Goal: Task Accomplishment & Management: Complete application form

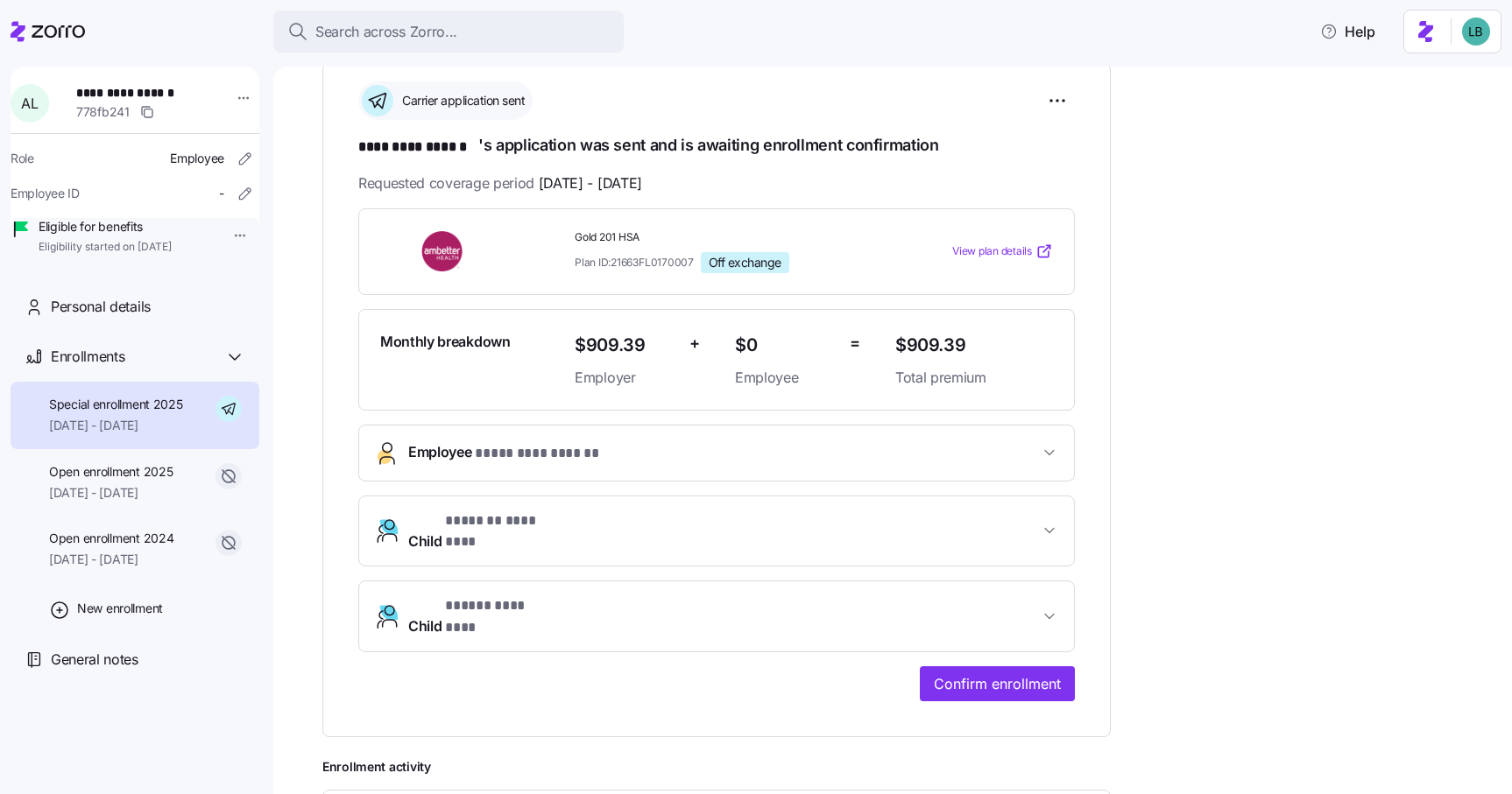
scroll to position [257, 0]
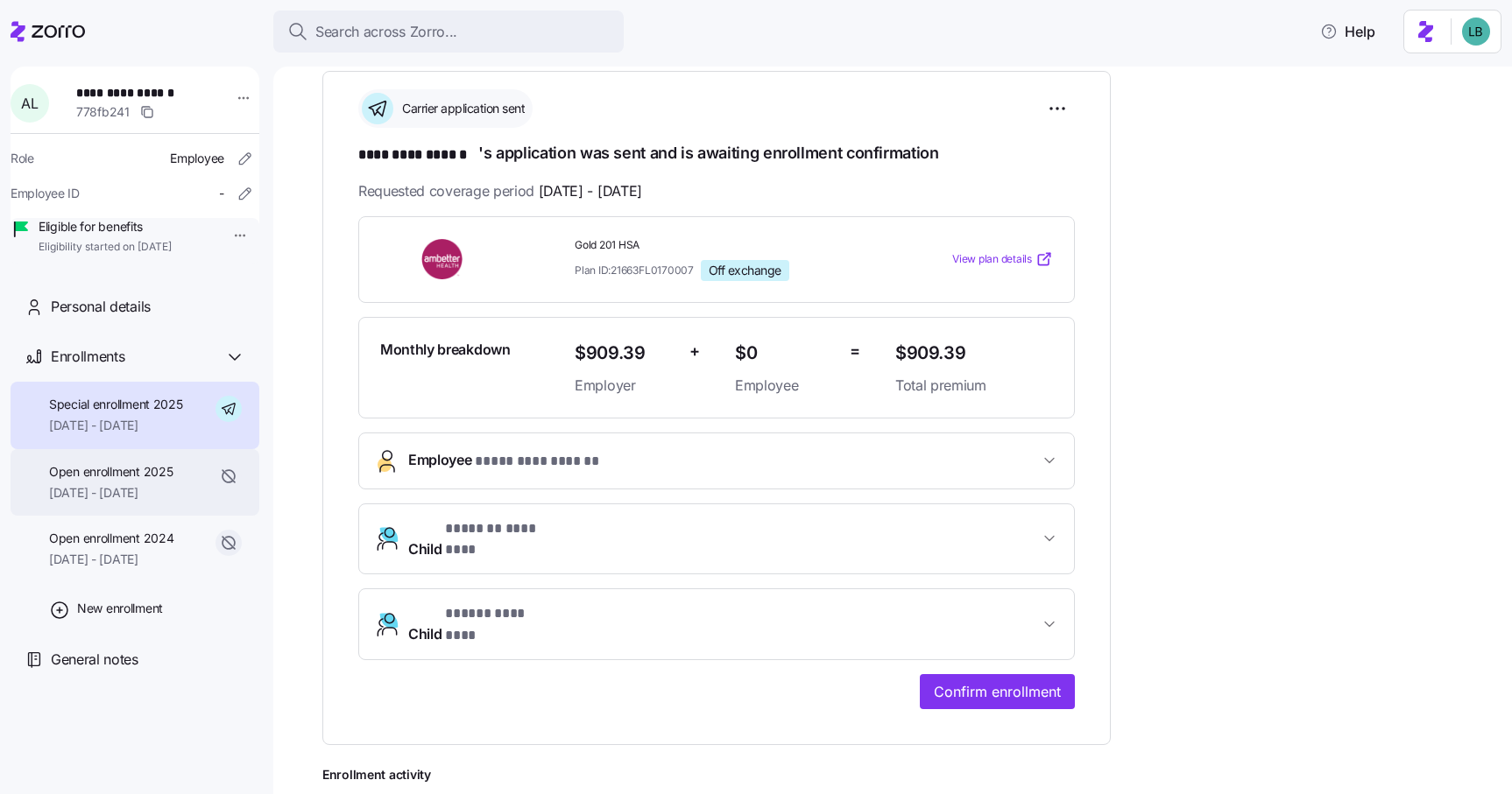
click at [113, 501] on span "[DATE] - [DATE]" at bounding box center [110, 492] width 123 height 17
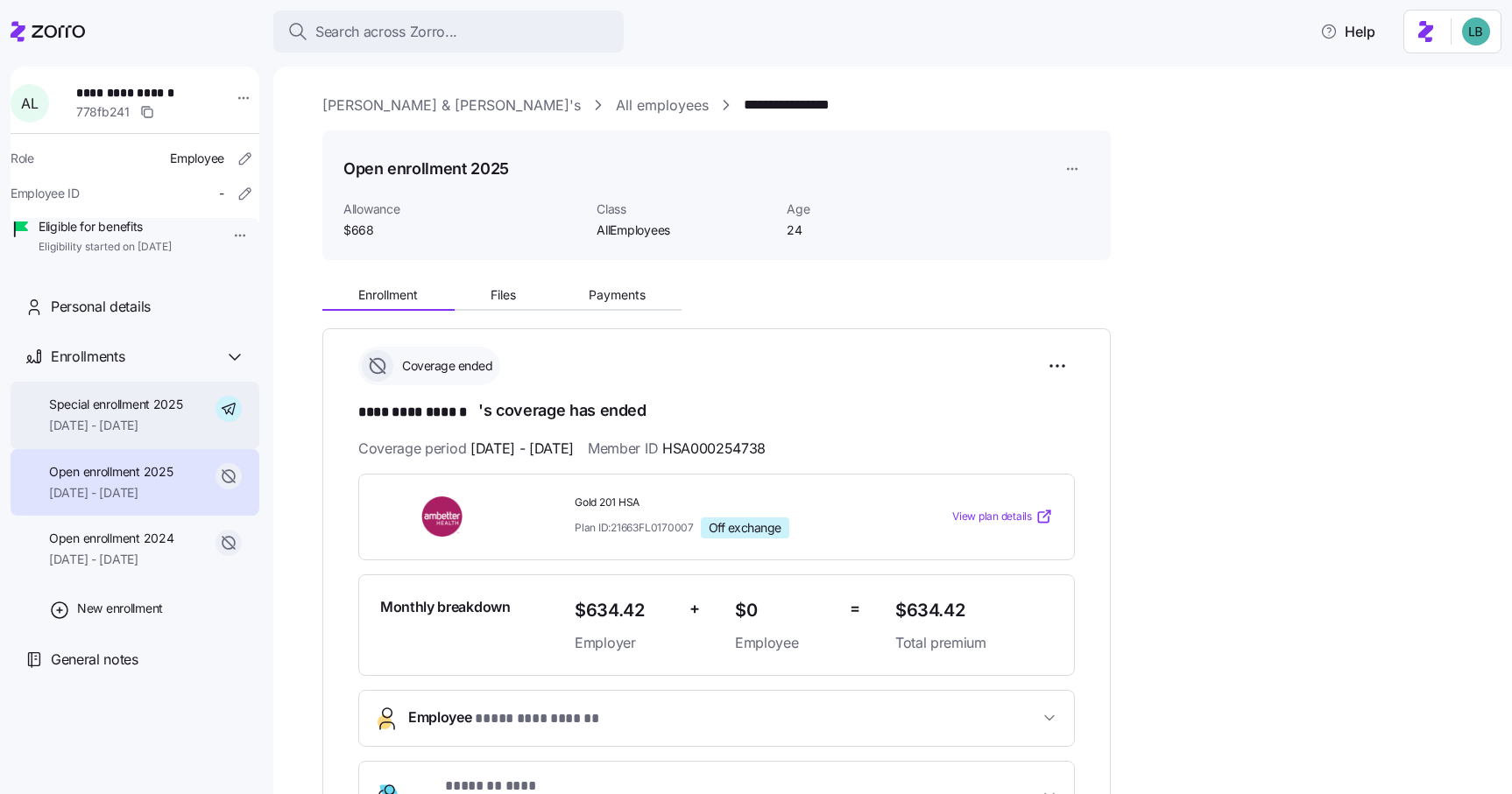
click at [117, 434] on span "07/10/2025 - 12/31/2025" at bounding box center [115, 425] width 134 height 17
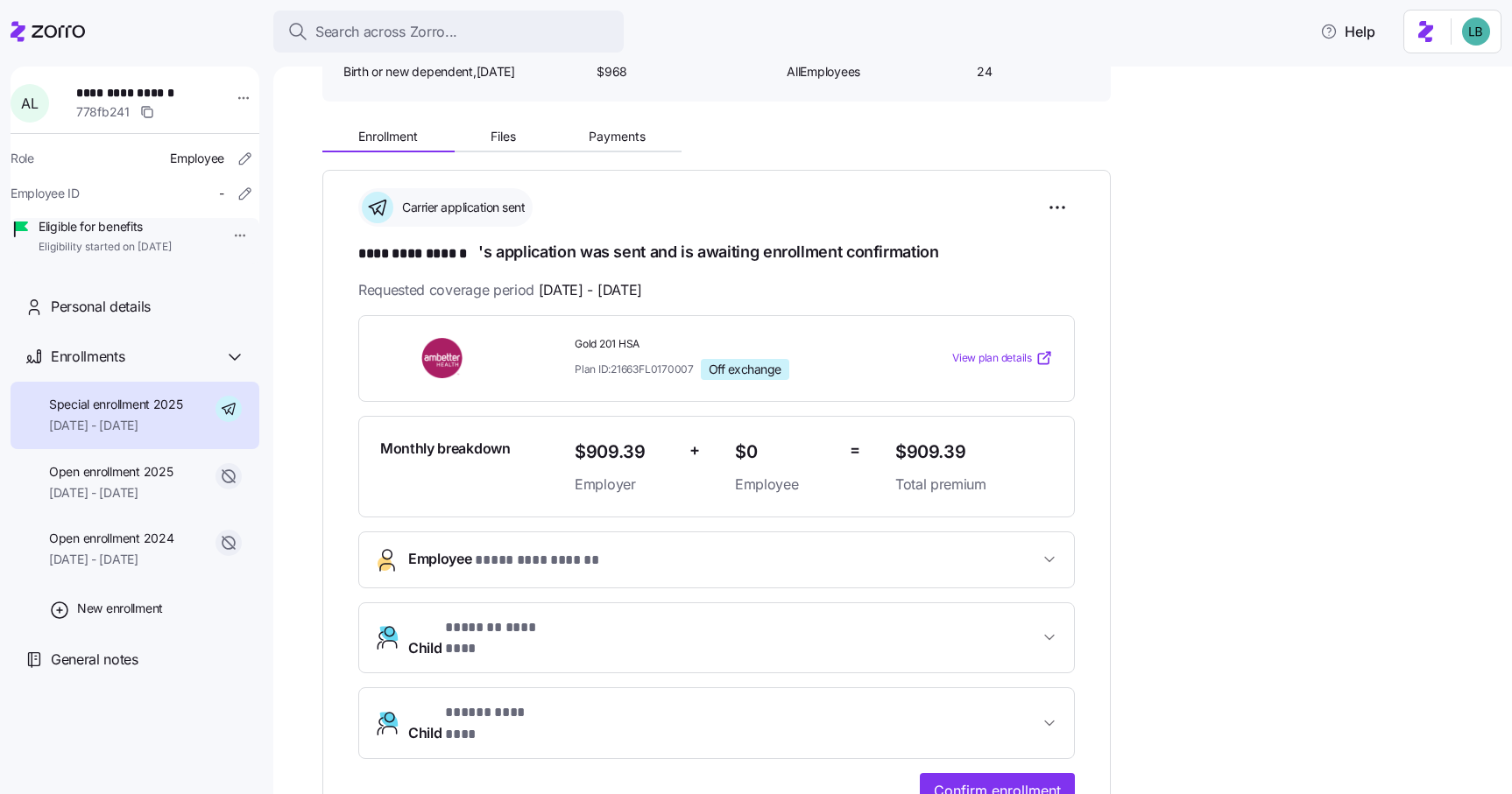
scroll to position [158, 0]
click at [137, 501] on span "01/01/2025 - 07/09/2025" at bounding box center [110, 492] width 123 height 17
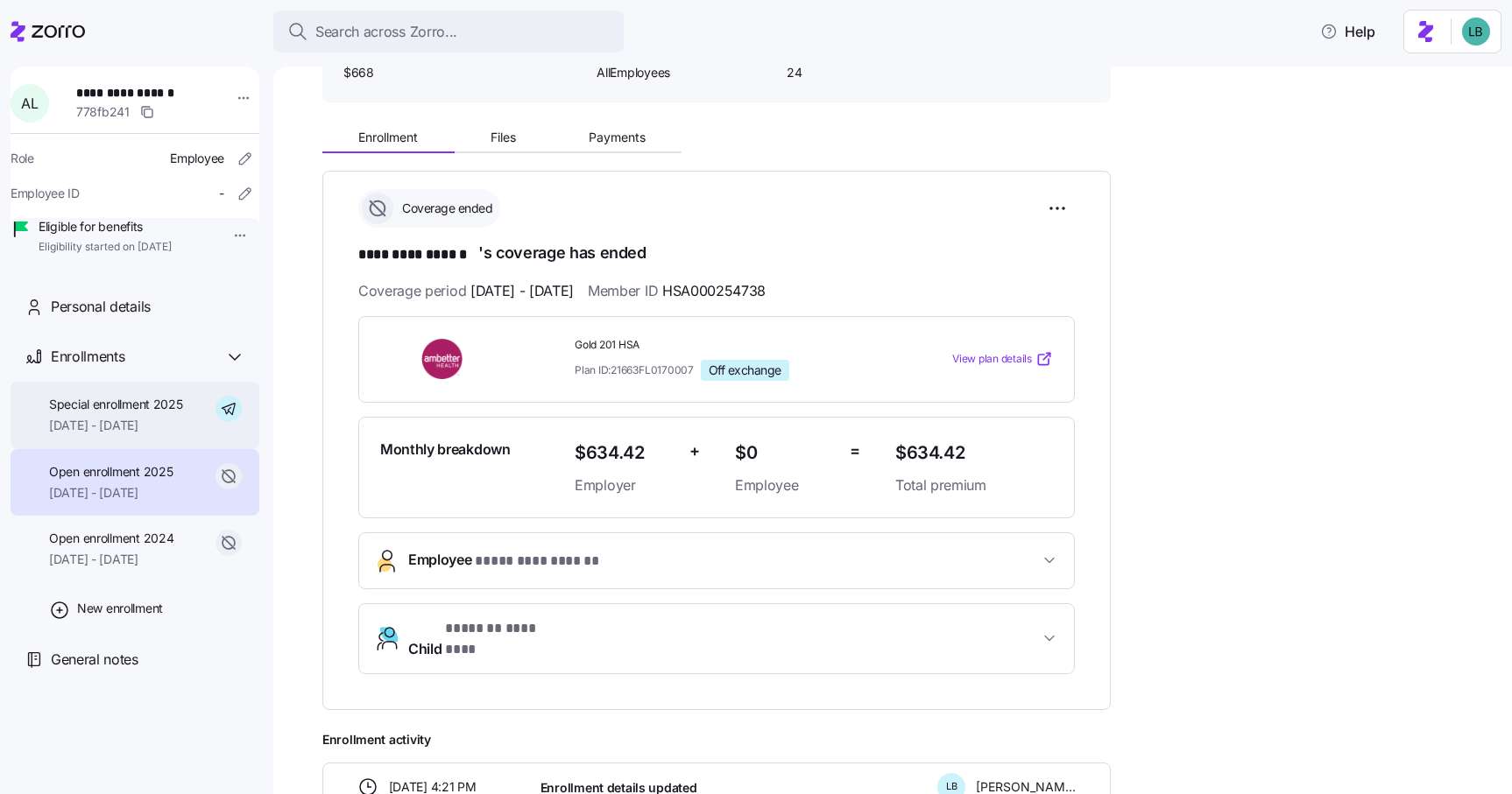
click at [141, 435] on div "Special enrollment 2025 07/10/2025 - 12/31/2025" at bounding box center [115, 416] width 134 height 40
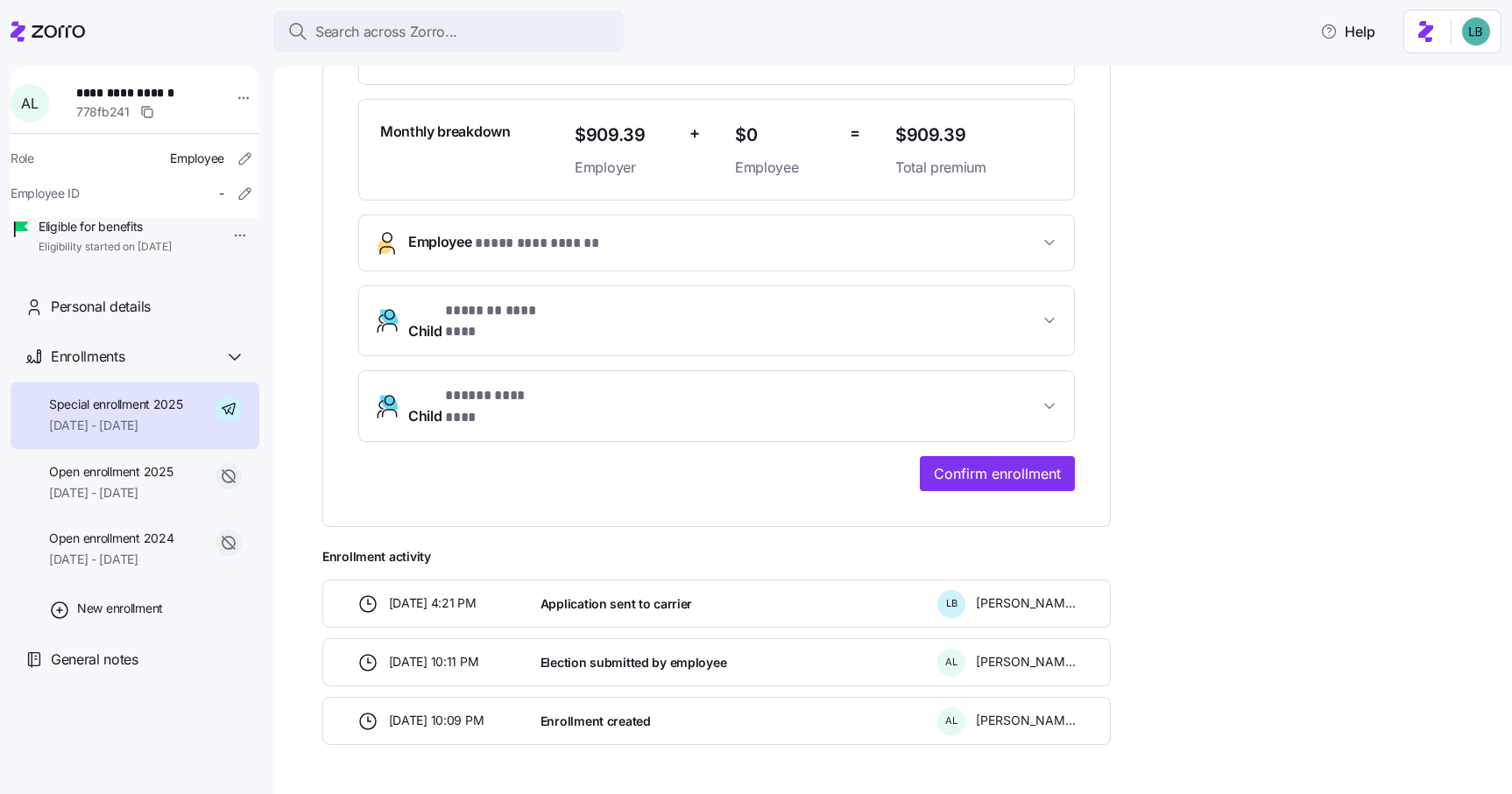
scroll to position [471, 0]
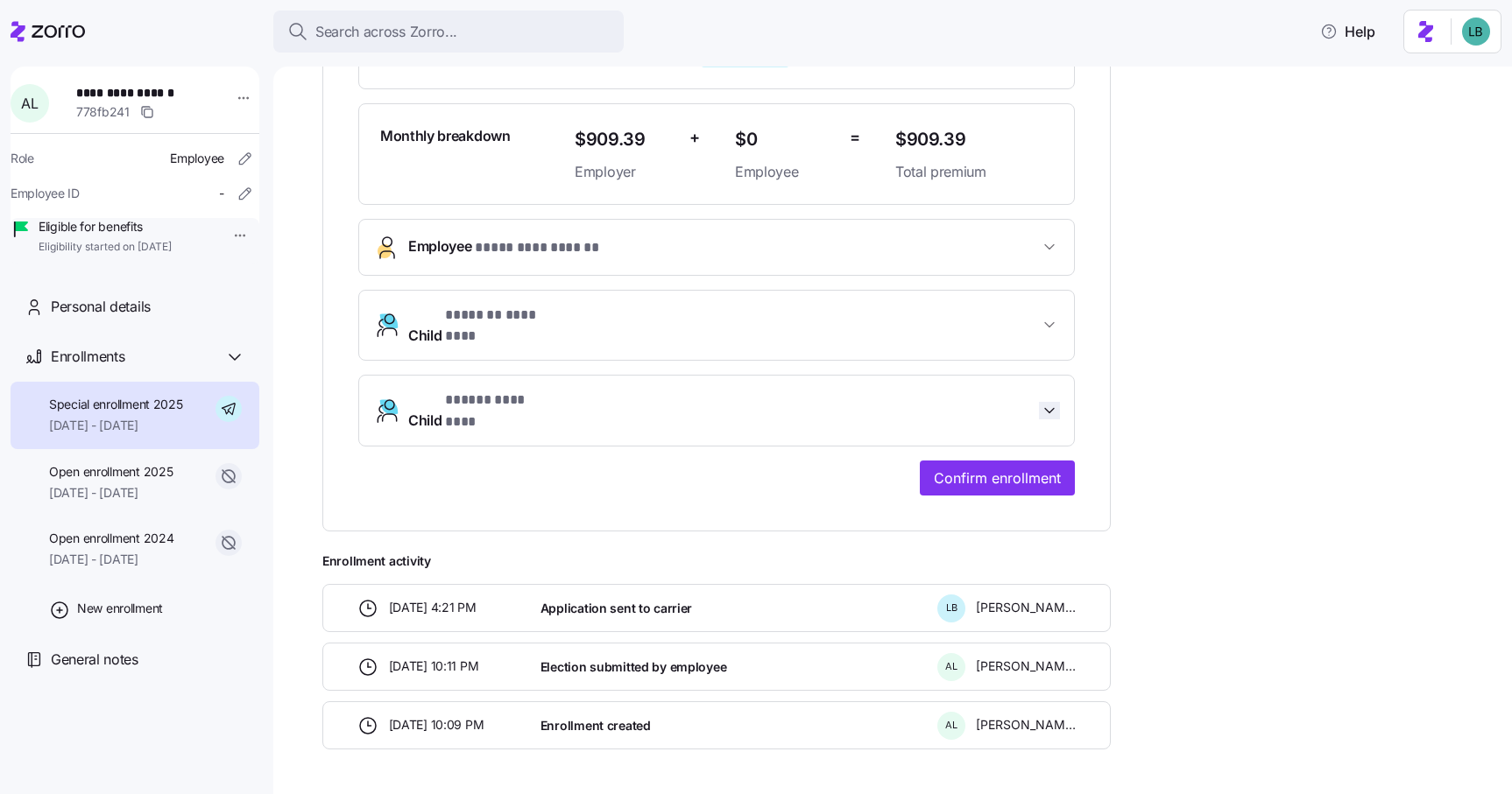
click at [1050, 402] on icon "button" at bounding box center [1048, 410] width 17 height 17
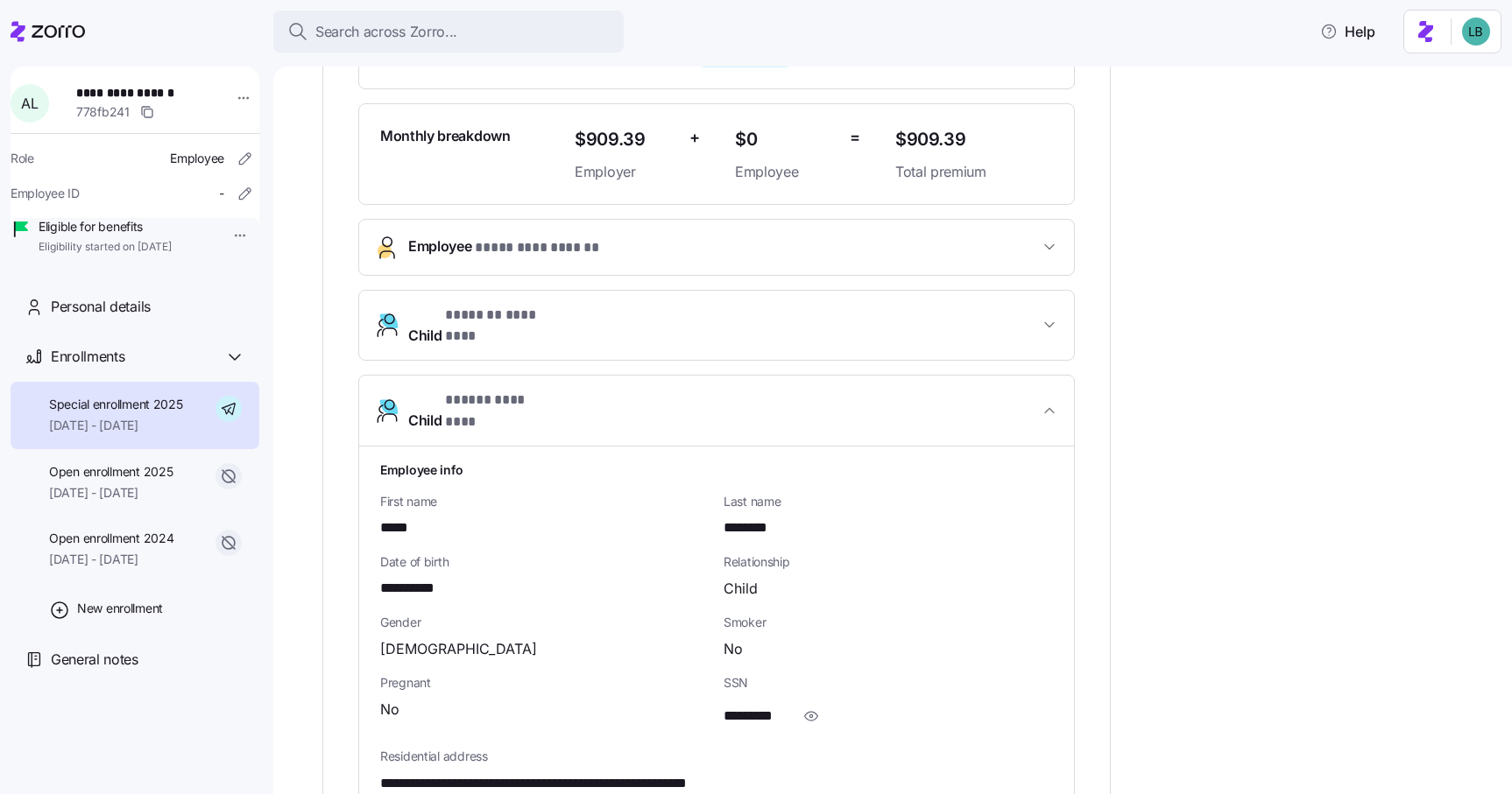
scroll to position [491, 0]
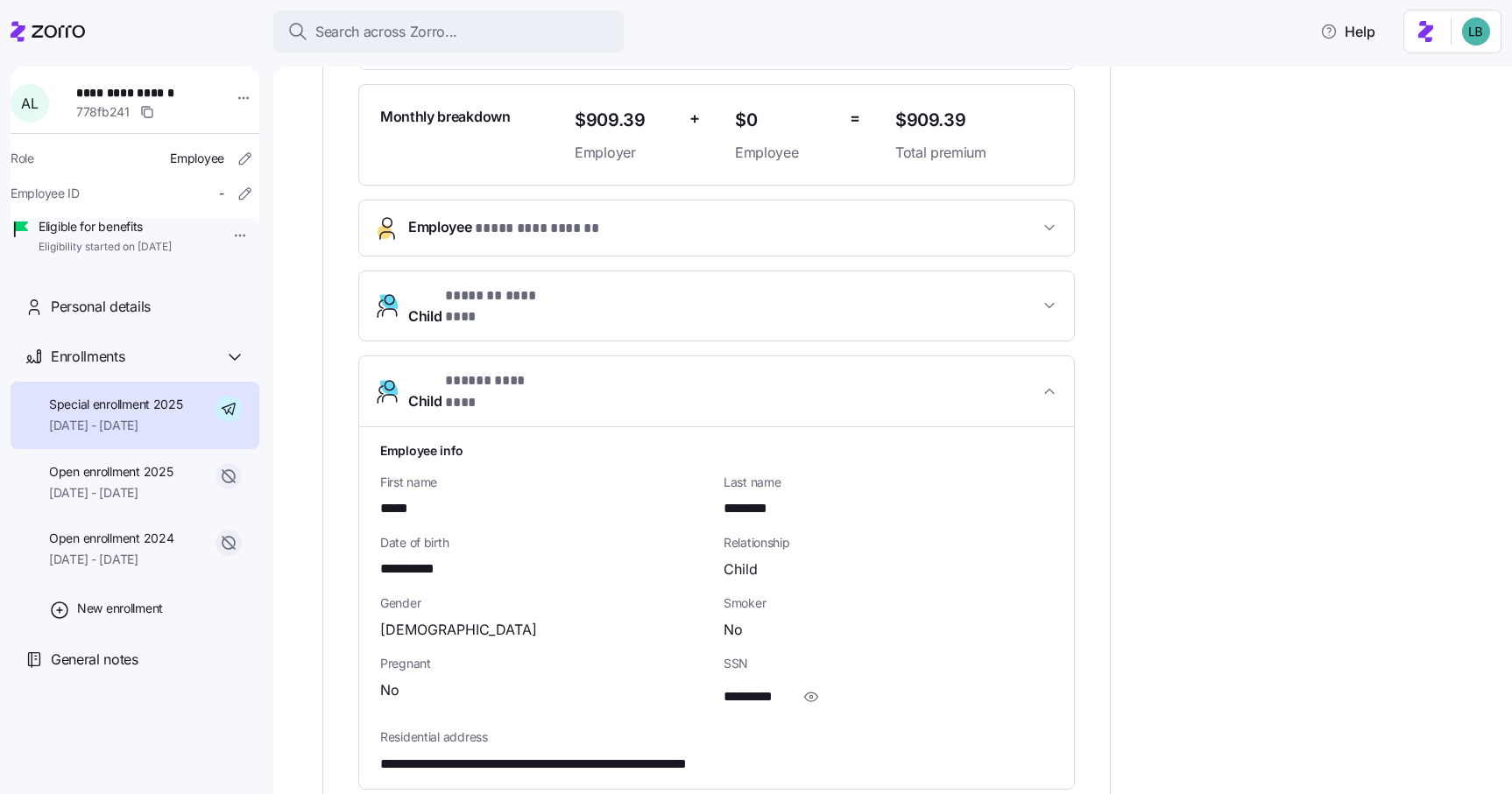
click at [781, 239] on button "Employee * ********* ****** *" at bounding box center [717, 228] width 715 height 55
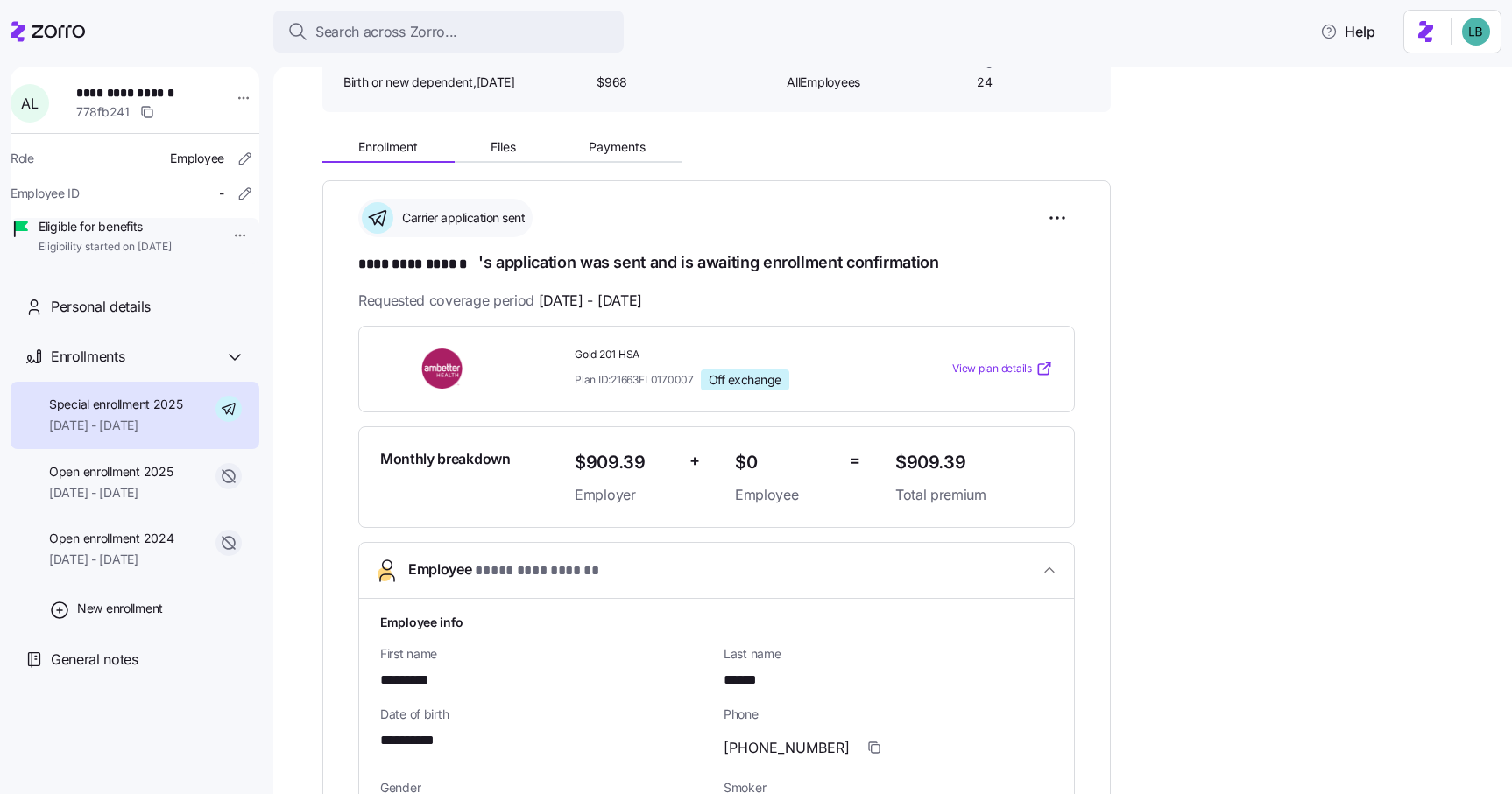
scroll to position [0, 0]
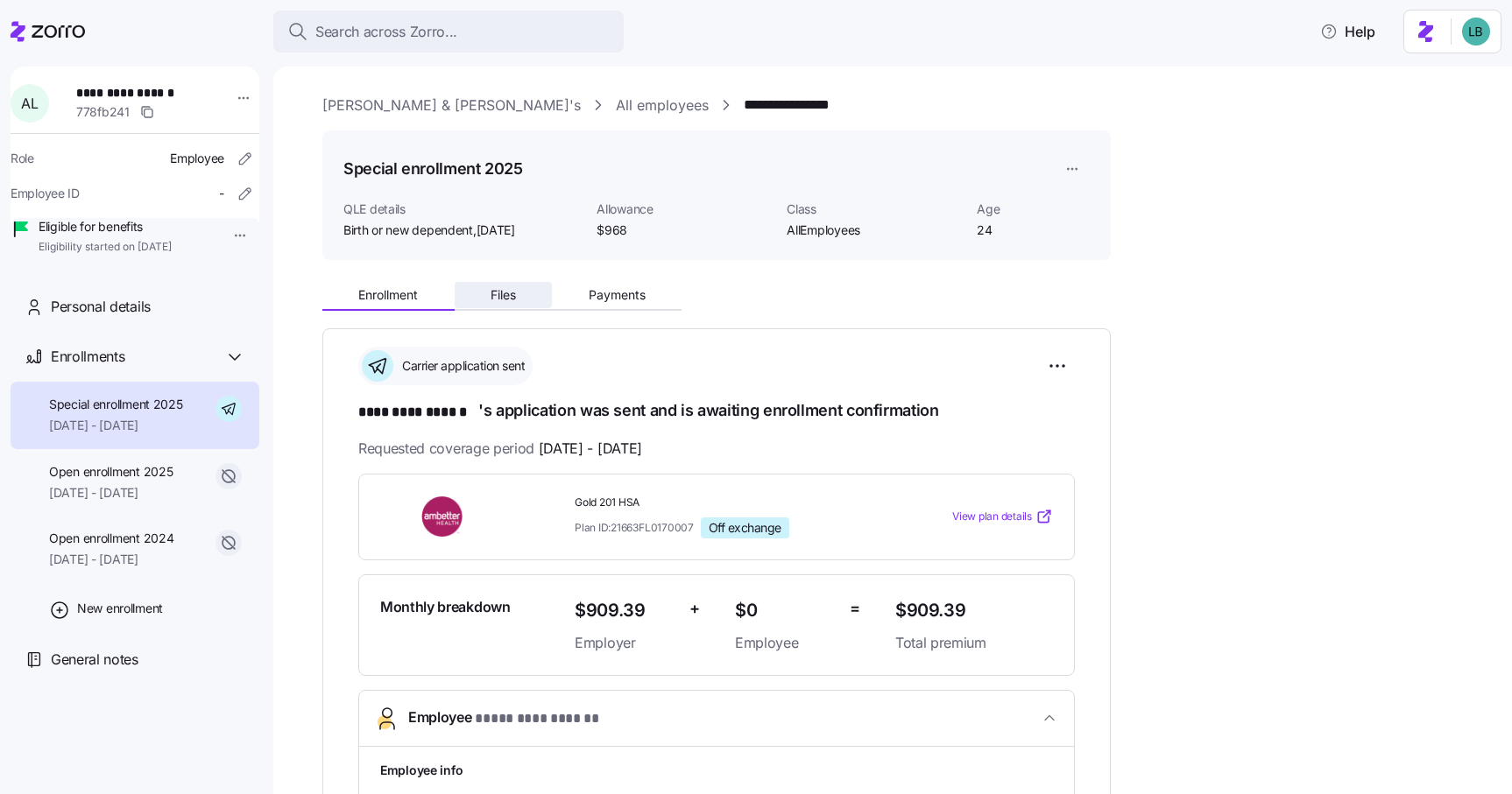
click at [502, 305] on button "Files" at bounding box center [503, 294] width 98 height 26
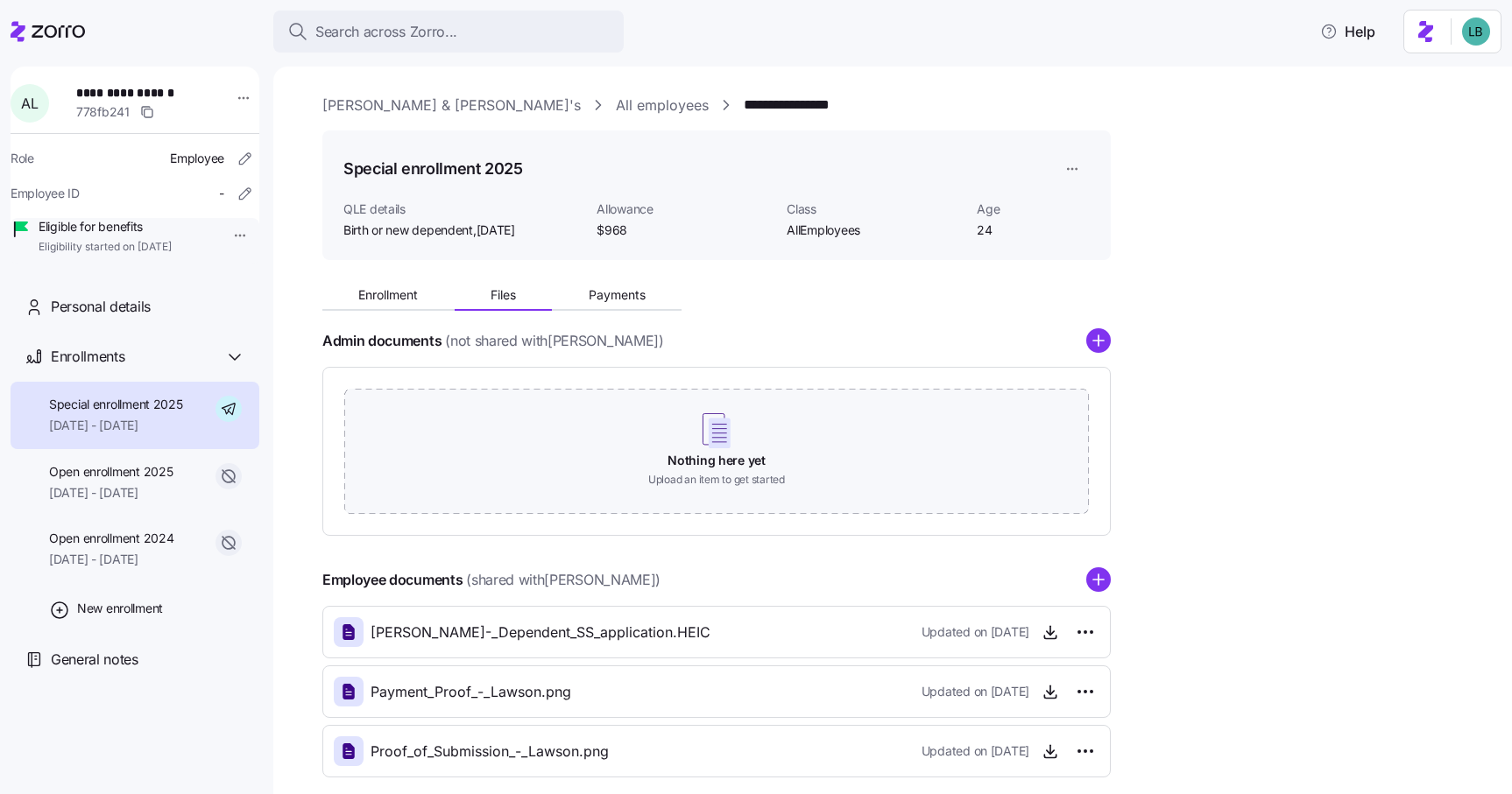
scroll to position [88, 0]
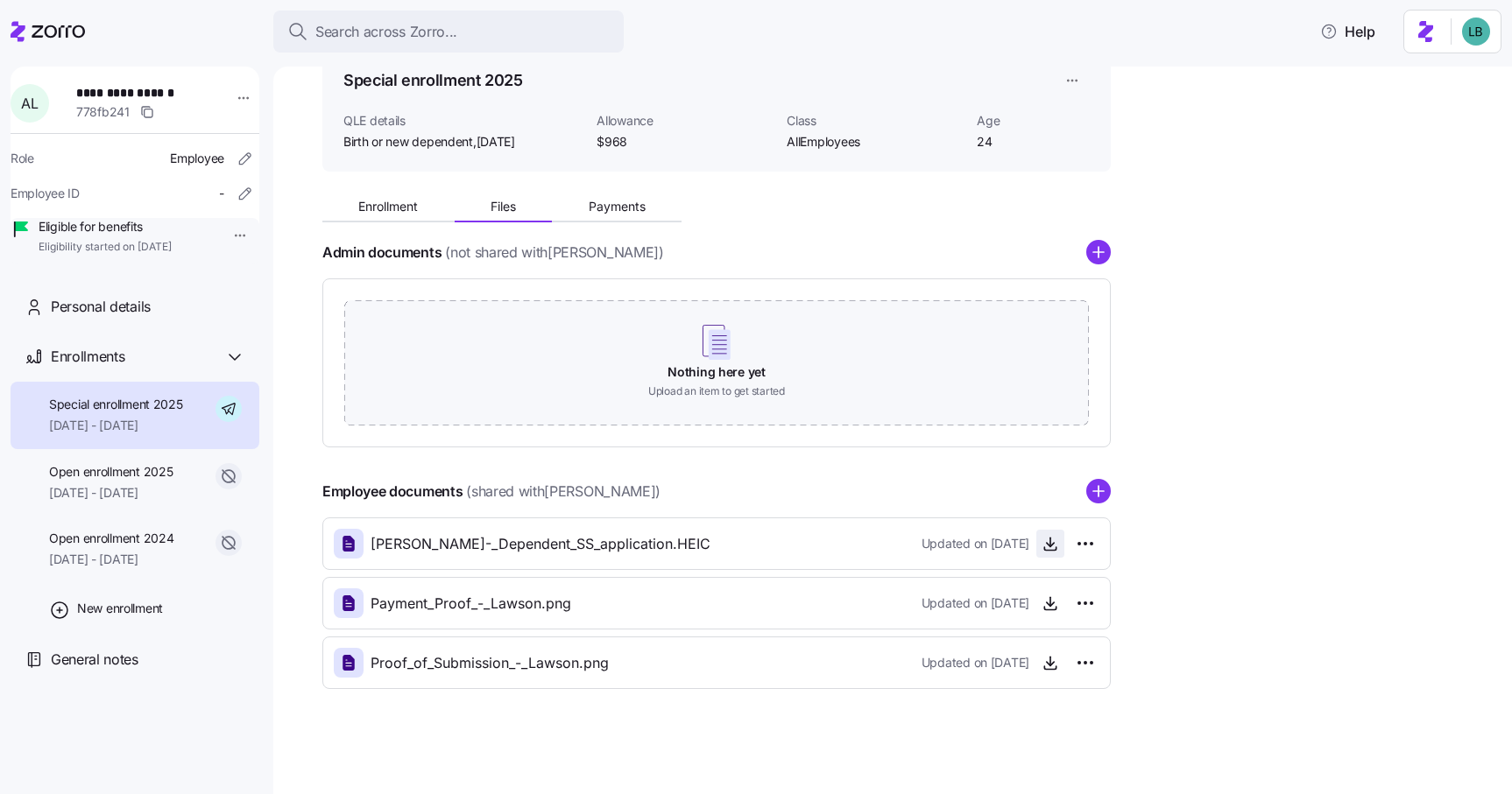
click at [1048, 548] on icon "button" at bounding box center [1049, 543] width 17 height 17
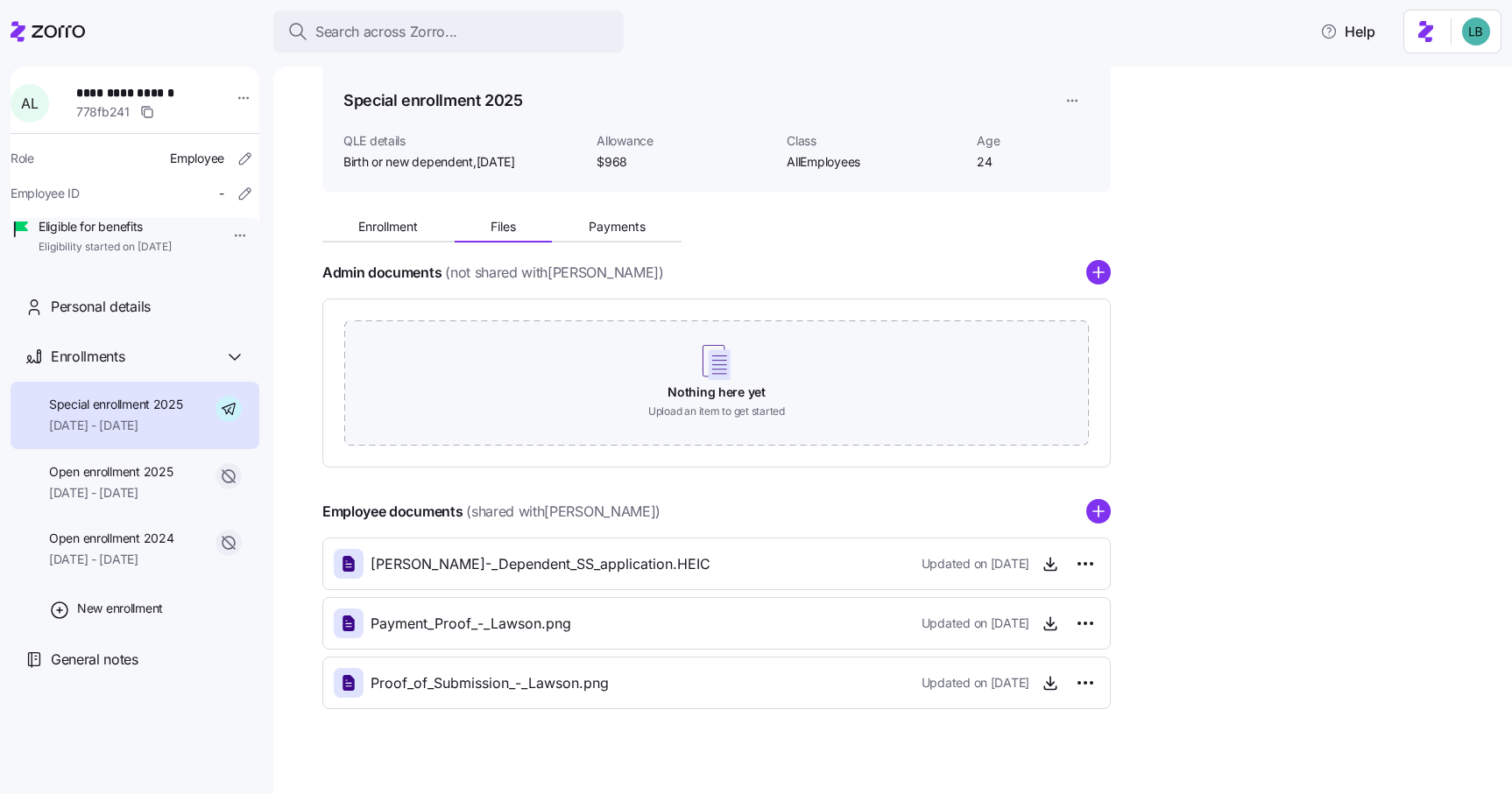
scroll to position [76, 0]
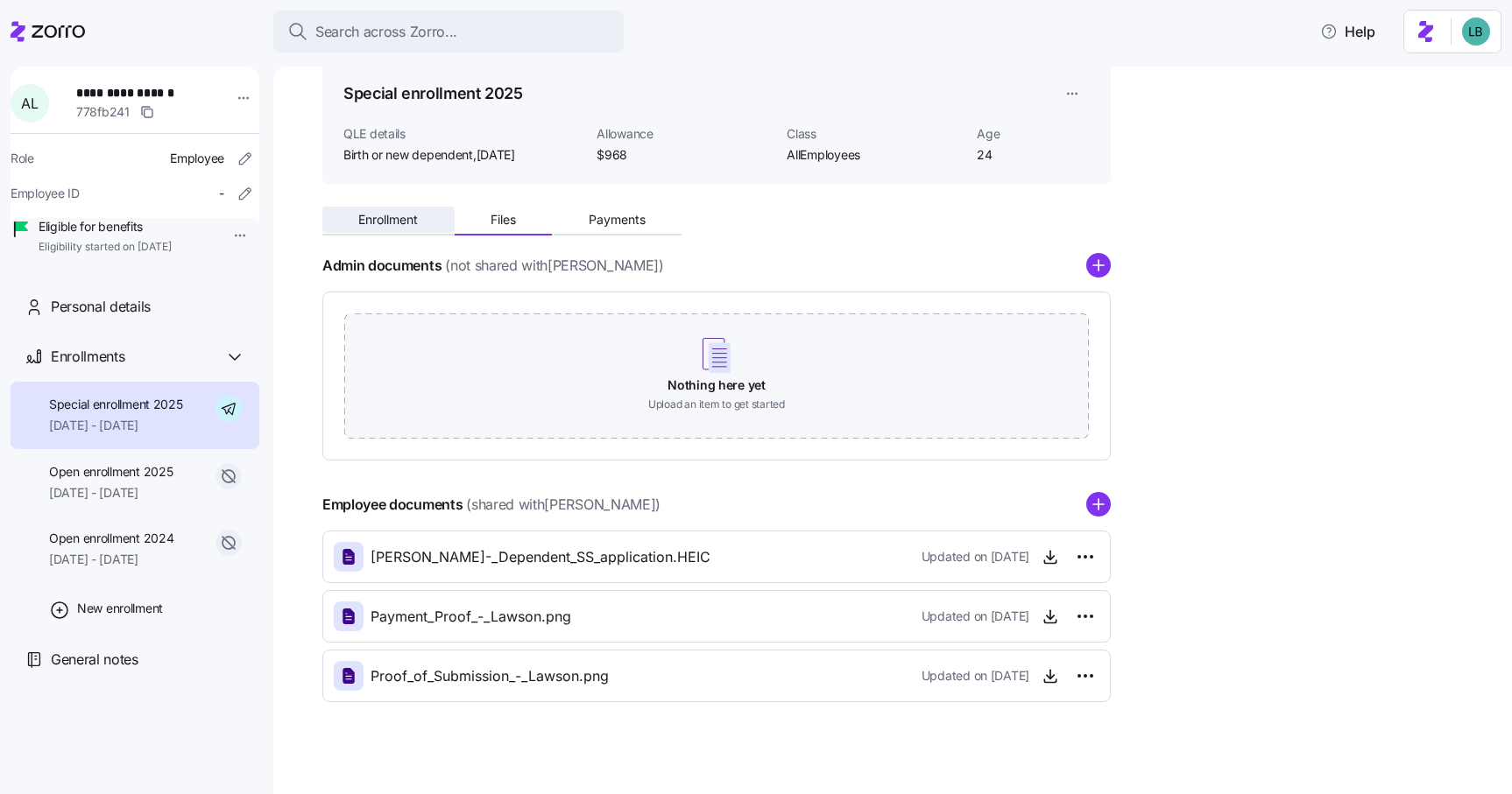
click at [396, 221] on span "Enrollment" at bounding box center [388, 220] width 59 height 13
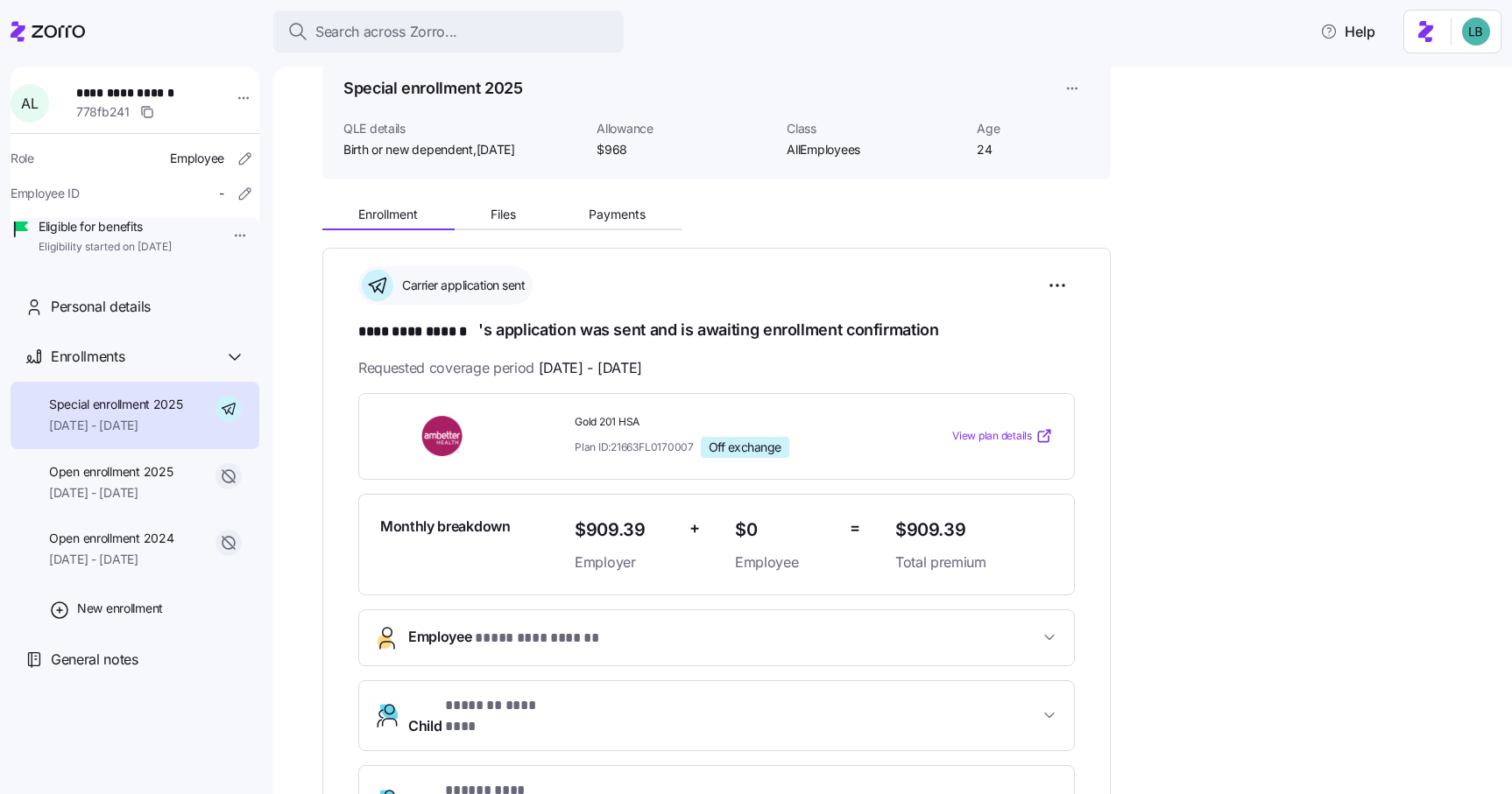
scroll to position [113, 0]
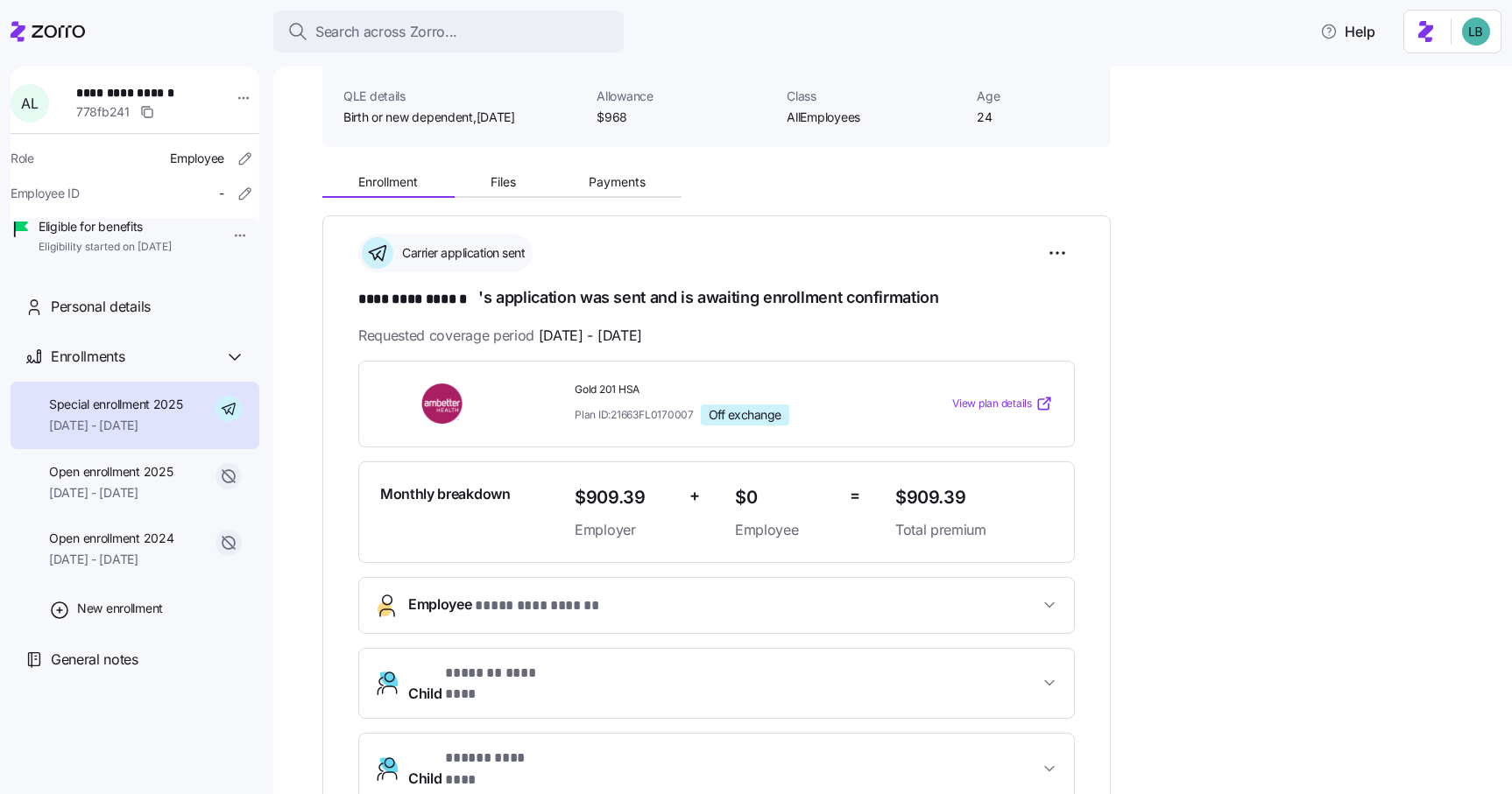
click at [561, 608] on span "* ********* ****** *" at bounding box center [538, 606] width 127 height 22
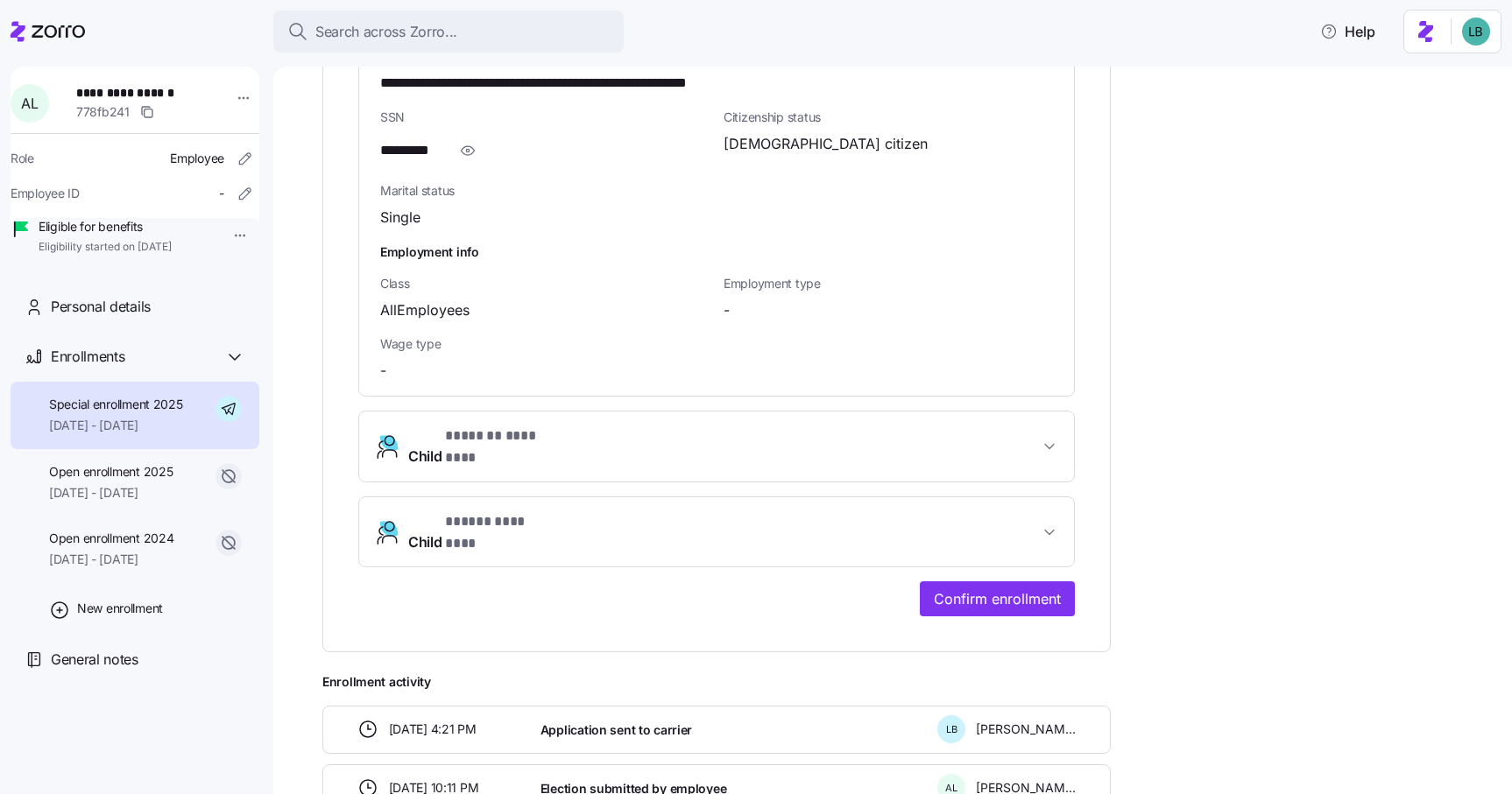
scroll to position [1241, 0]
click at [989, 590] on span "Confirm enrollment" at bounding box center [997, 600] width 127 height 21
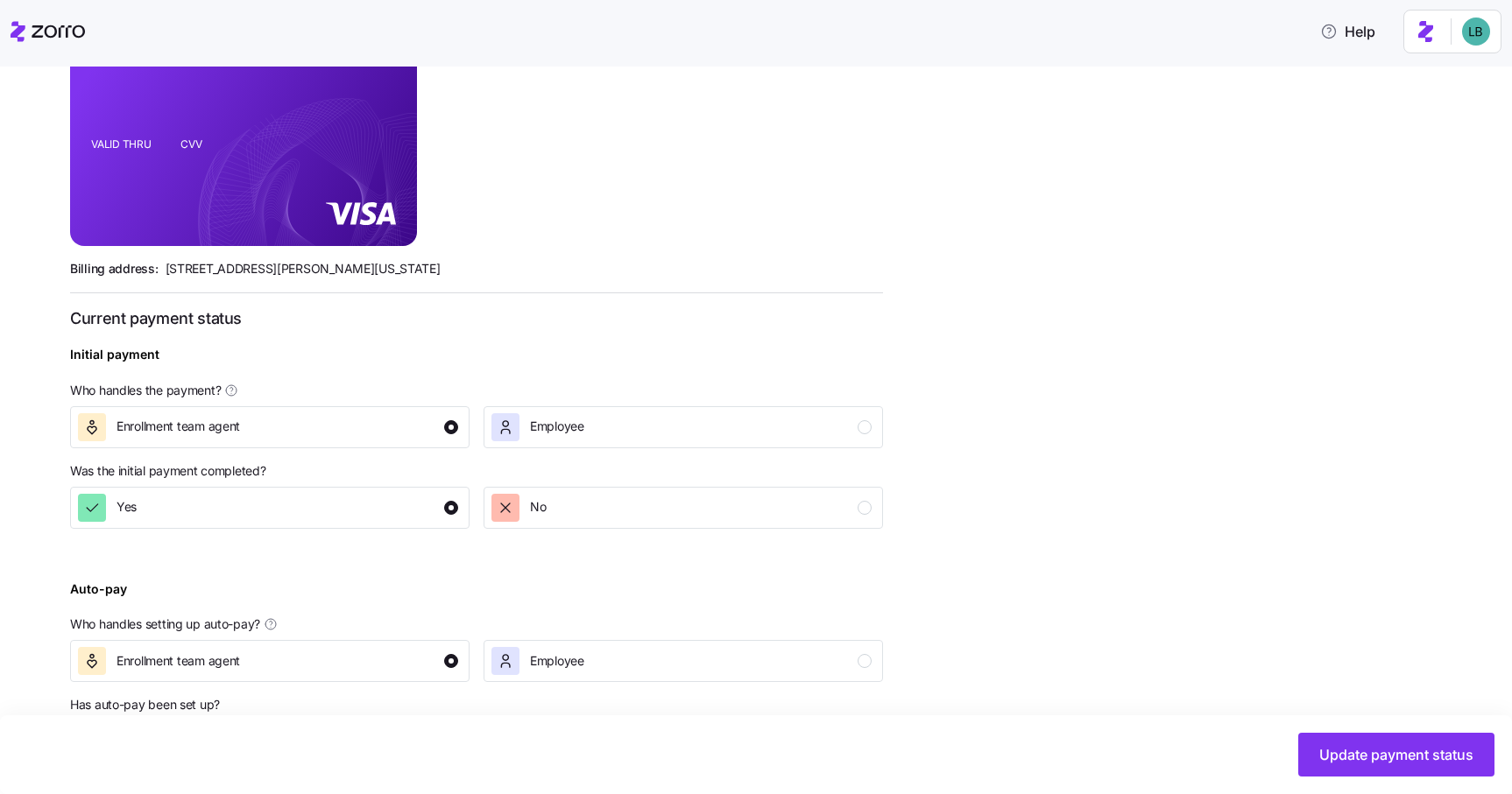
scroll to position [504, 0]
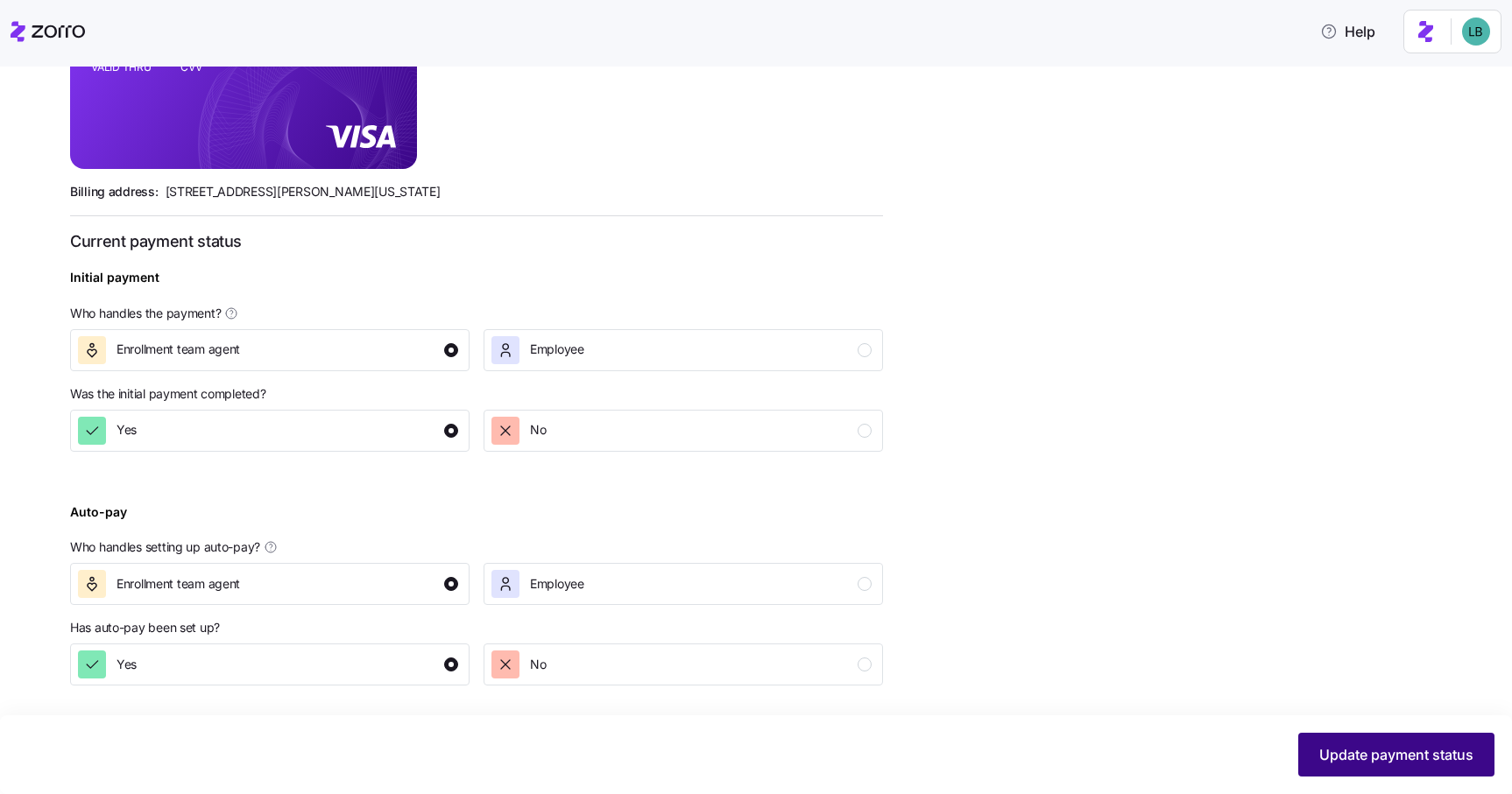
click at [1422, 750] on span "Update payment status" at bounding box center [1396, 754] width 154 height 21
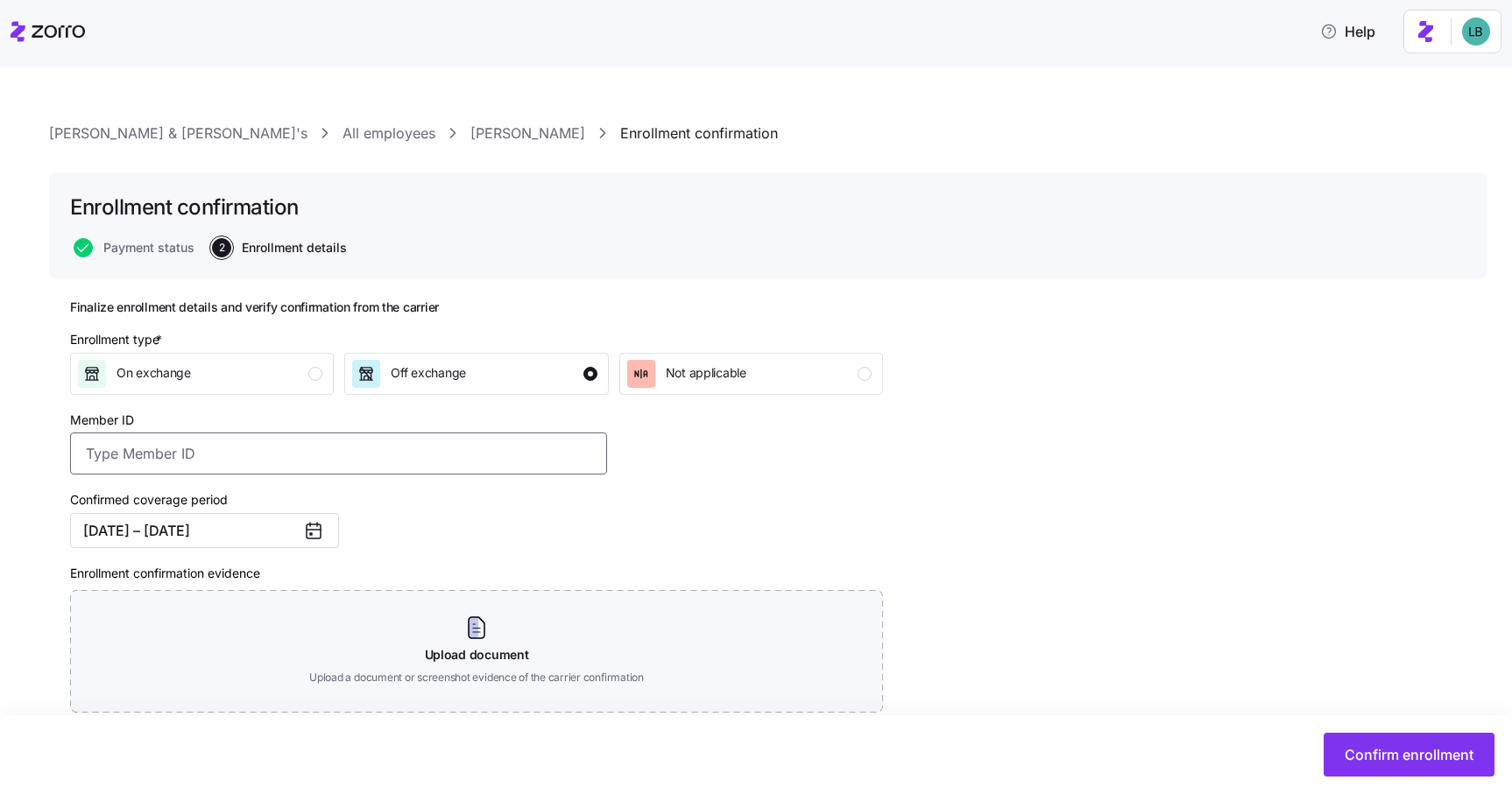
click at [265, 453] on input "Member ID" at bounding box center [339, 453] width 537 height 42
click at [290, 455] on input "Member ID" at bounding box center [339, 453] width 537 height 42
click at [272, 454] on input "Member ID" at bounding box center [339, 453] width 537 height 42
click at [271, 454] on input "Member ID" at bounding box center [339, 453] width 537 height 42
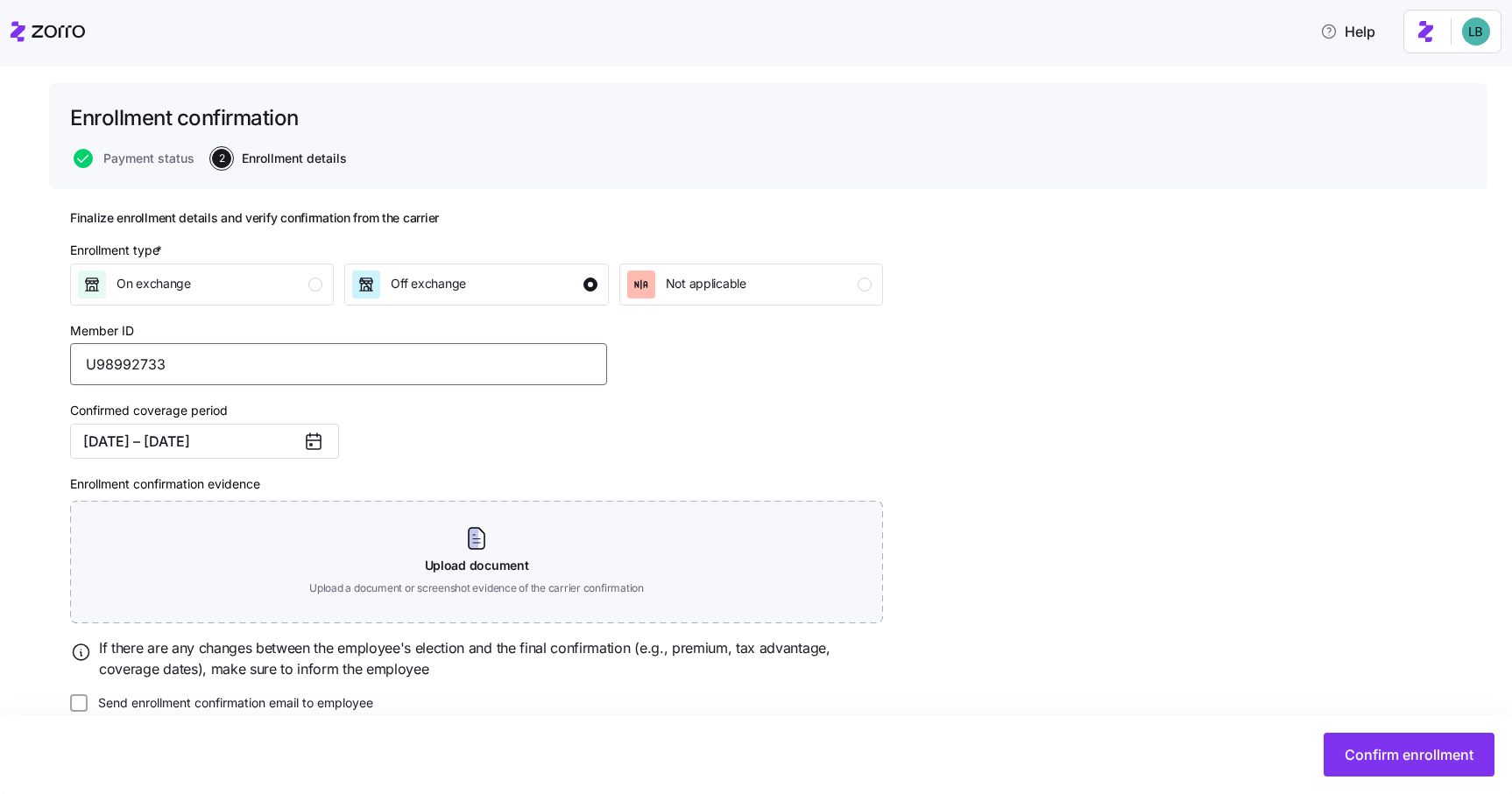
scroll to position [117, 0]
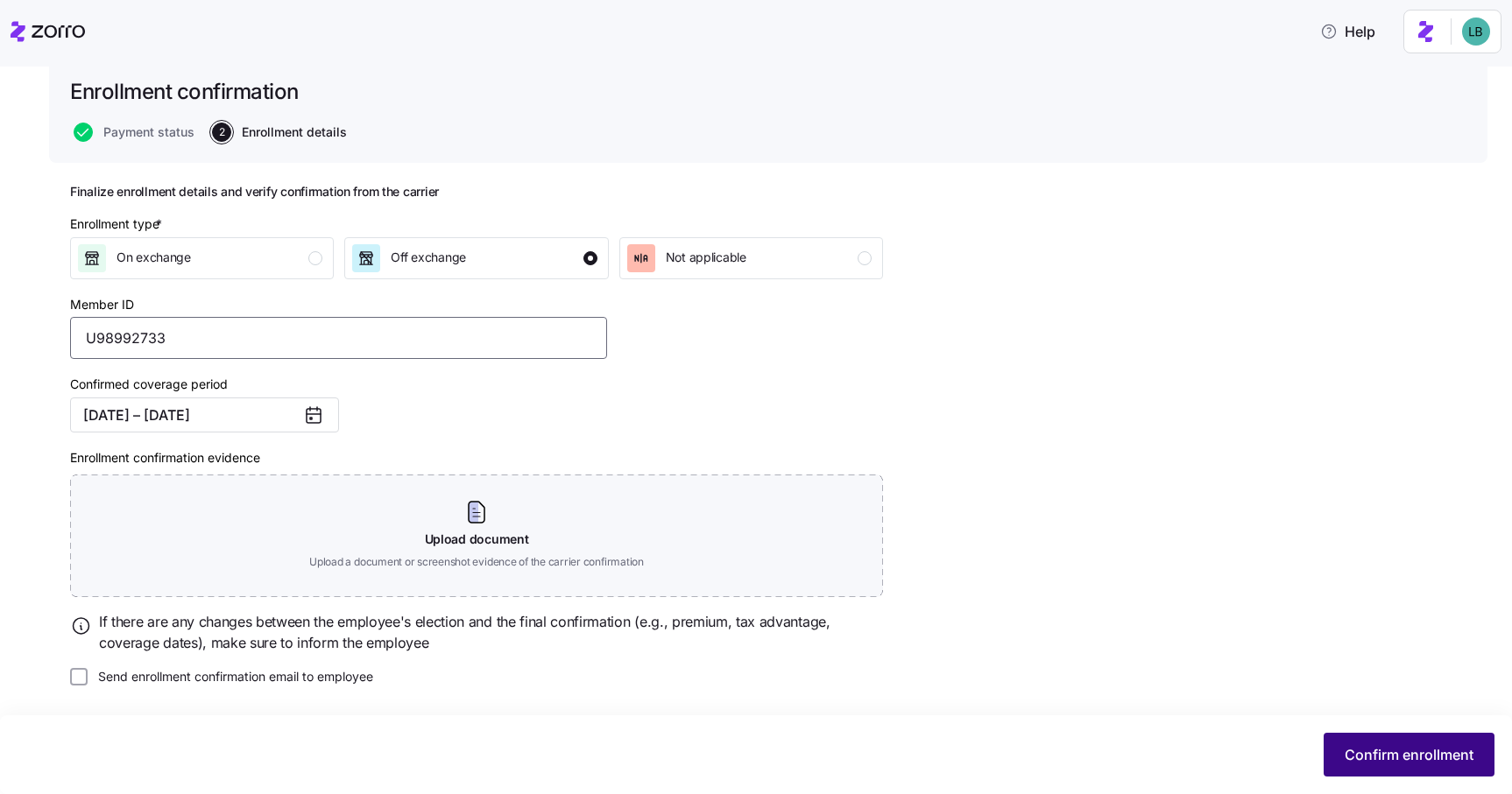
type input "U98992733"
click at [1368, 750] on span "Confirm enrollment" at bounding box center [1408, 754] width 129 height 21
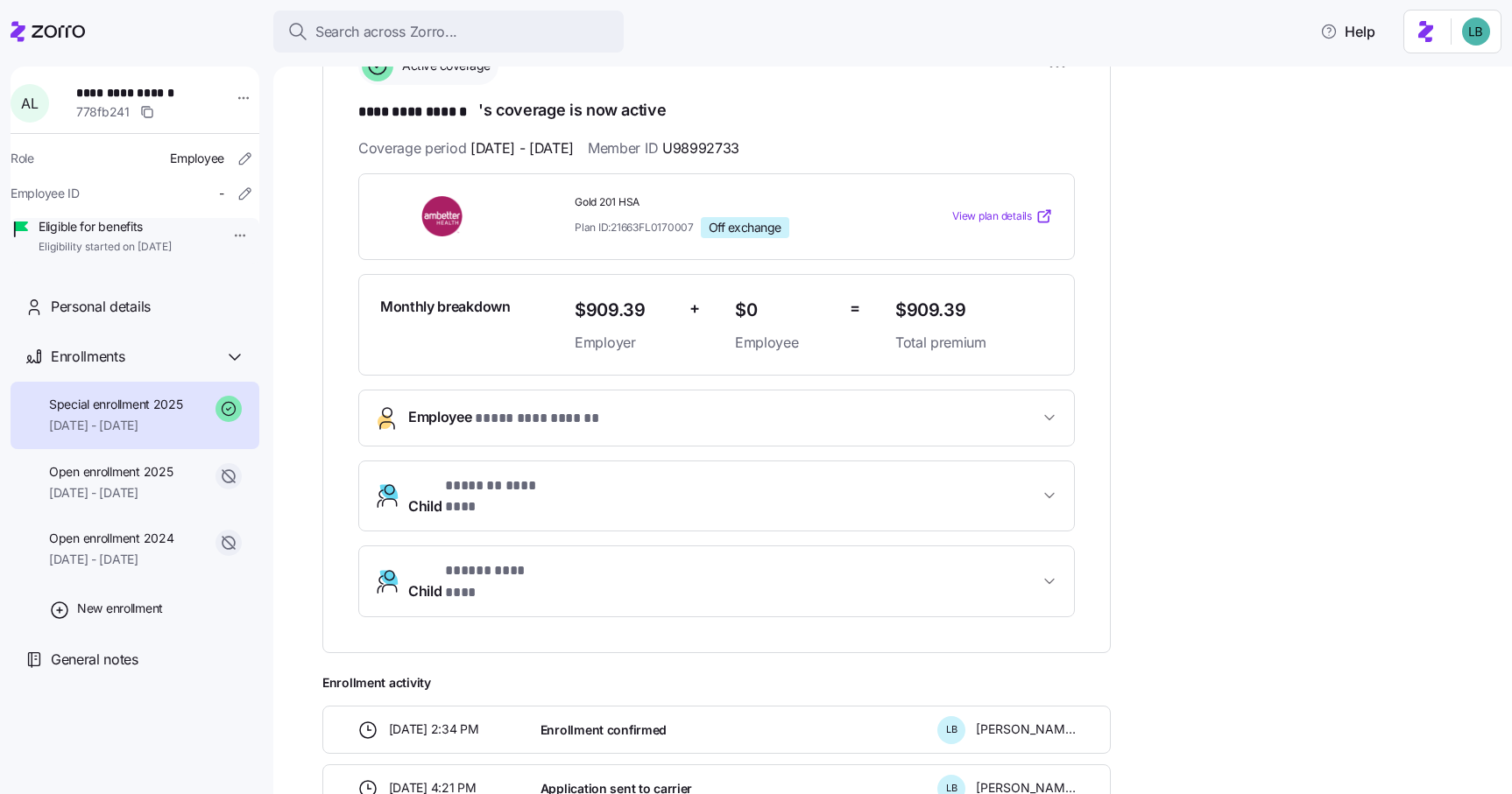
scroll to position [325, 0]
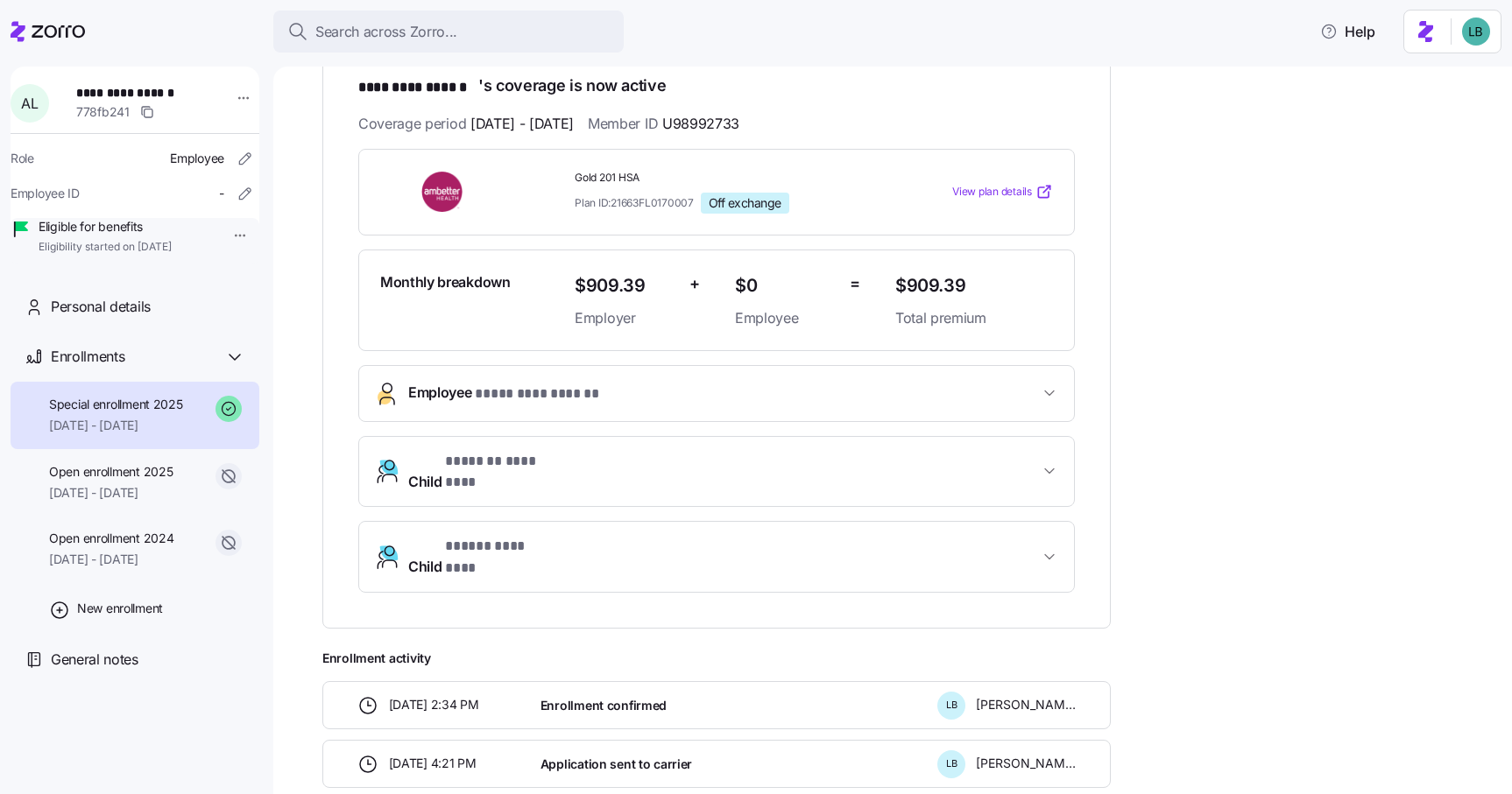
click at [790, 538] on span "Child * ***** ******** *" at bounding box center [723, 556] width 630 height 42
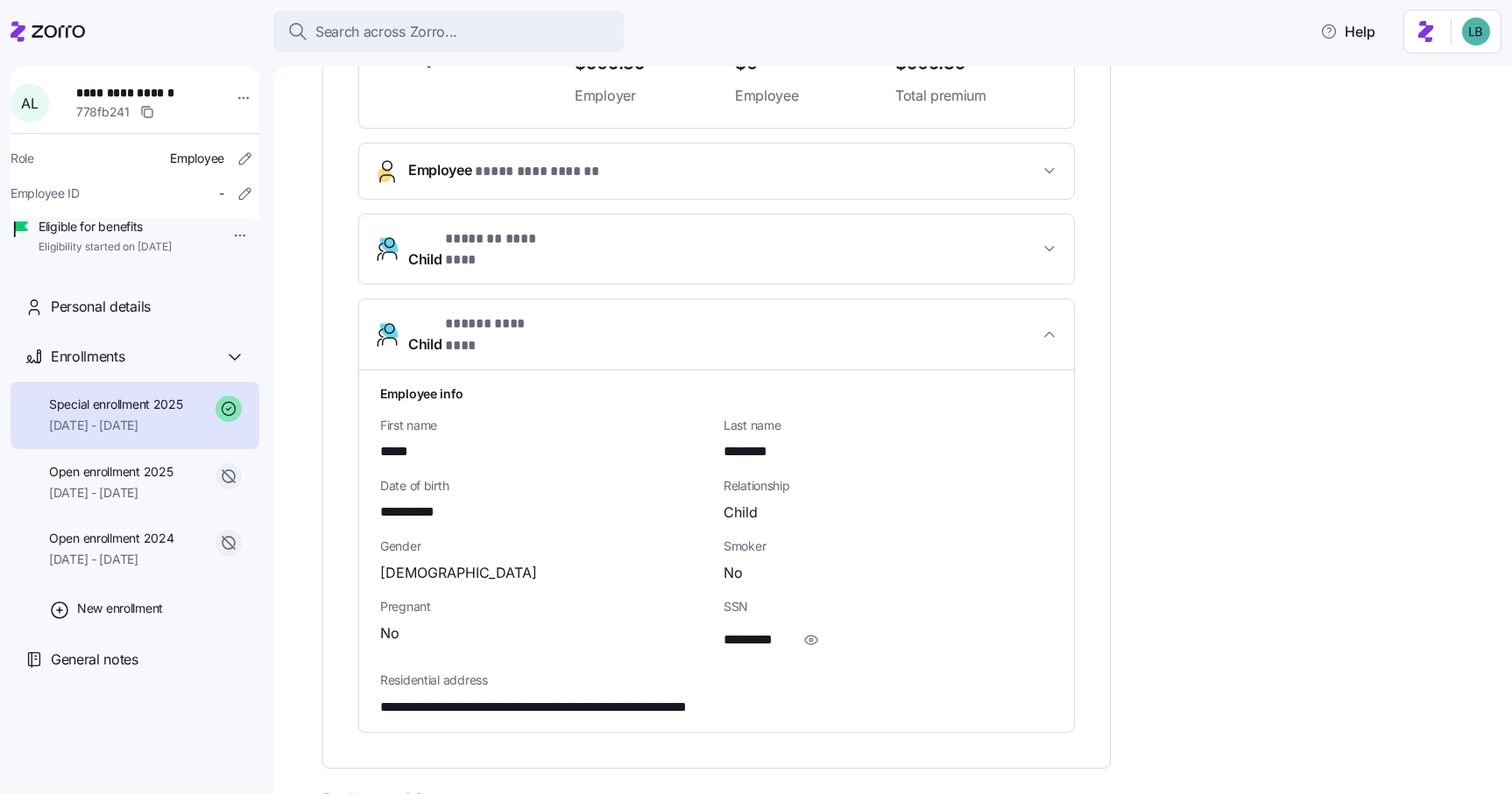
scroll to position [546, 0]
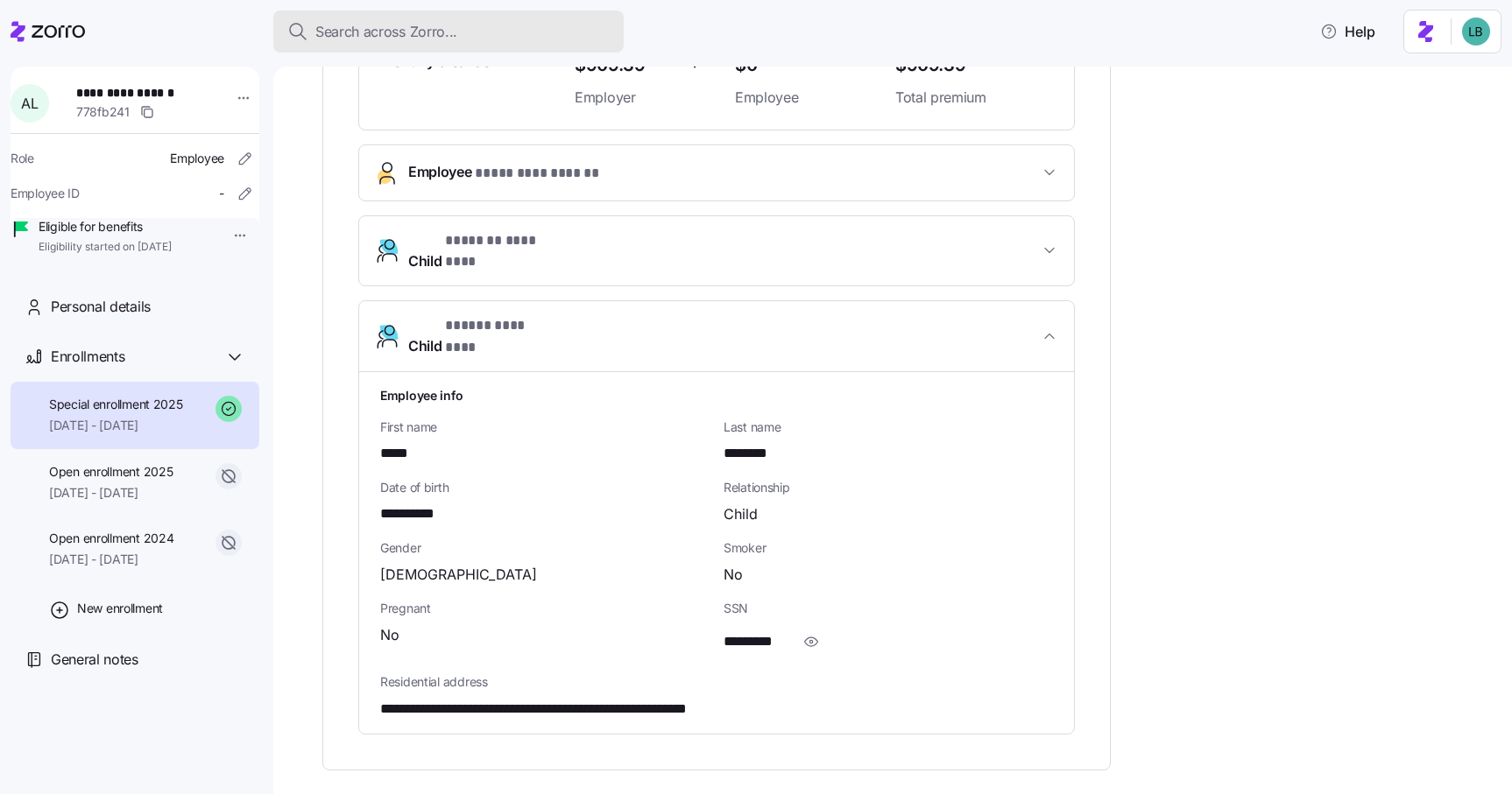
click at [394, 35] on span "Search across Zorro..." at bounding box center [386, 32] width 142 height 22
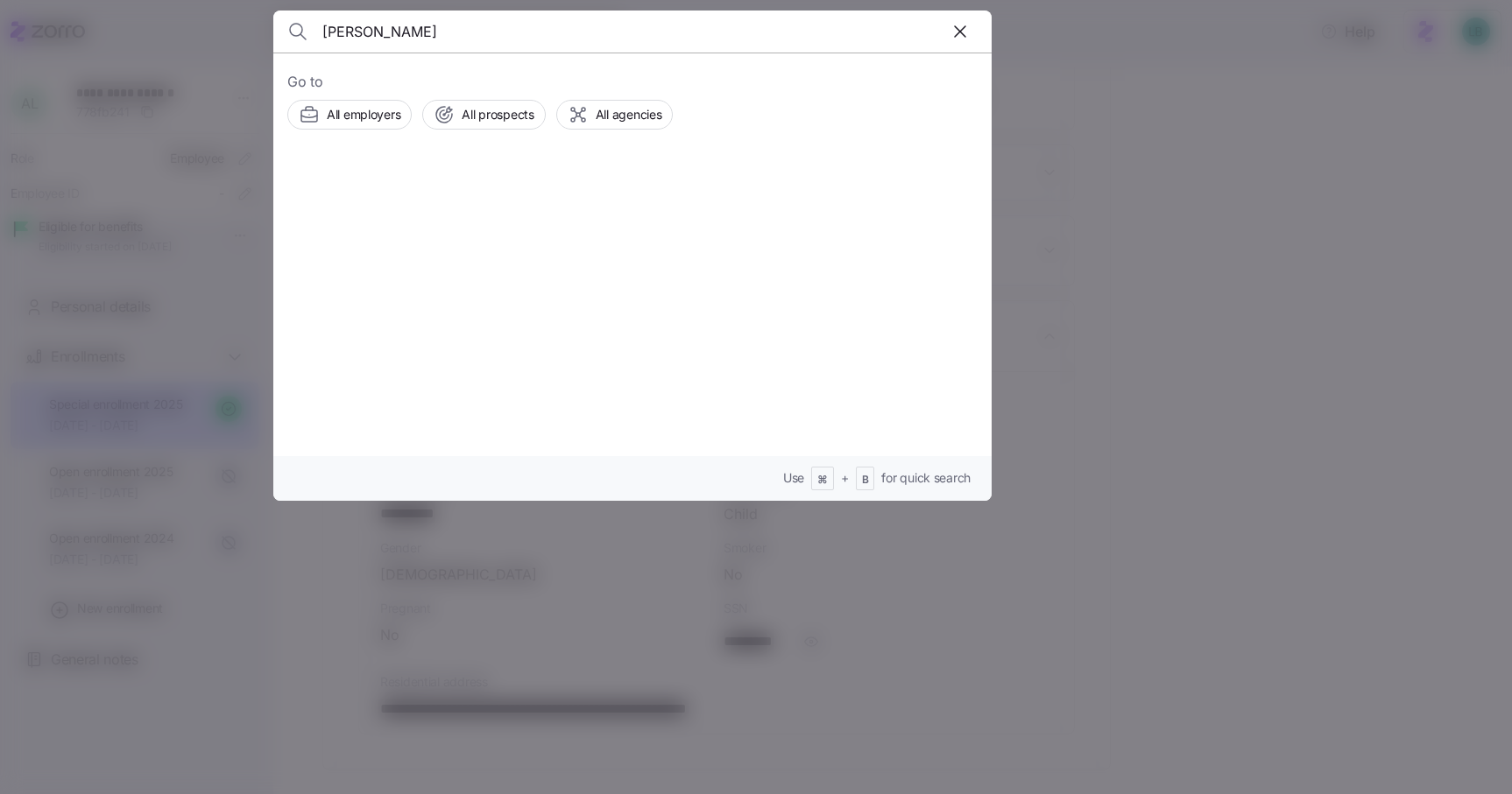
type input "Yaya Fofana"
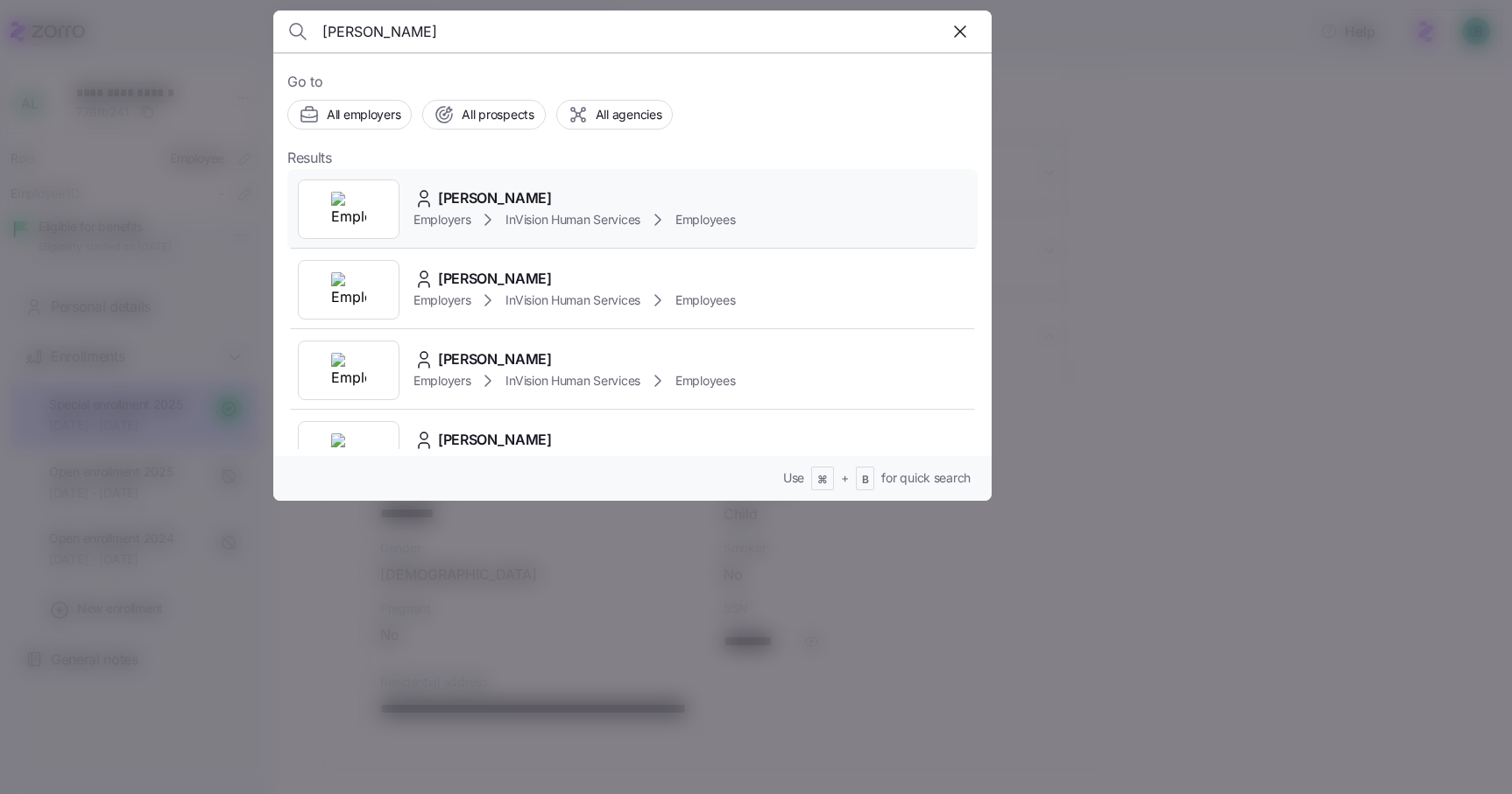
click at [482, 196] on span "Yaya Fofana" at bounding box center [494, 198] width 113 height 22
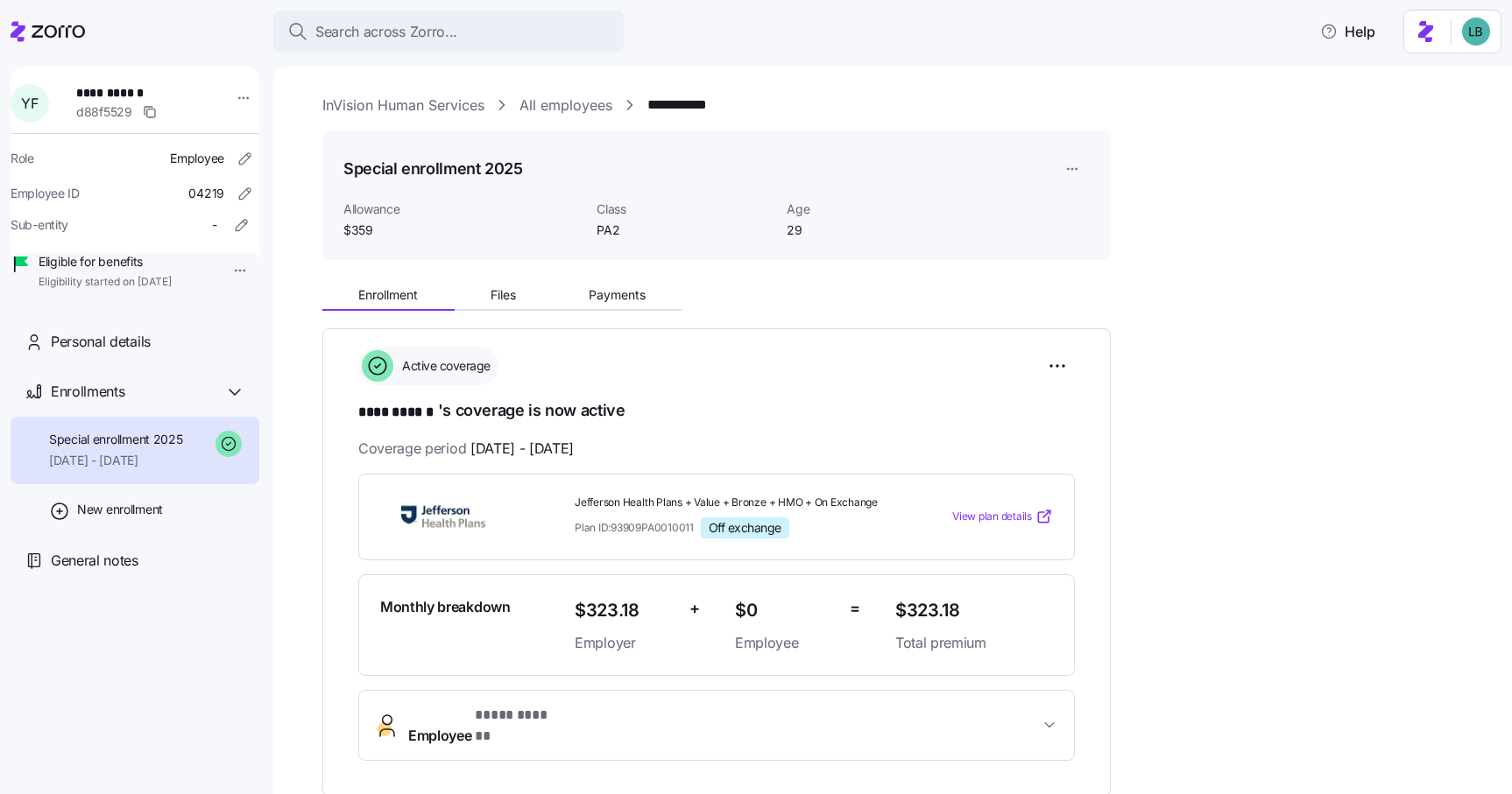
click at [965, 516] on span "View plan details" at bounding box center [991, 517] width 80 height 16
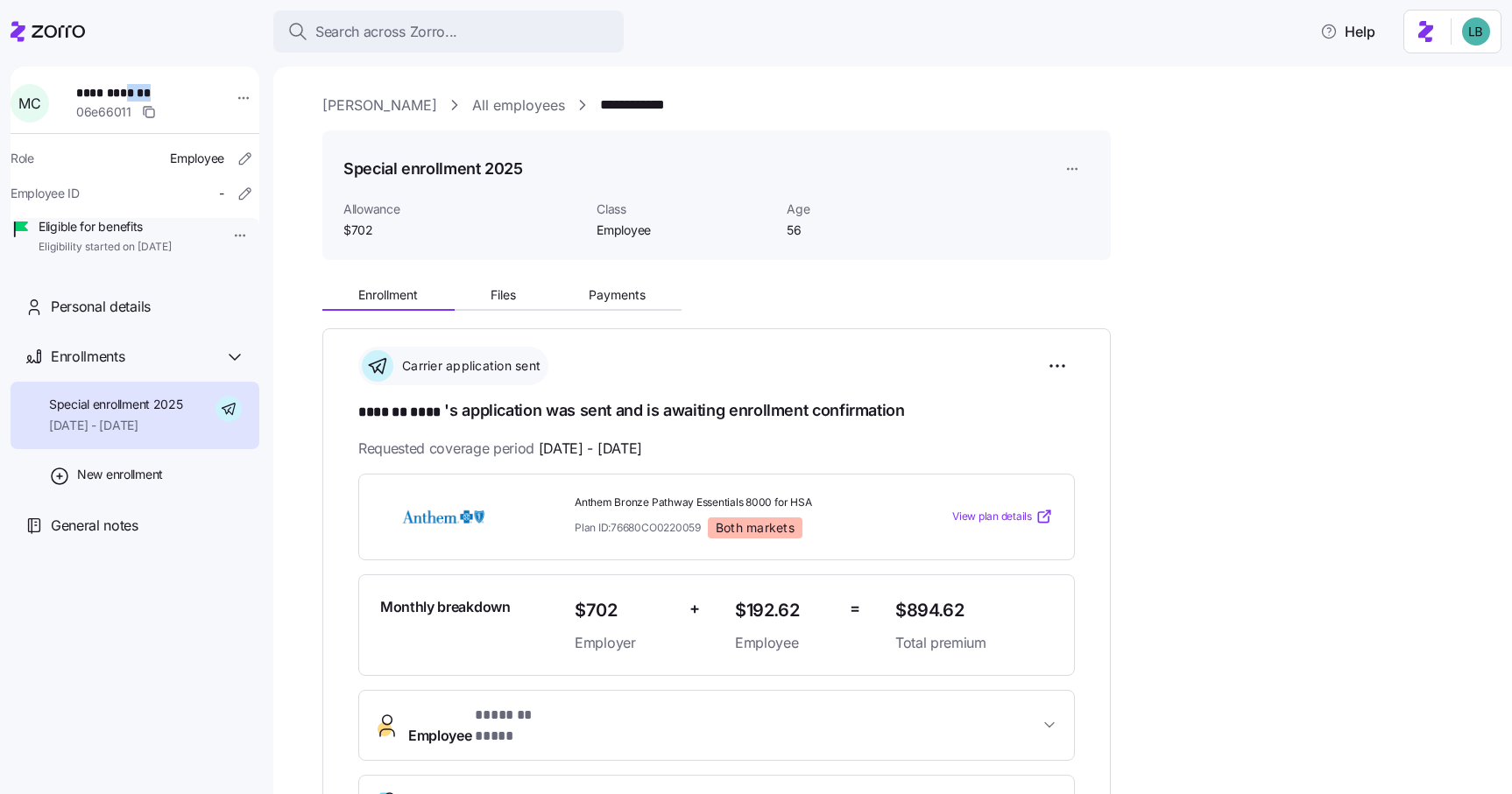
scroll to position [430, 0]
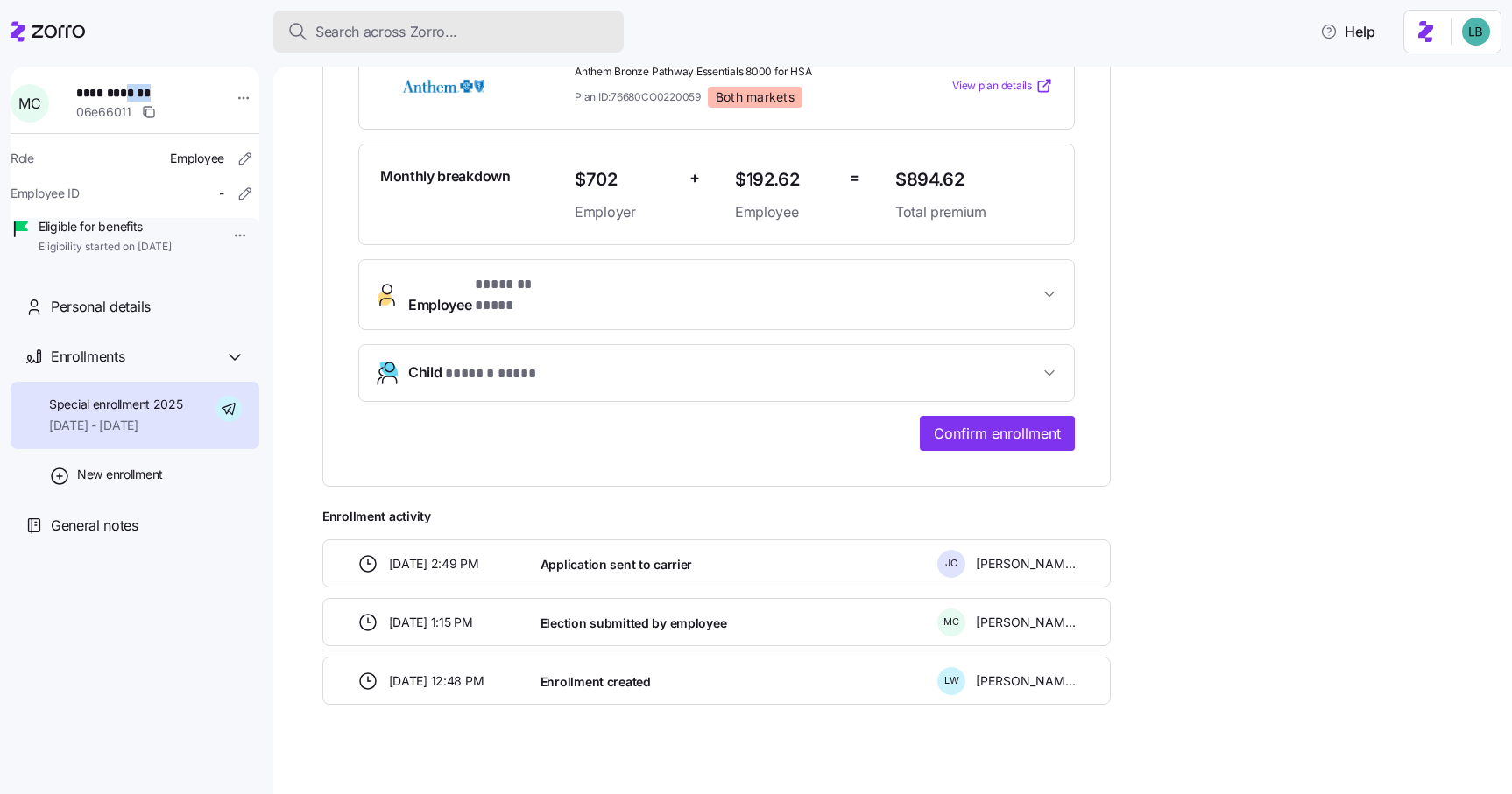
click at [410, 34] on span "Search across Zorro..." at bounding box center [386, 32] width 142 height 22
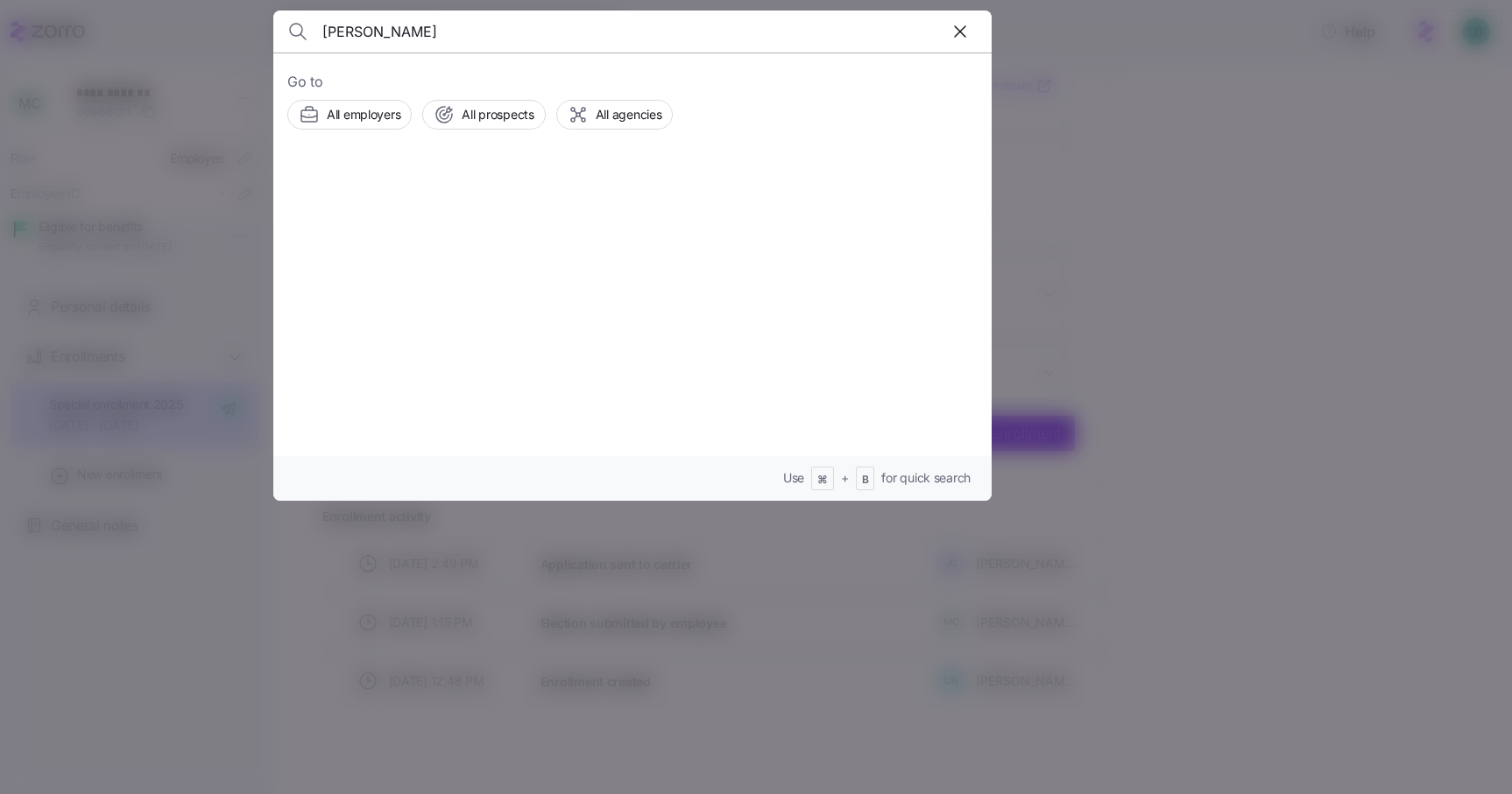
type input "hackett"
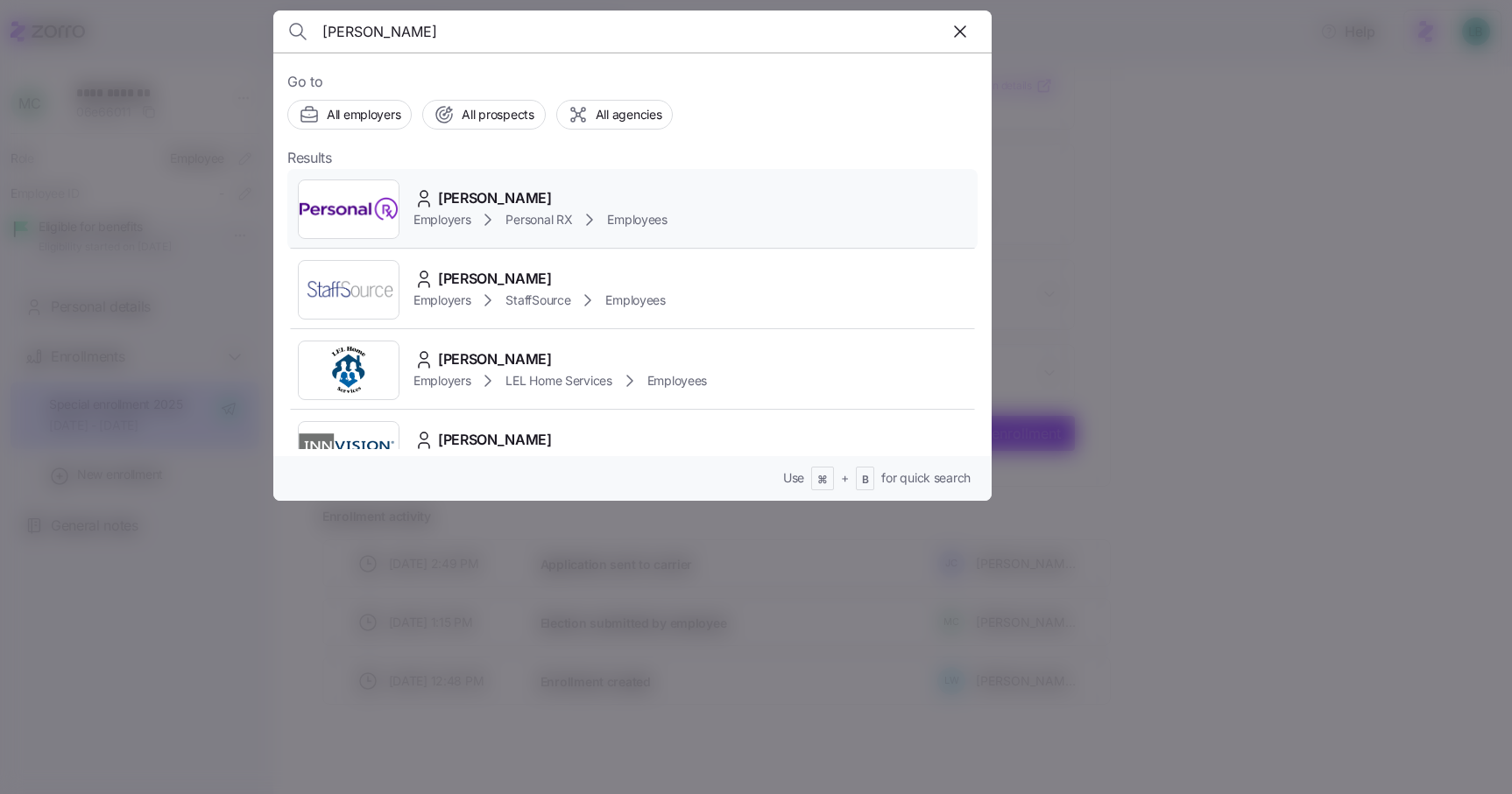
click at [467, 194] on span "Kristine Hackett" at bounding box center [494, 198] width 113 height 22
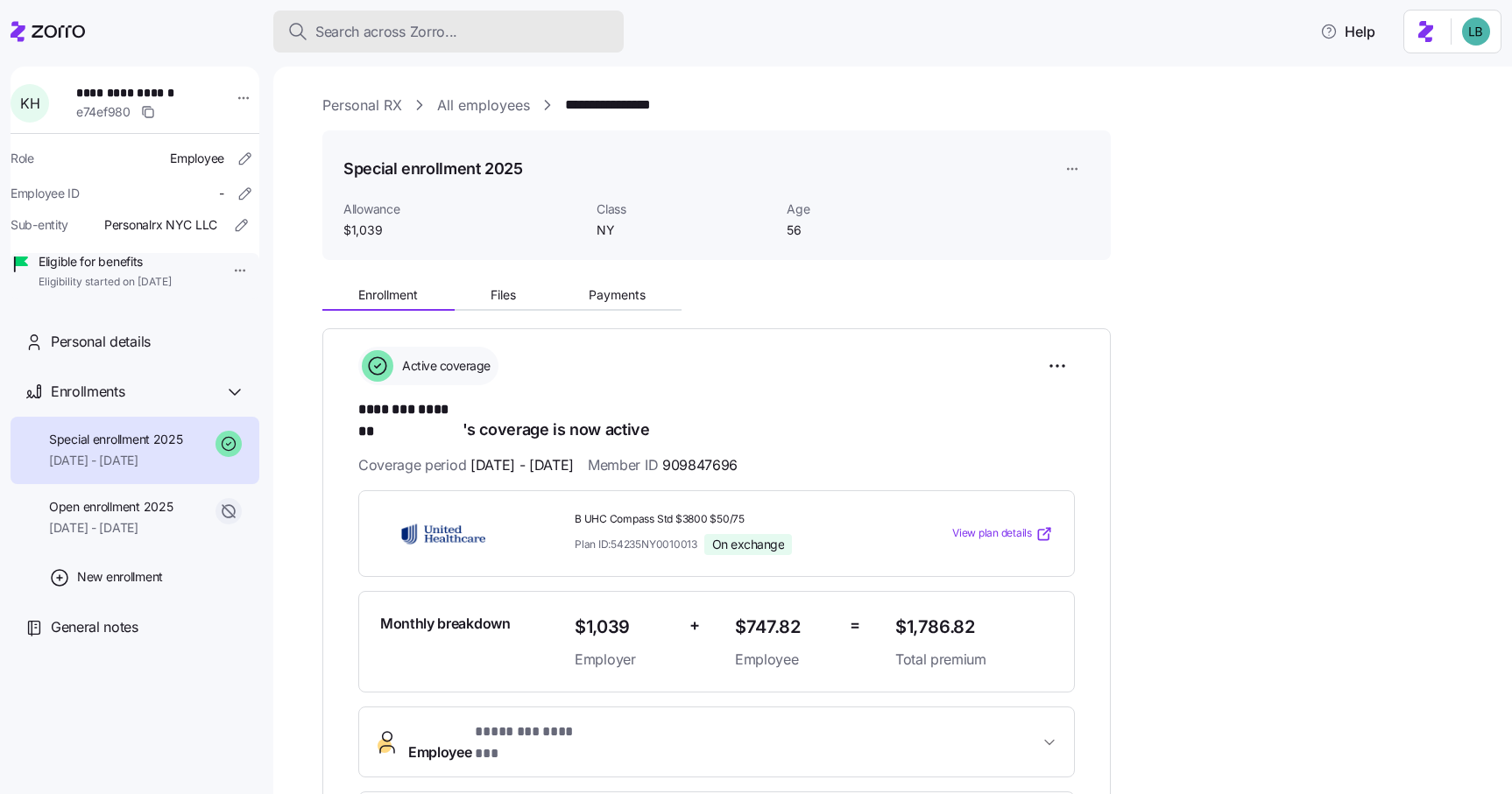
click at [338, 47] on button "Search across Zorro..." at bounding box center [448, 32] width 350 height 42
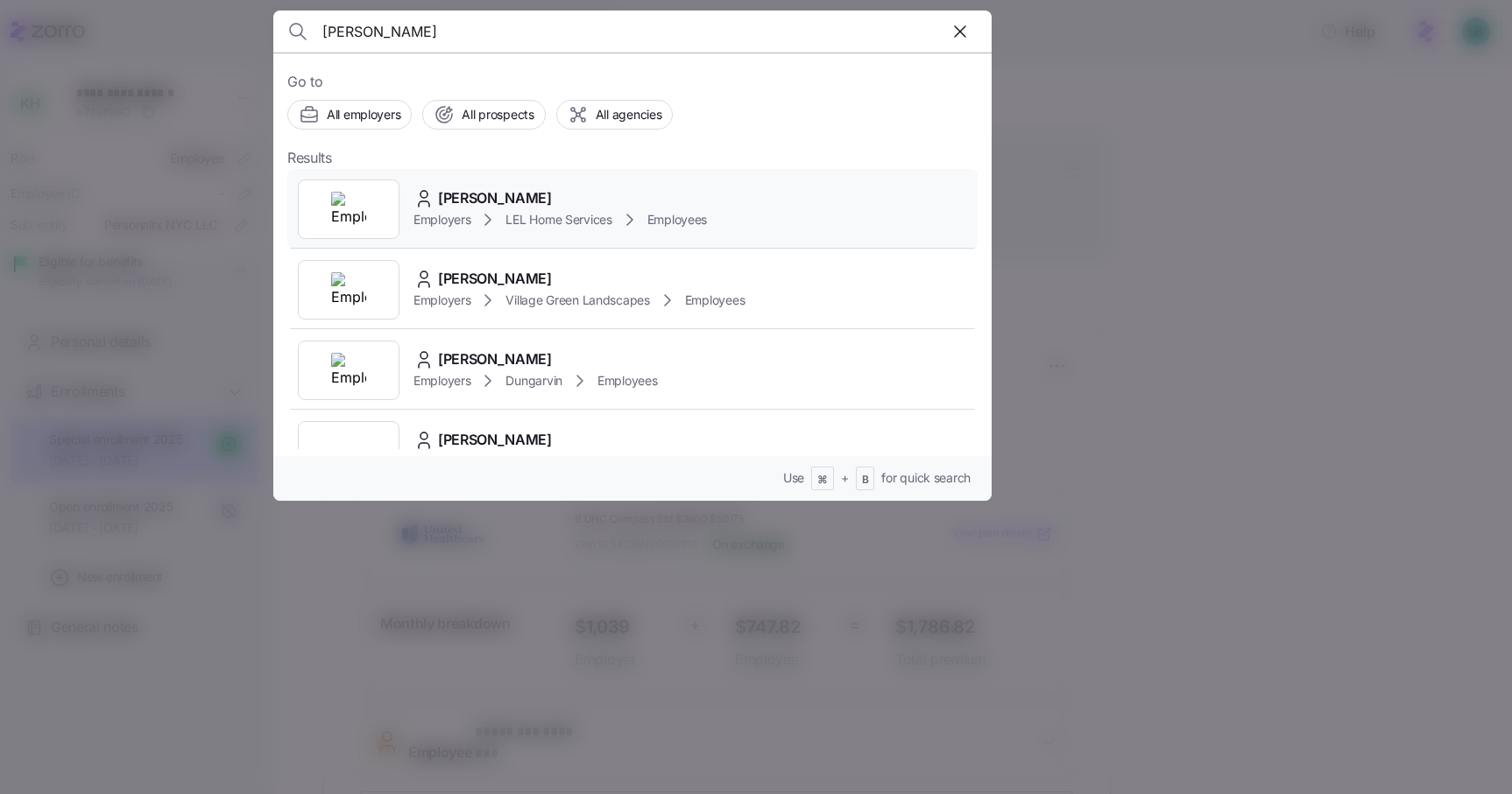
type input "thomas m"
click at [453, 191] on span "Thomas McCoy" at bounding box center [494, 198] width 113 height 22
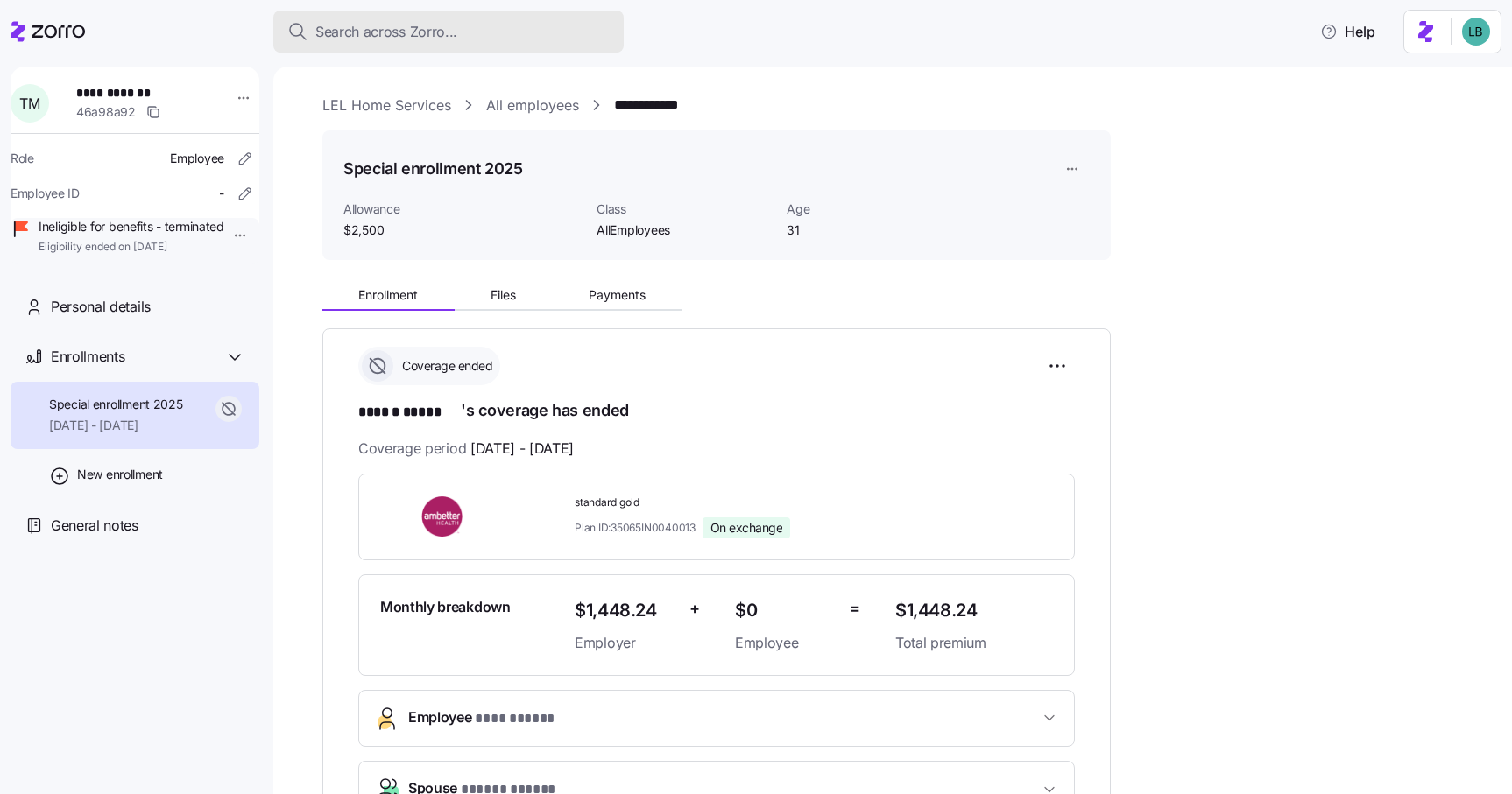
click at [399, 33] on span "Search across Zorro..." at bounding box center [386, 32] width 142 height 22
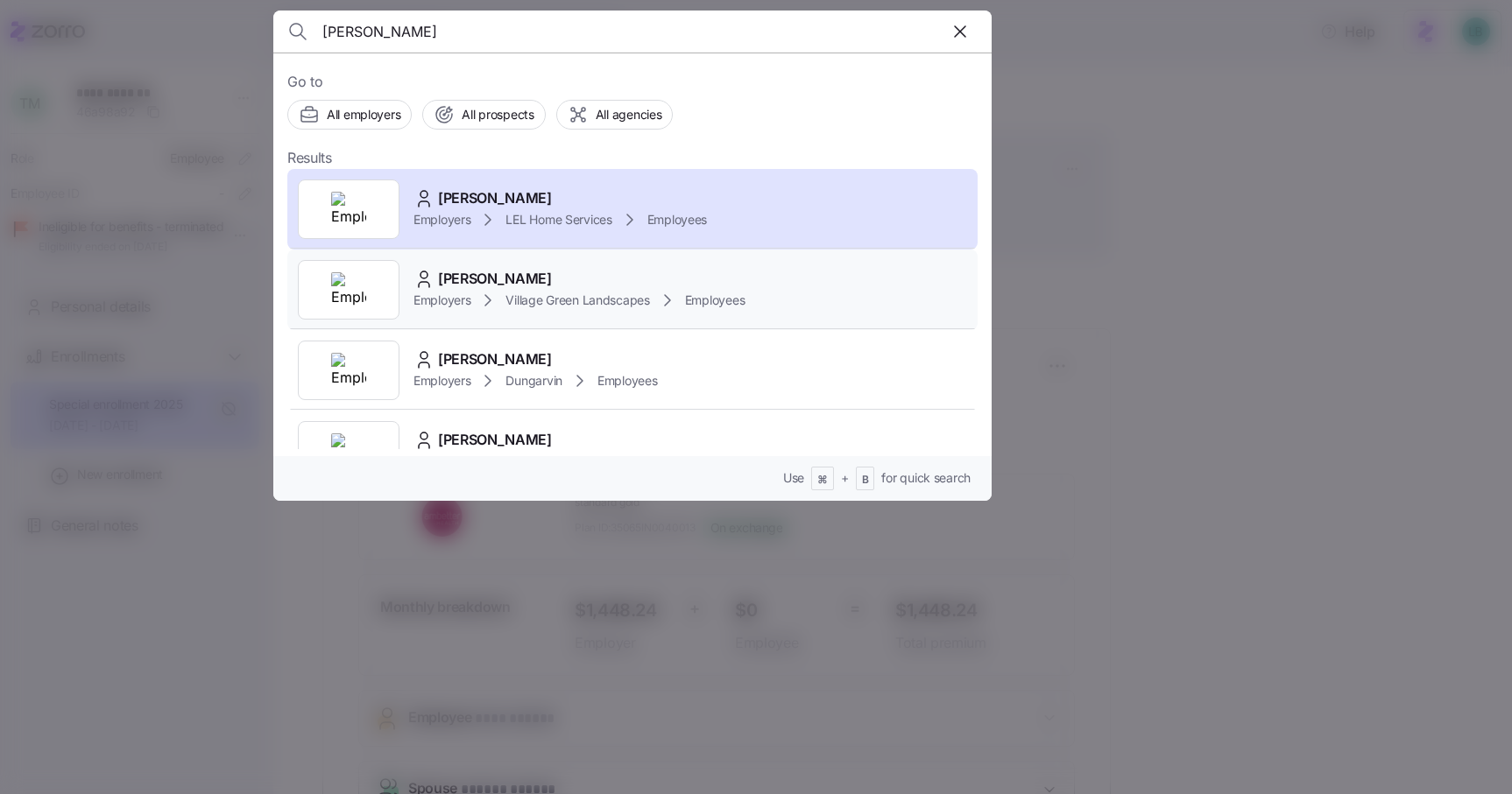
type input "thomas m"
click at [472, 273] on span "Thomas McCoy" at bounding box center [494, 279] width 113 height 22
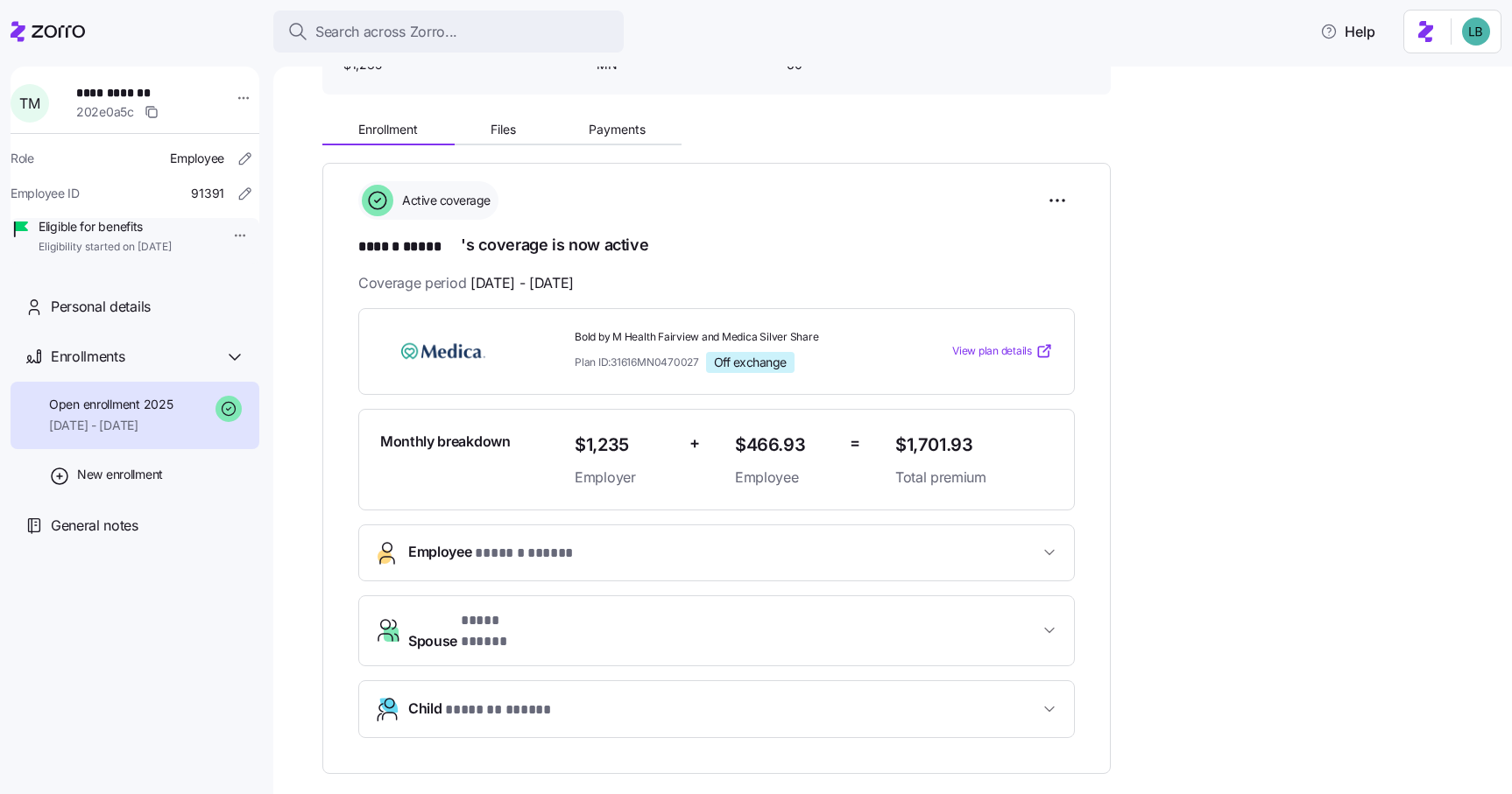
scroll to position [88, 0]
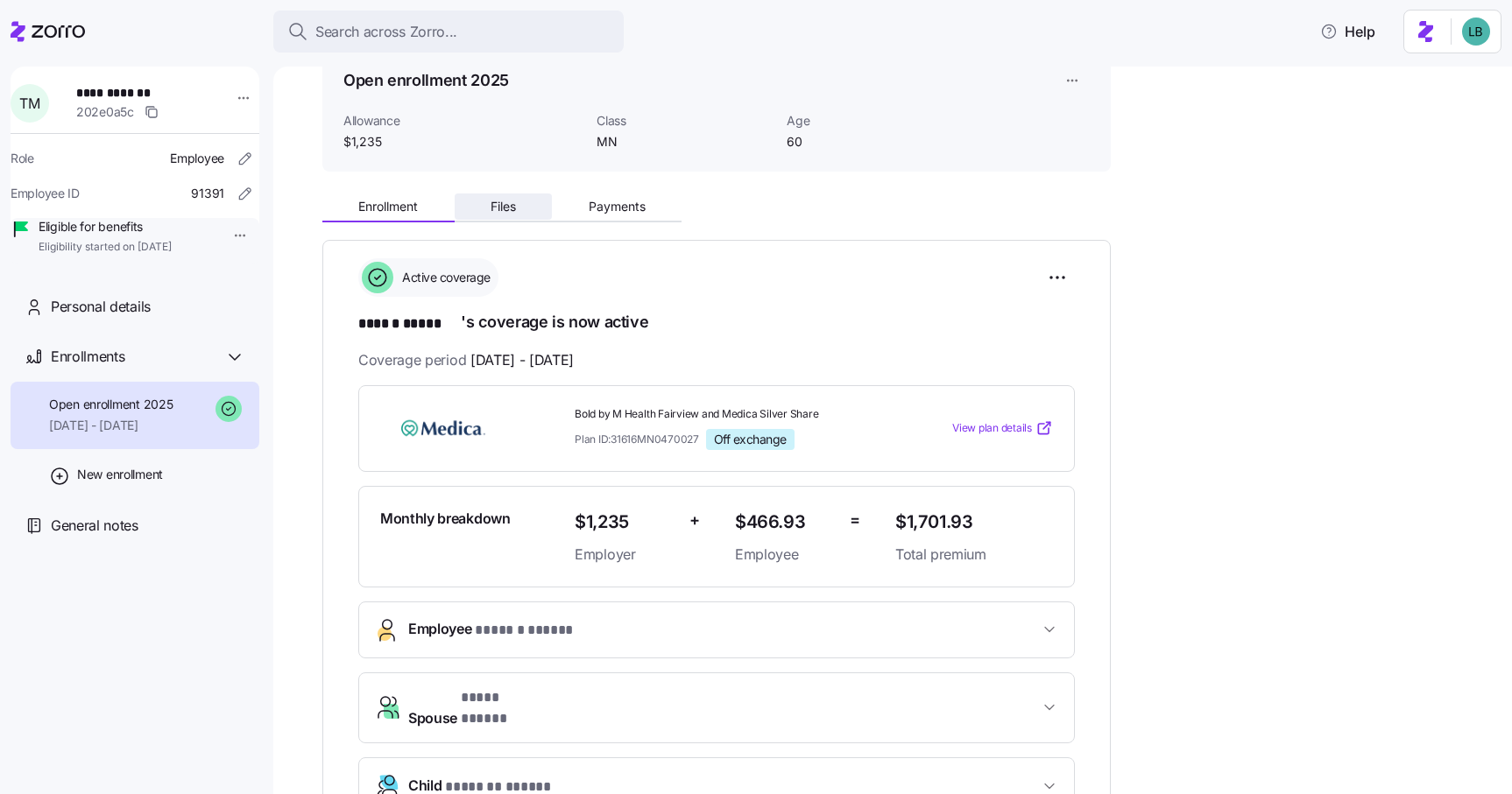
click at [501, 212] on span "Files" at bounding box center [503, 207] width 25 height 13
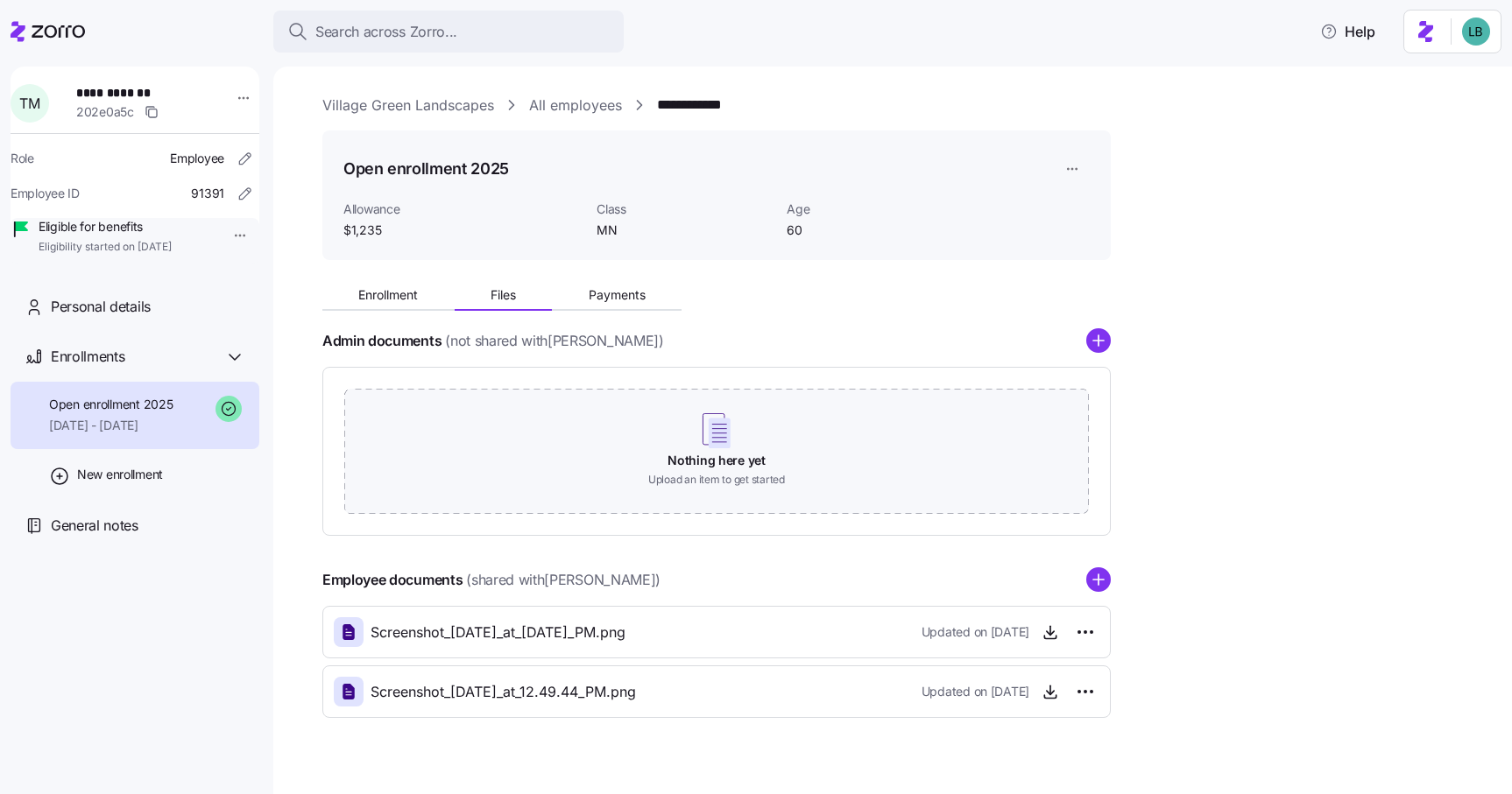
scroll to position [29, 0]
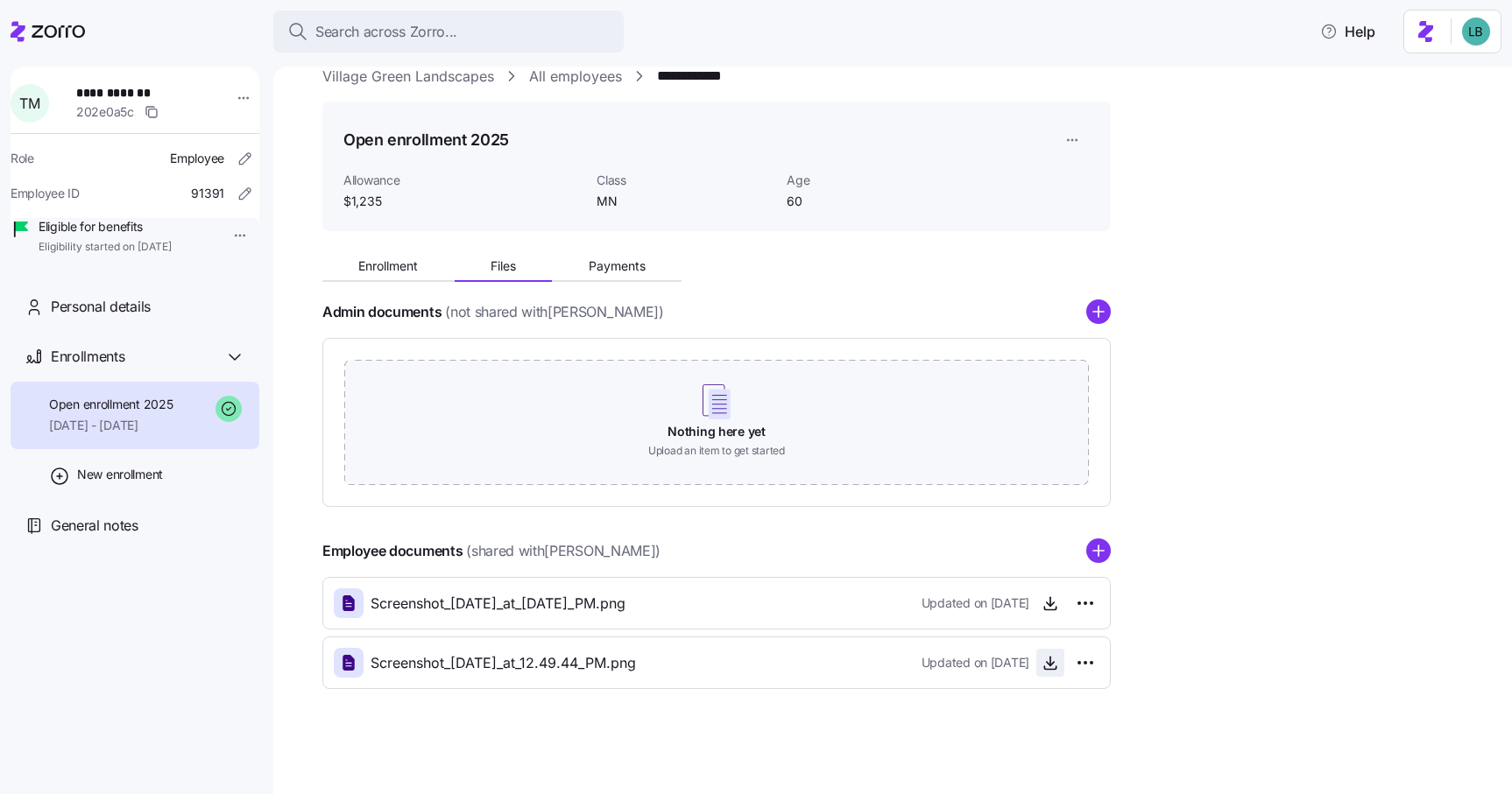
click at [1050, 659] on icon "button" at bounding box center [1050, 662] width 0 height 9
click at [1051, 603] on icon "button" at bounding box center [1049, 602] width 17 height 17
click at [397, 270] on span "Enrollment" at bounding box center [388, 266] width 59 height 13
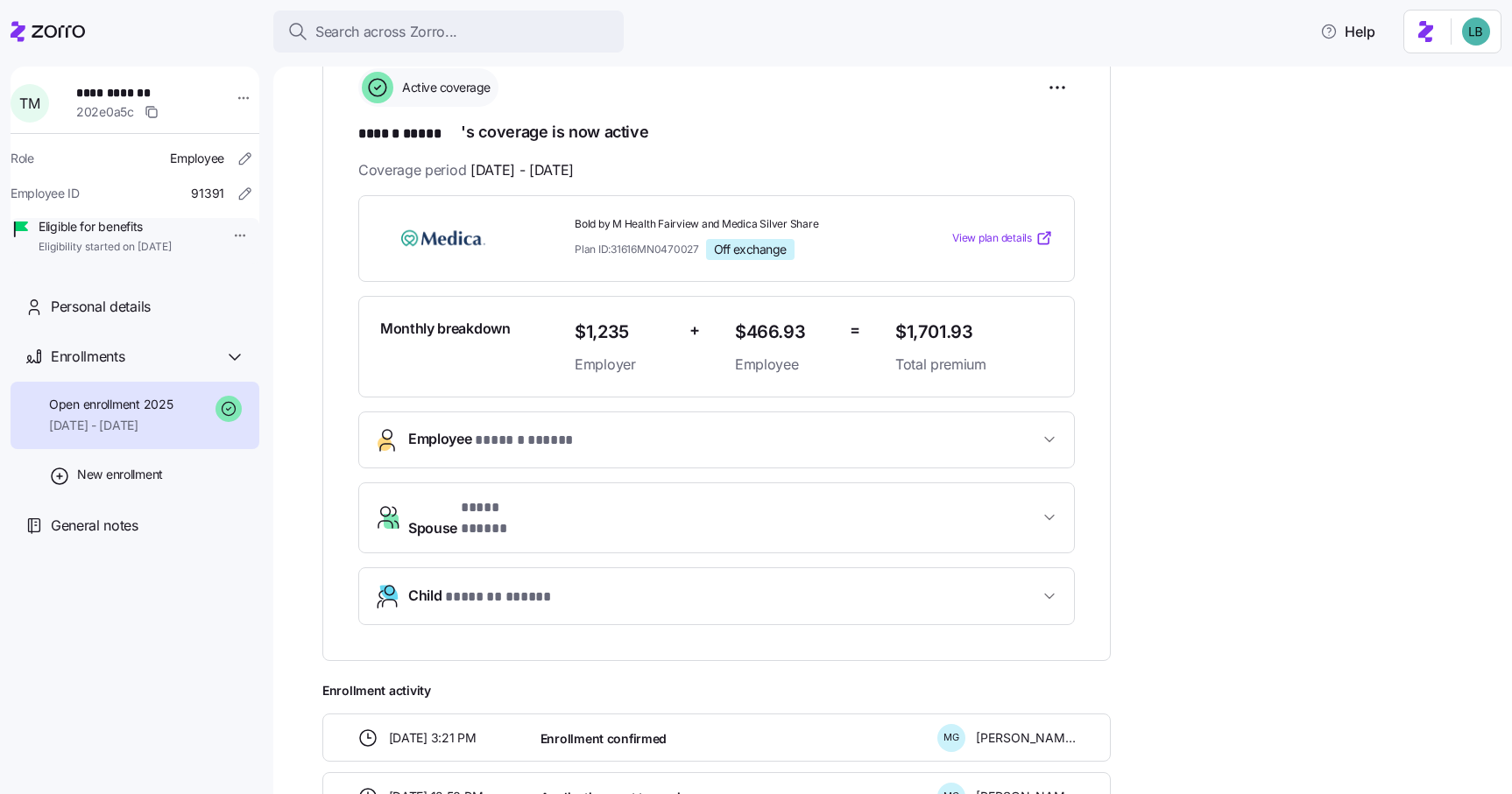
scroll to position [280, 0]
click at [653, 438] on span "Employee * ****** ***** *" at bounding box center [723, 438] width 630 height 23
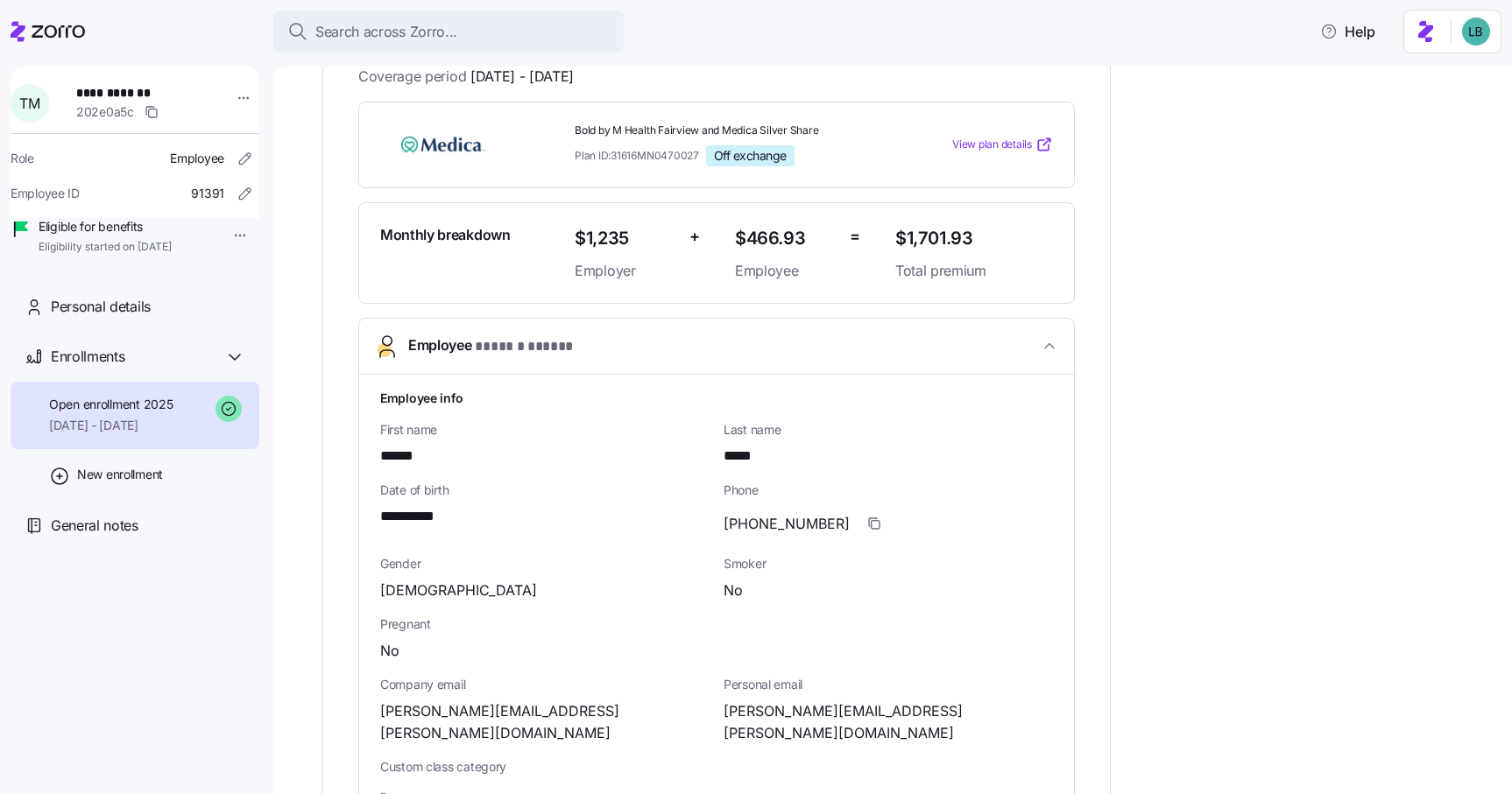
scroll to position [408, 0]
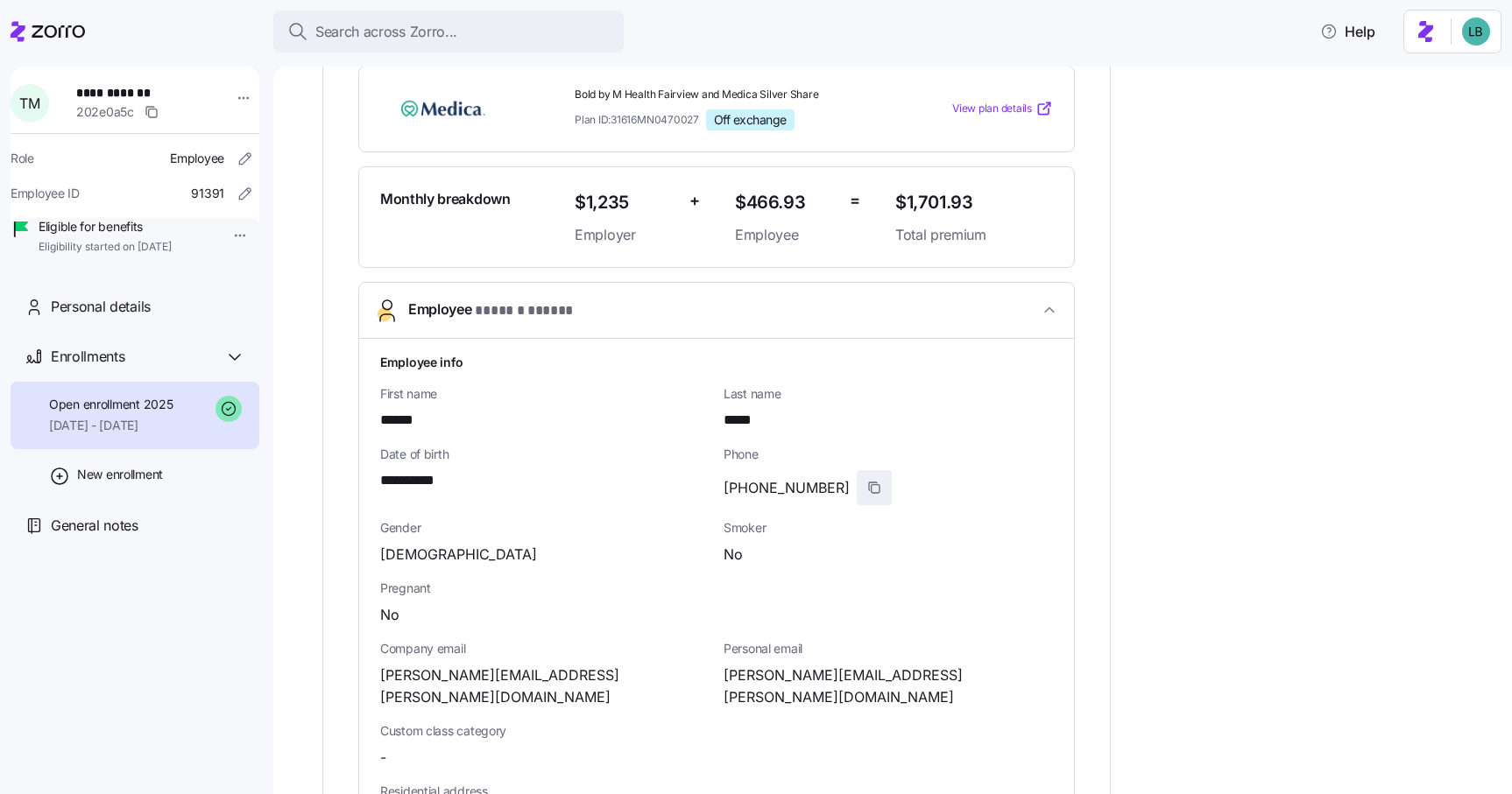
click at [867, 487] on icon "button" at bounding box center [874, 488] width 14 height 14
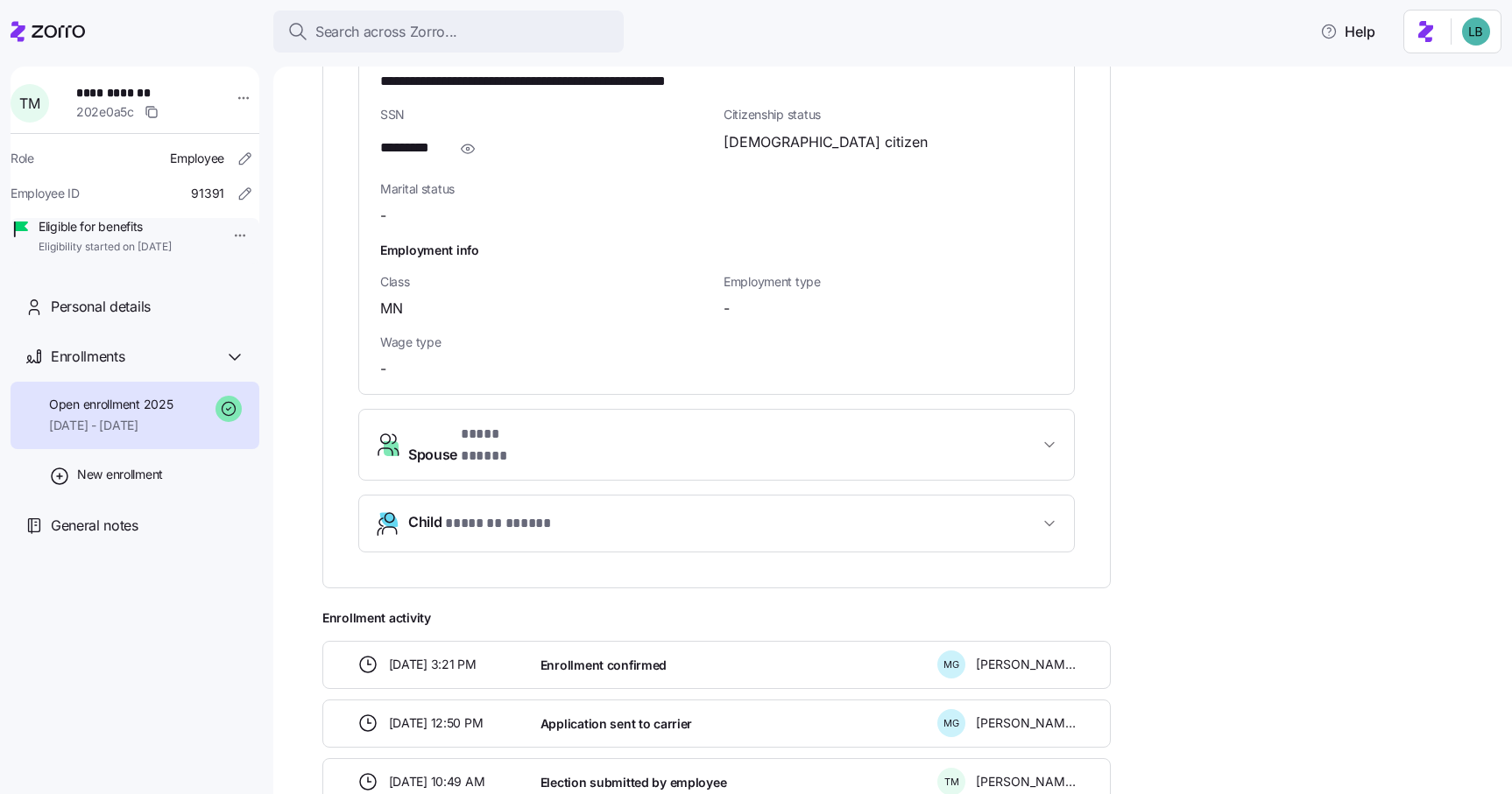
scroll to position [1290, 0]
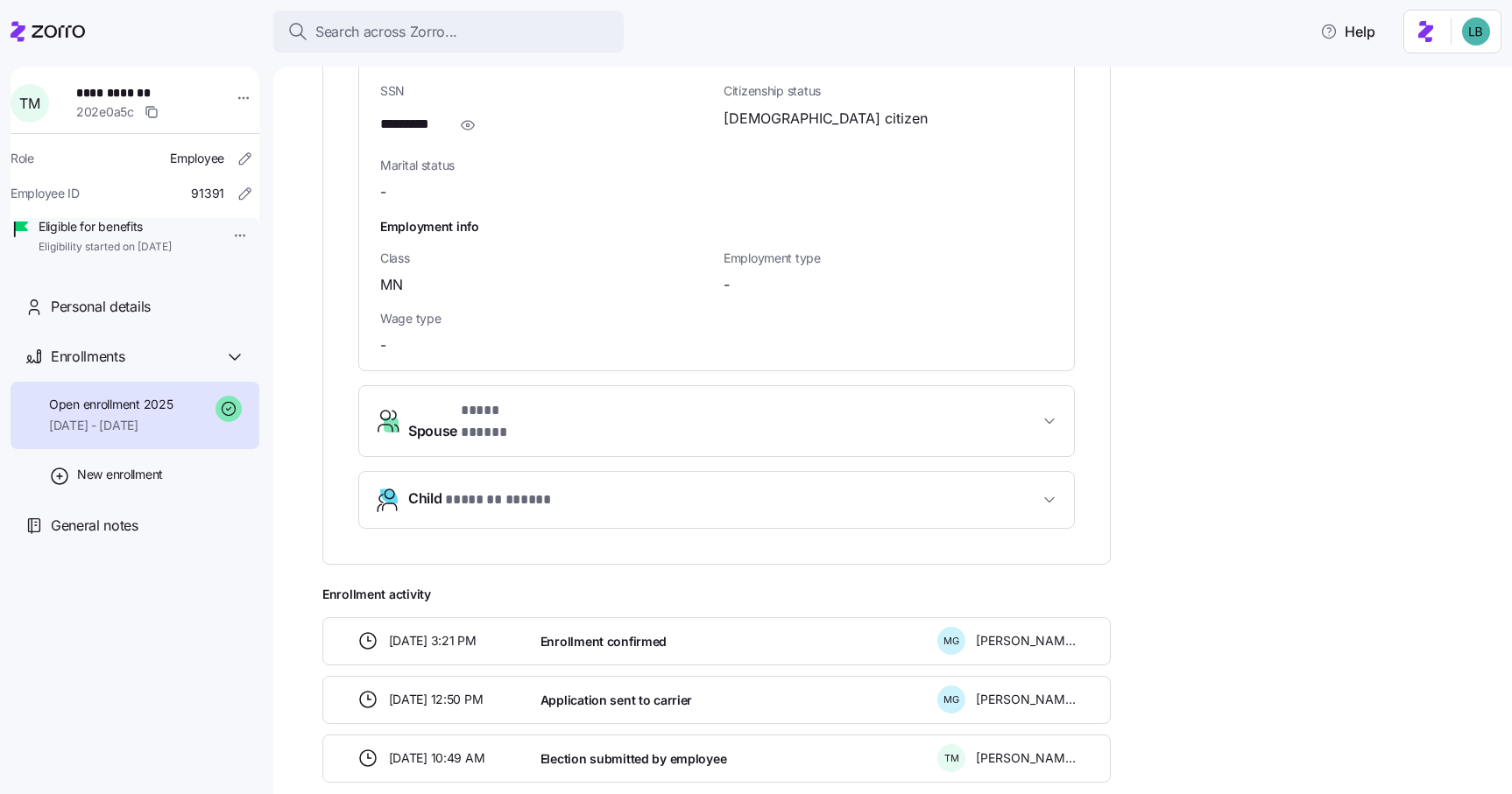
click at [557, 490] on span "* ******* ***** *" at bounding box center [502, 501] width 115 height 22
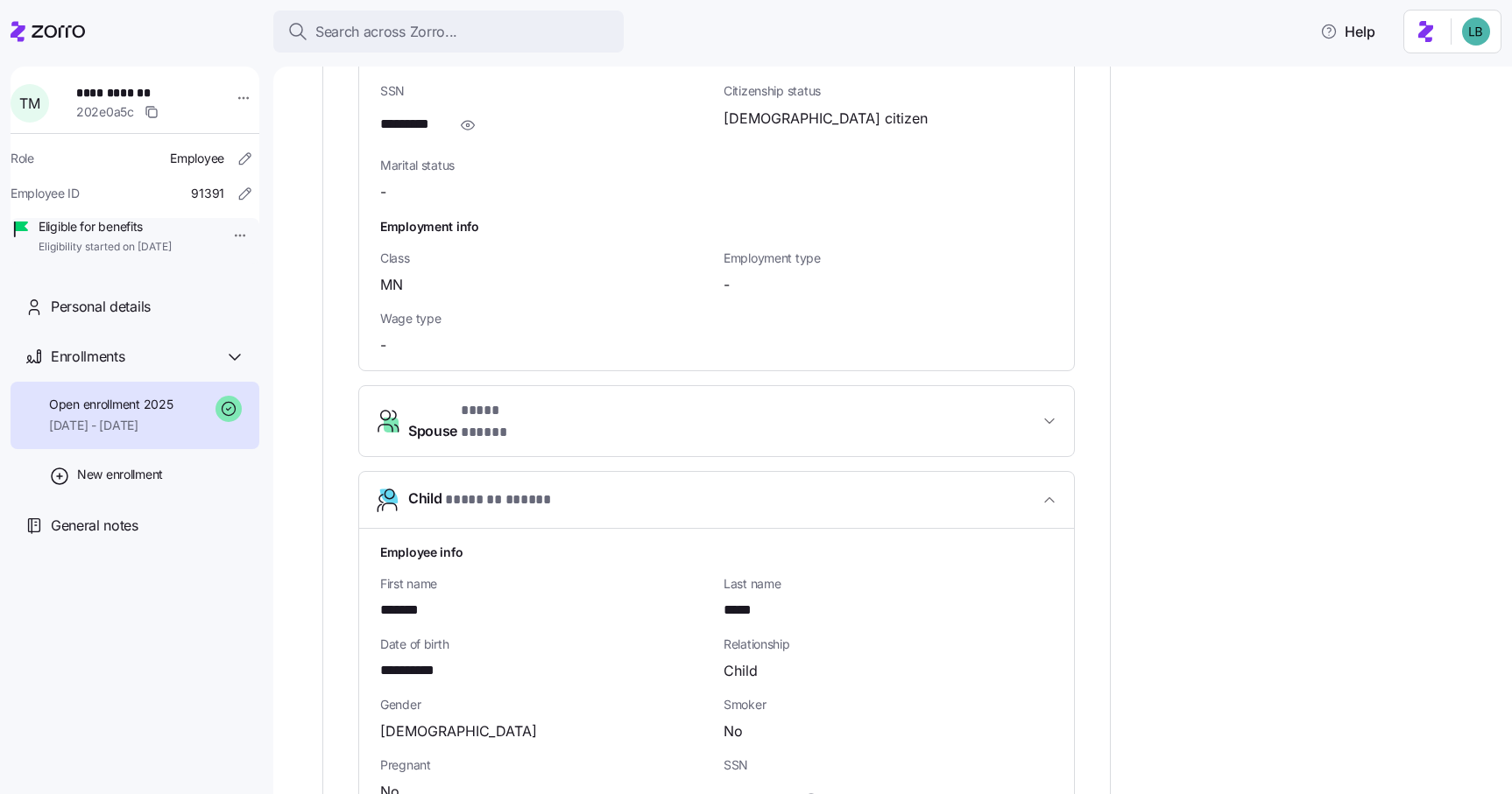
click at [400, 600] on span "*******" at bounding box center [409, 610] width 59 height 22
copy span "*******"
click at [762, 600] on span "*****" at bounding box center [747, 610] width 48 height 22
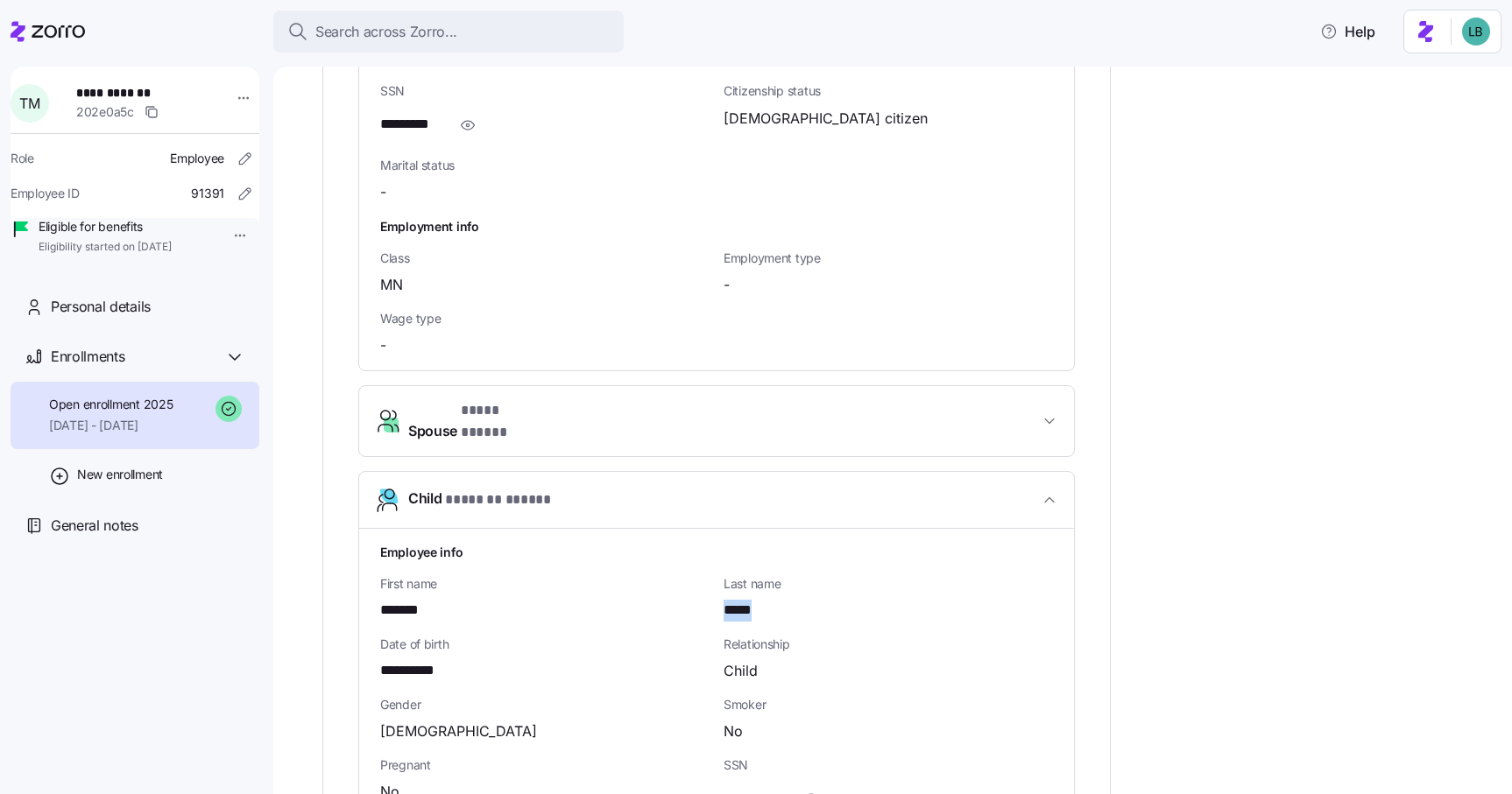
click at [762, 600] on span "*****" at bounding box center [747, 610] width 48 height 22
copy span "*****"
click at [425, 660] on span "**********" at bounding box center [418, 671] width 77 height 22
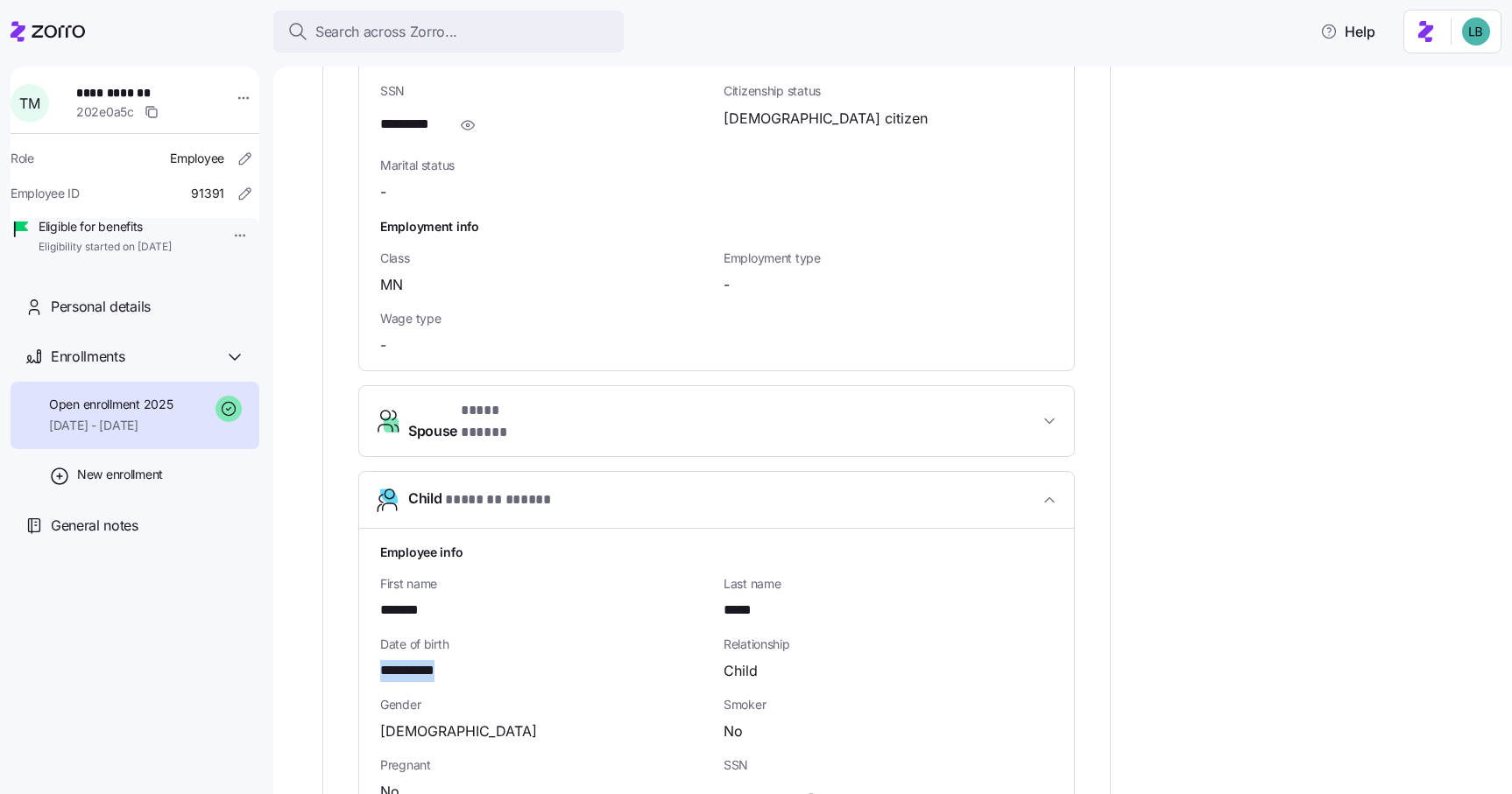
copy span "****"
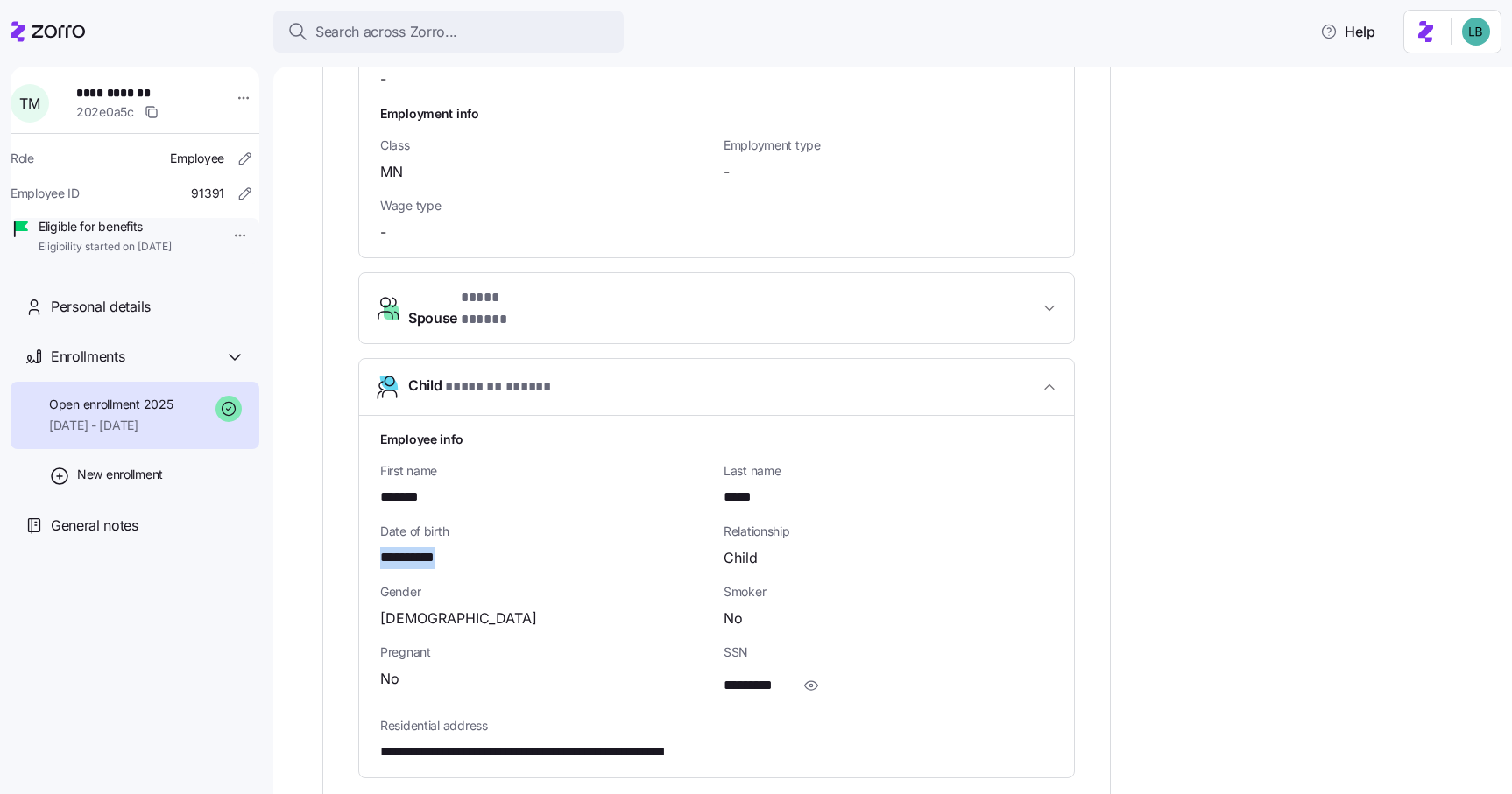
scroll to position [1404, 0]
click at [820, 667] on span "button" at bounding box center [810, 683] width 33 height 33
click at [772, 673] on span "**********" at bounding box center [766, 684] width 86 height 22
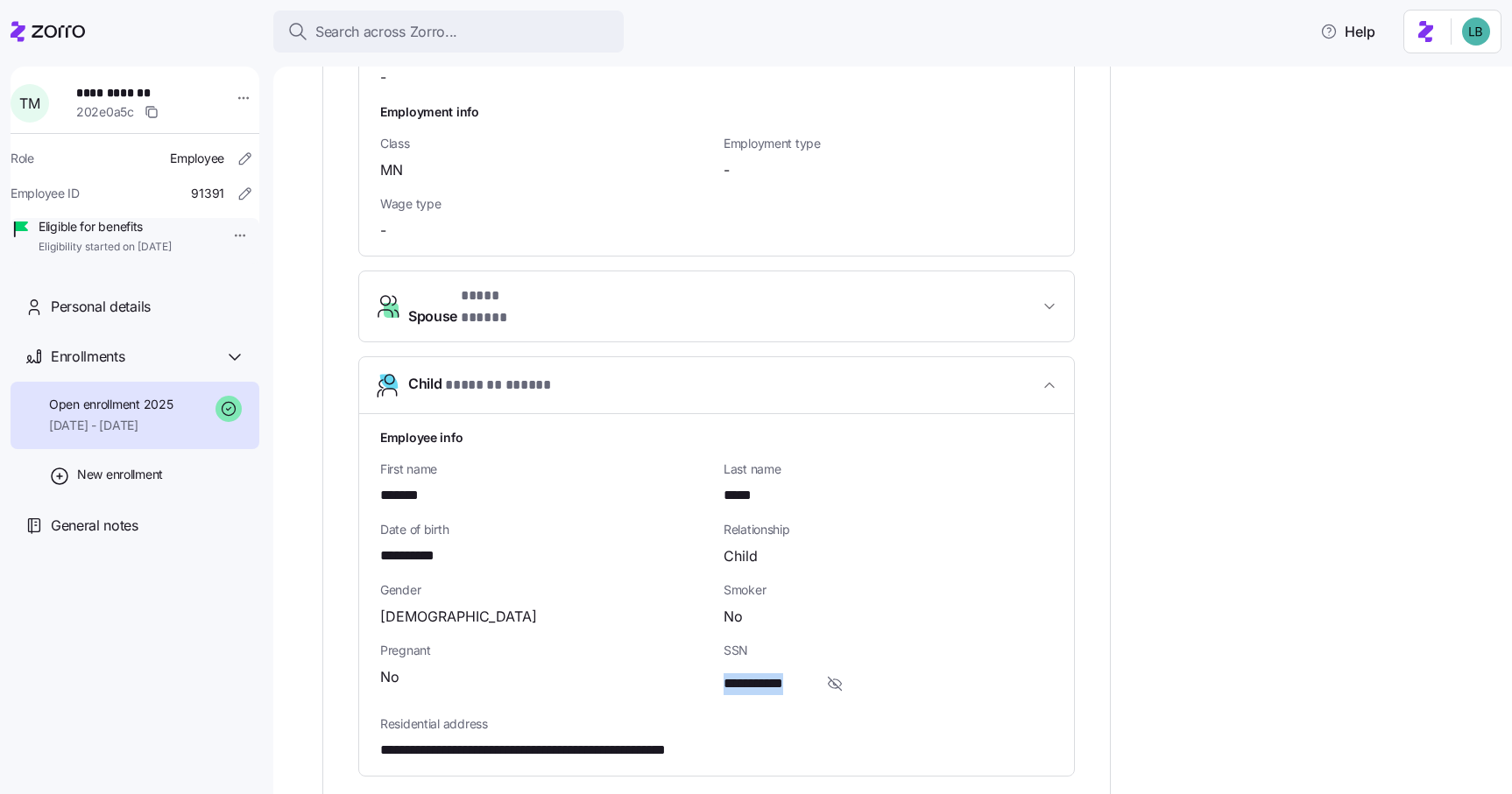
copy span "*"
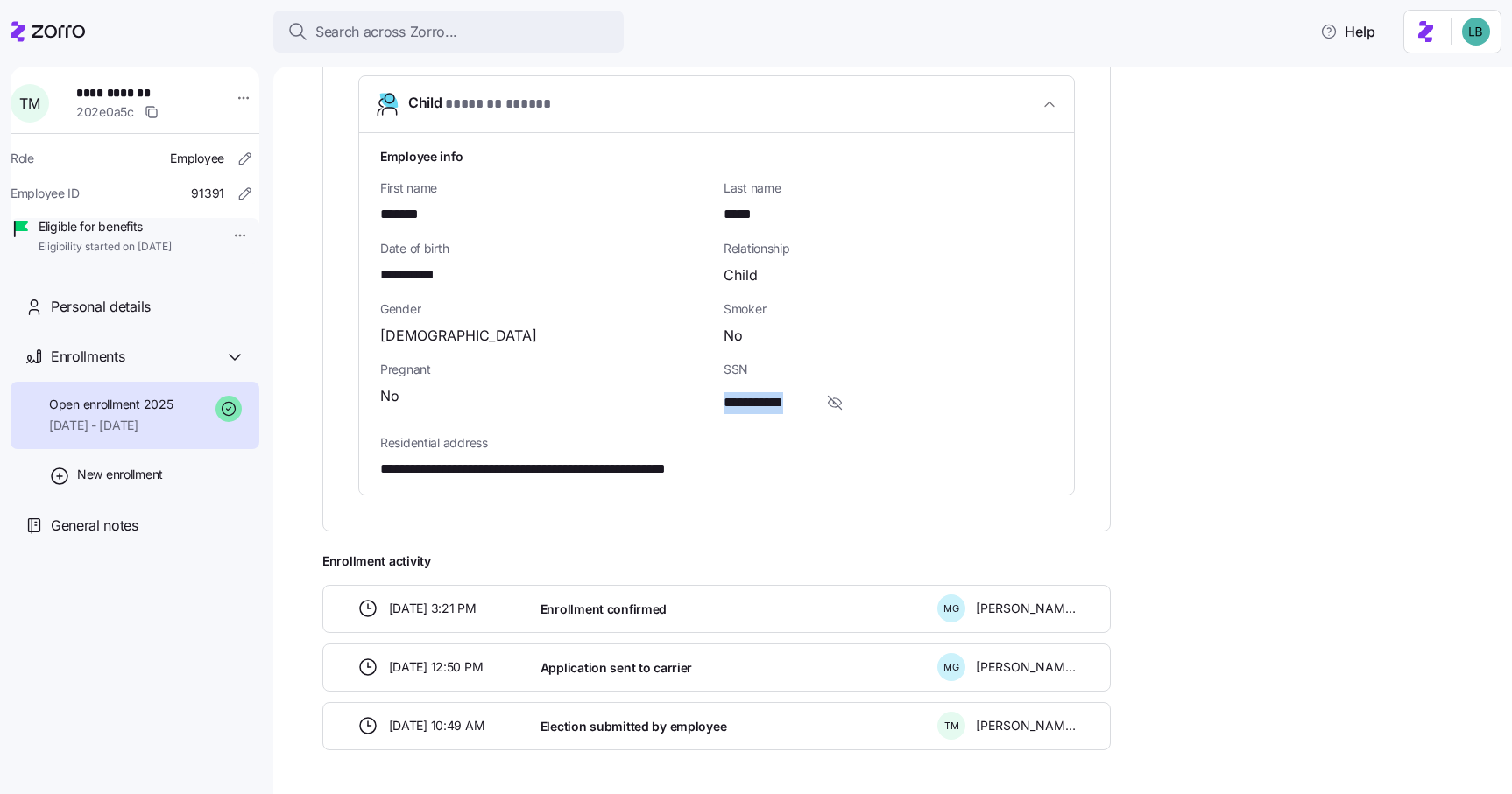
scroll to position [1709, 0]
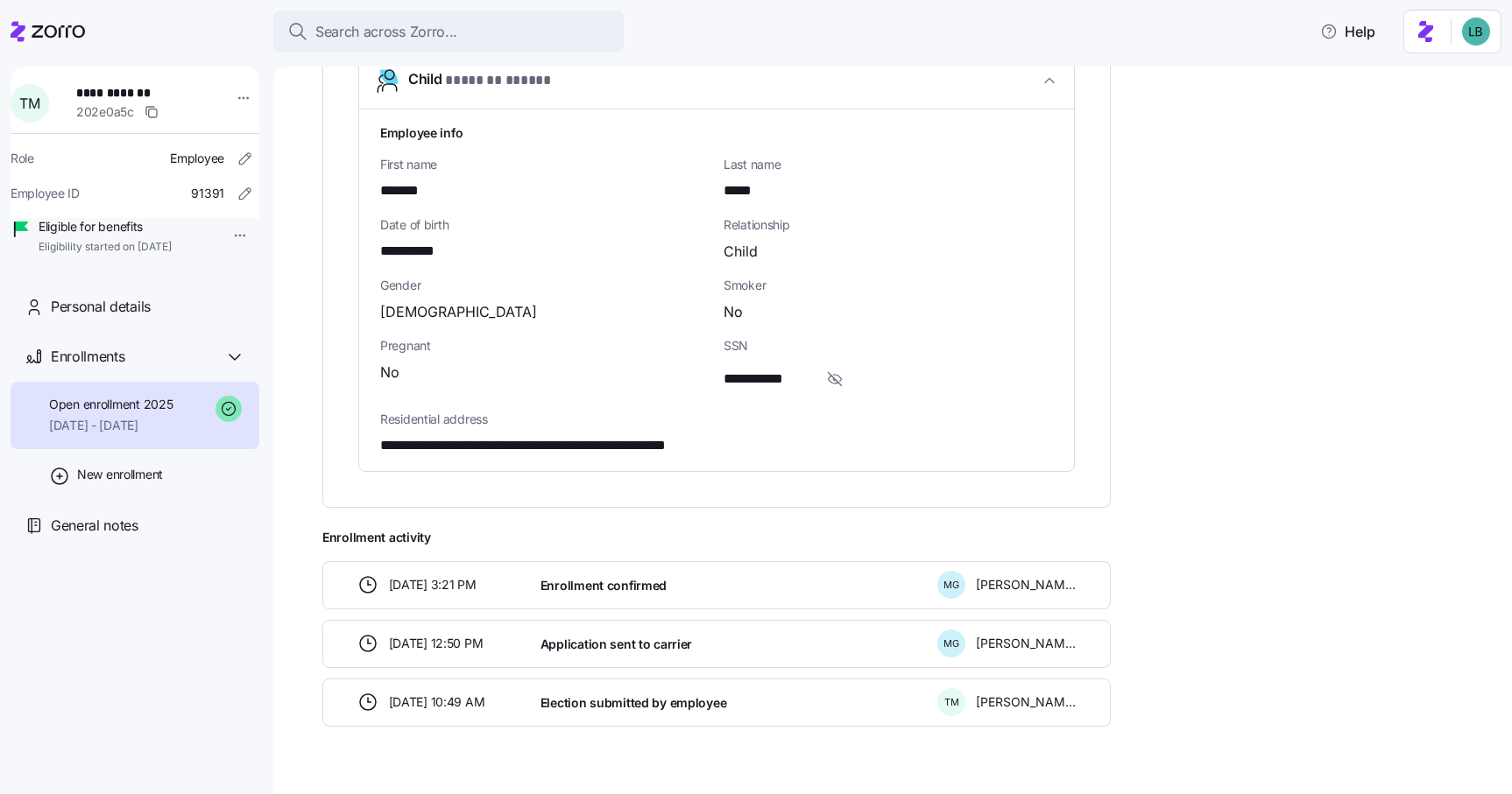
click at [405, 180] on span "*******" at bounding box center [409, 191] width 59 height 22
copy span "*******"
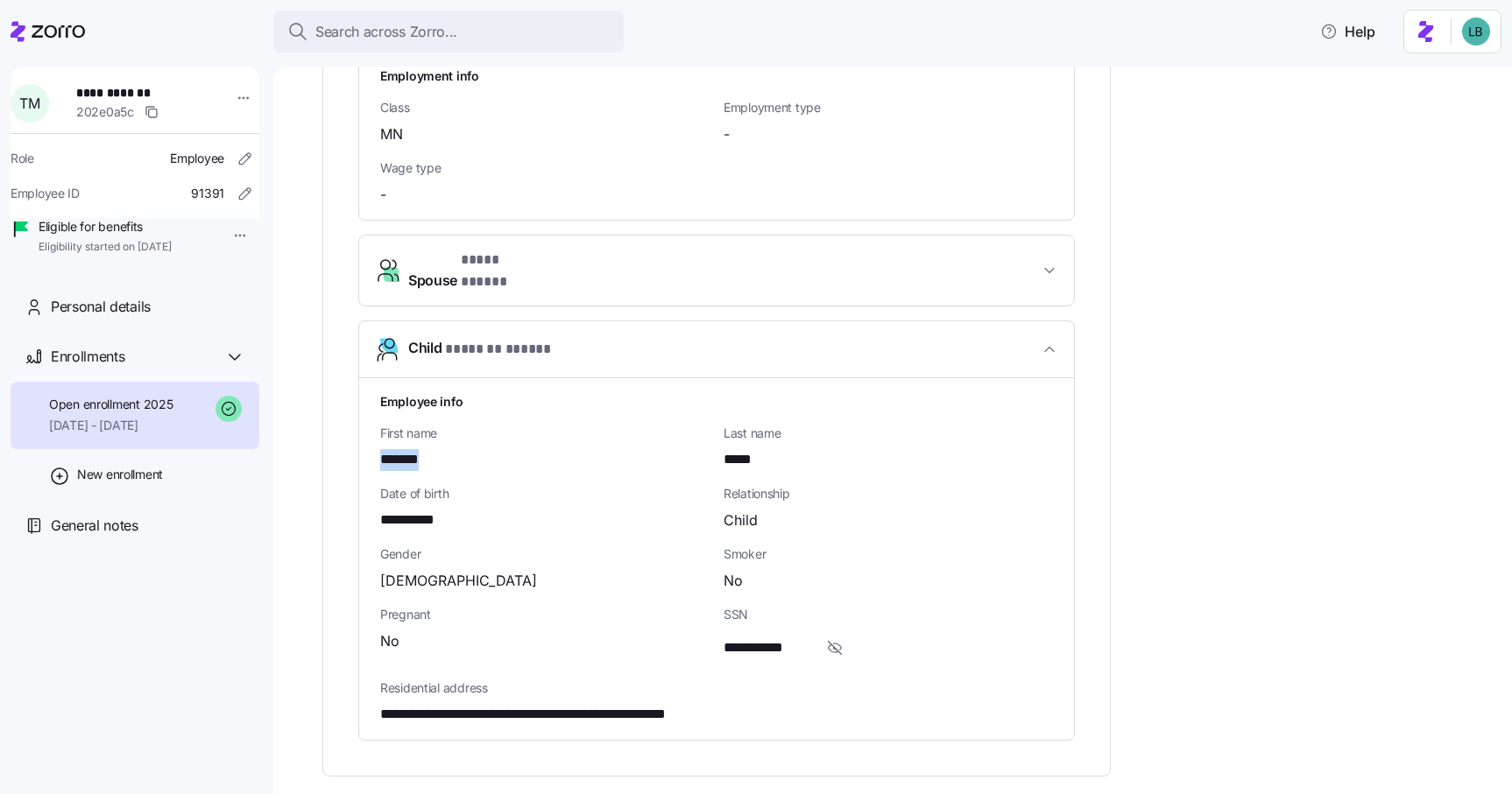
scroll to position [1437, 0]
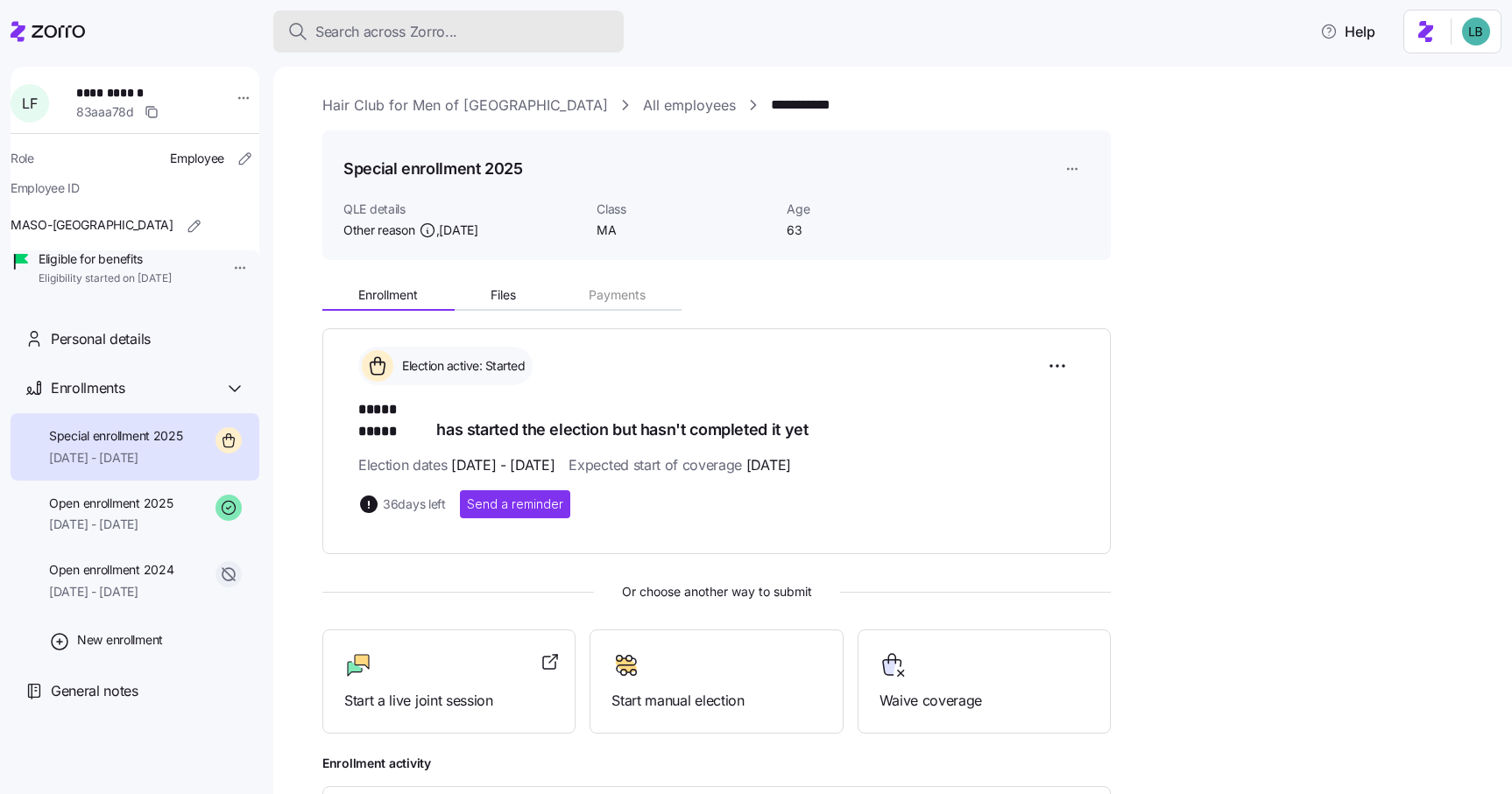
click at [362, 25] on span "Search across Zorro..." at bounding box center [386, 32] width 142 height 22
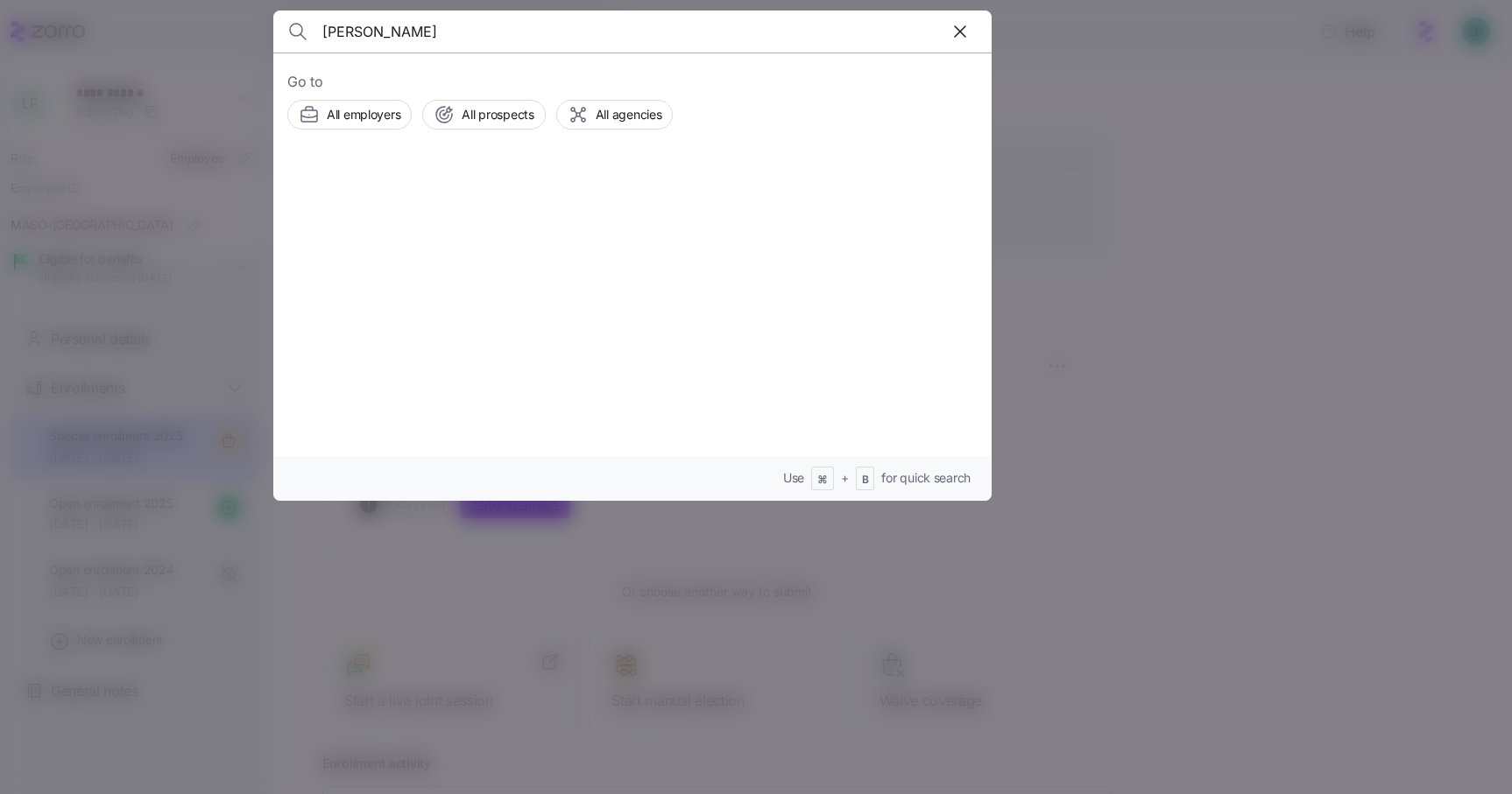
type input "Glenn Wildberger"
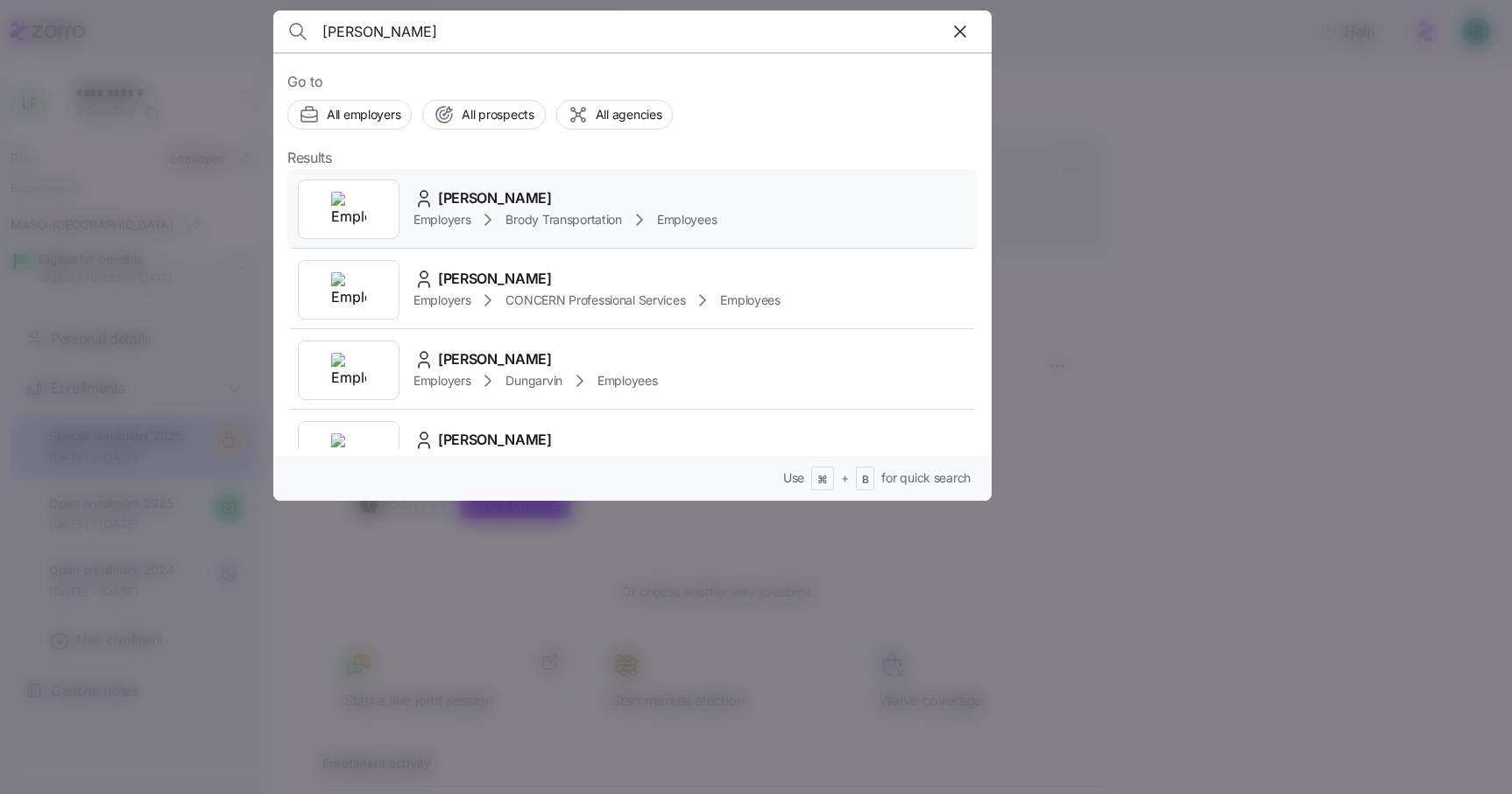
click at [478, 195] on span "Glenn Wildberger" at bounding box center [494, 198] width 113 height 22
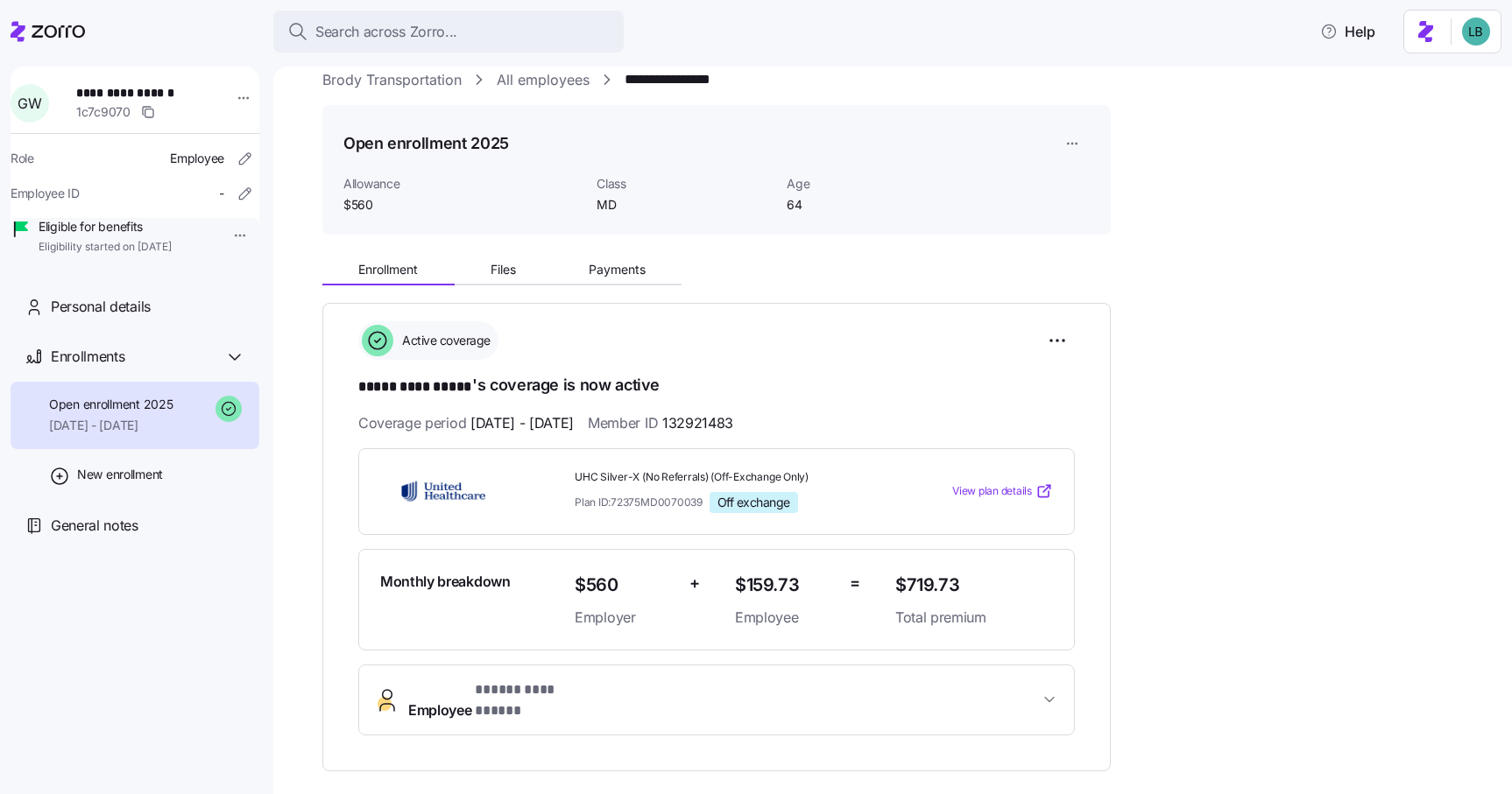
scroll to position [26, 0]
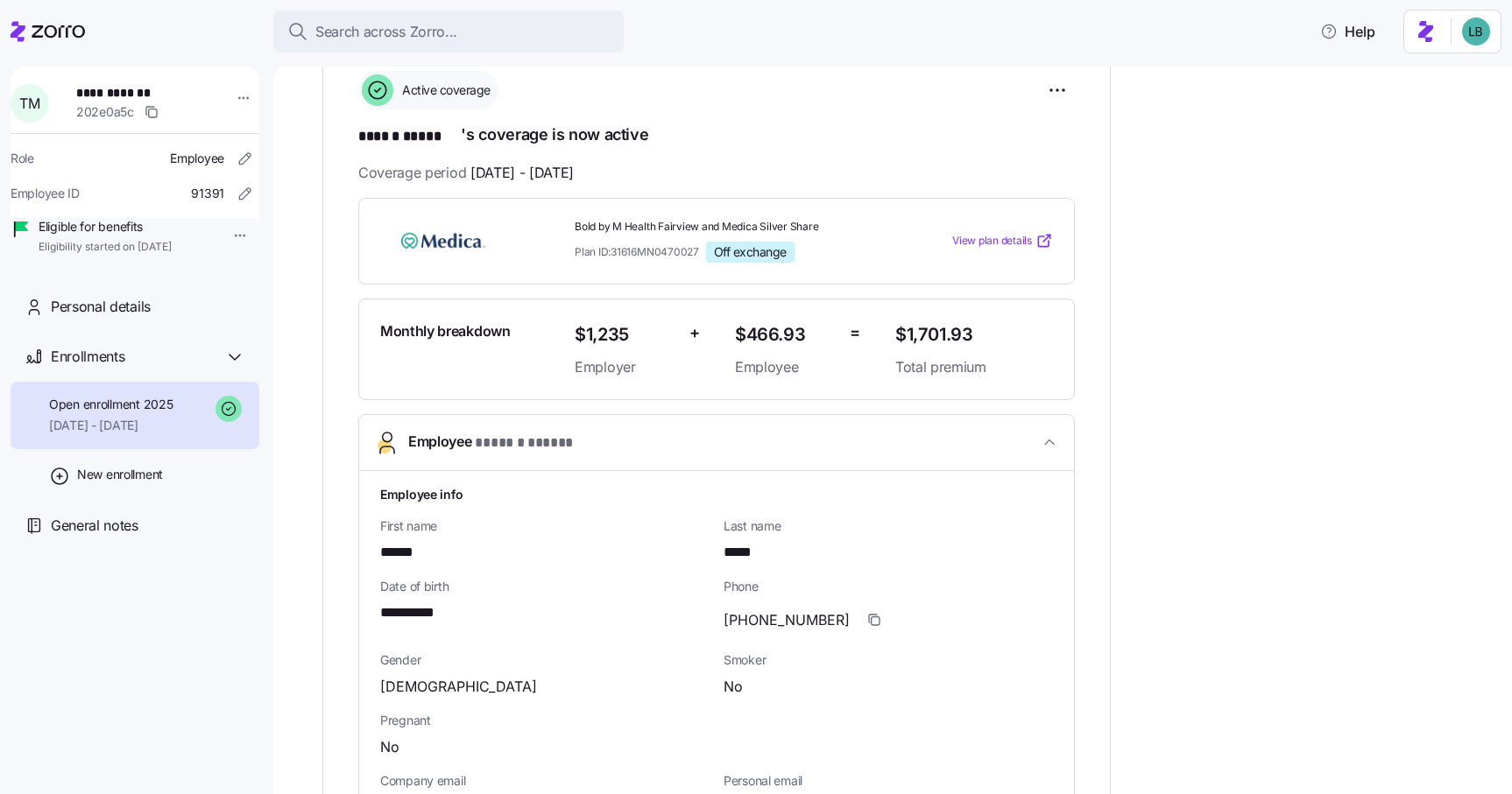
scroll to position [107, 0]
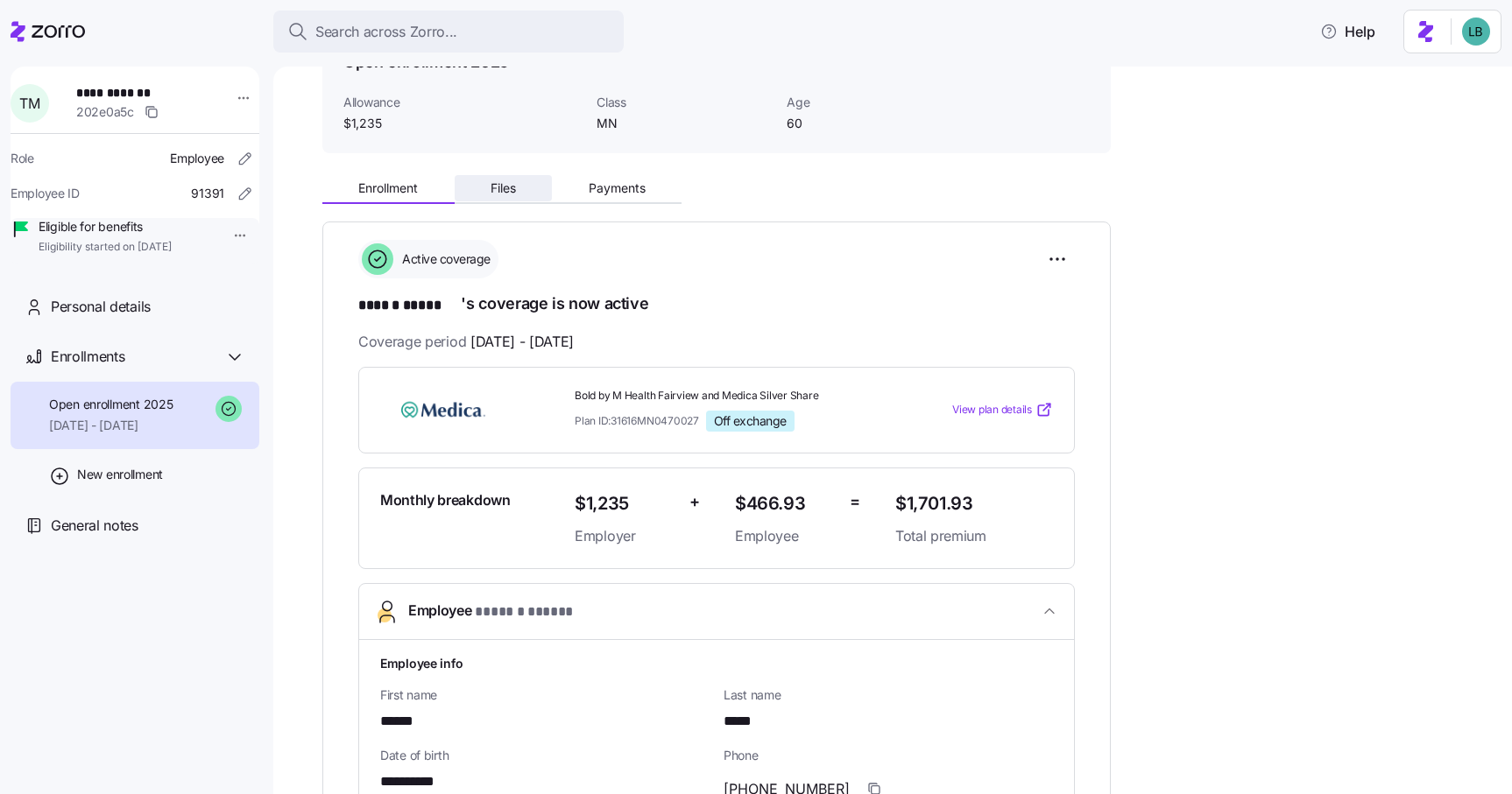
click at [507, 188] on span "Files" at bounding box center [503, 188] width 25 height 13
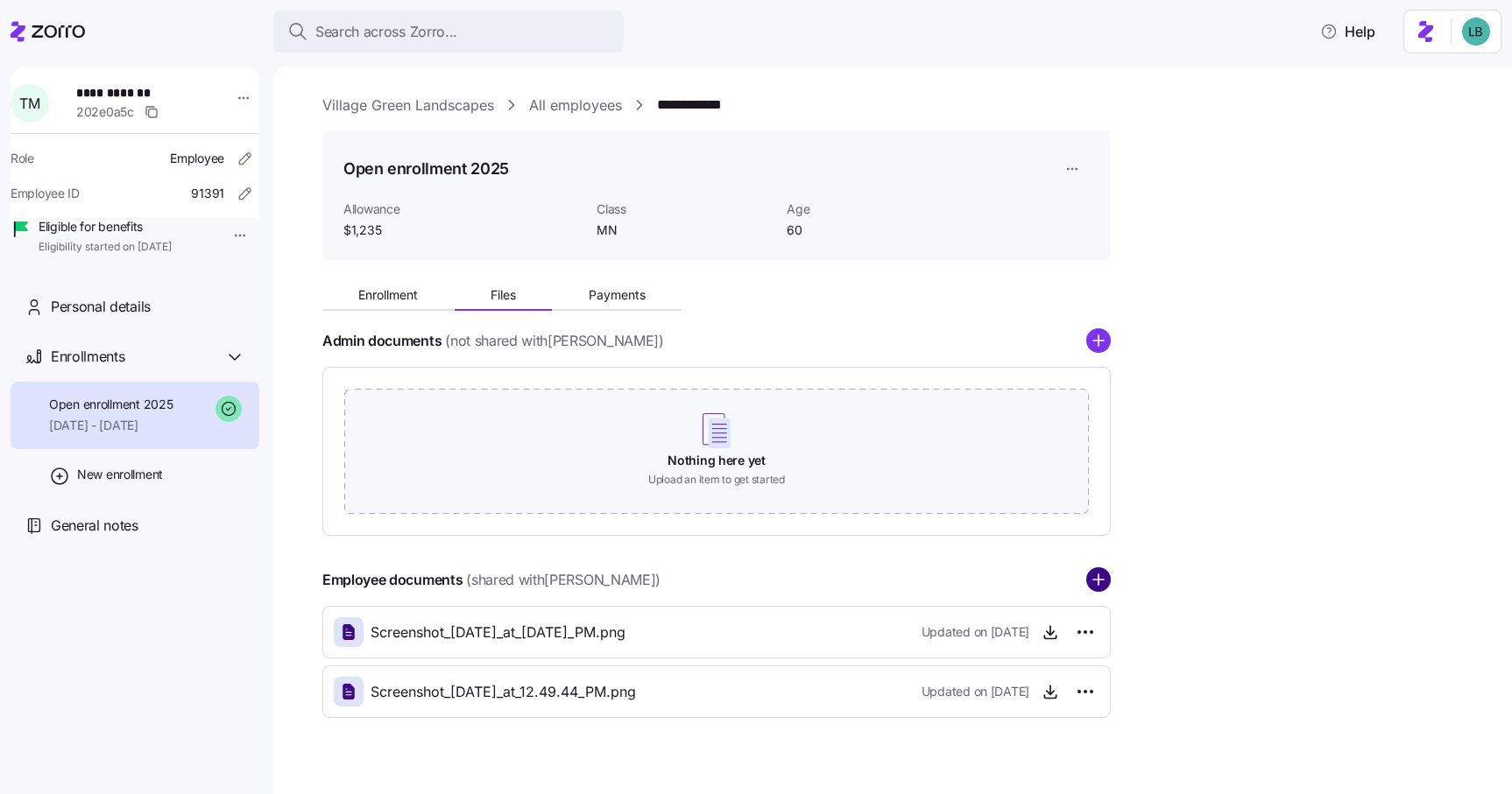
click at [1102, 576] on circle "add icon" at bounding box center [1098, 580] width 23 height 23
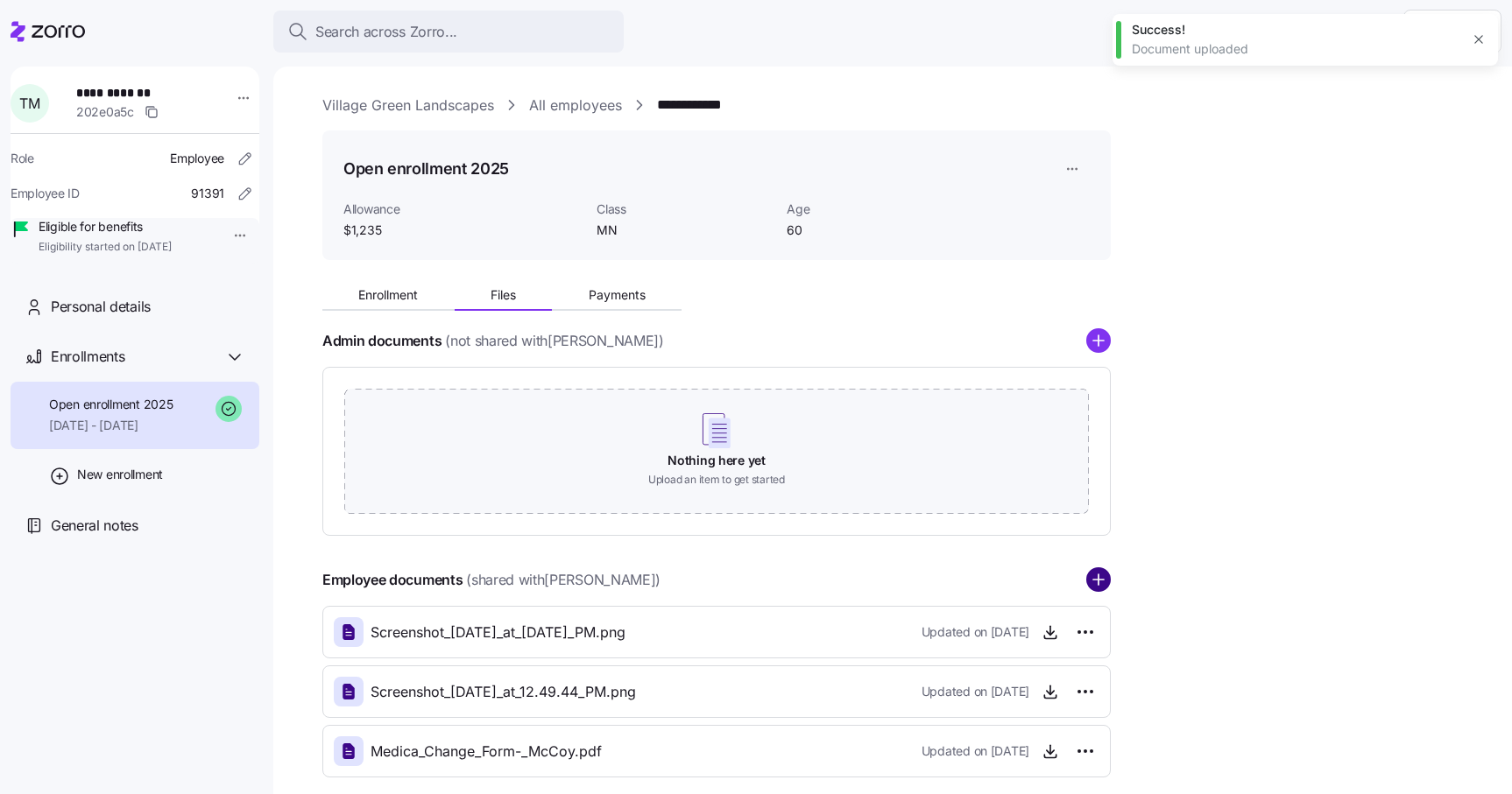
click at [1100, 581] on icon "add icon" at bounding box center [1098, 579] width 24 height 24
click at [1100, 580] on icon "add icon" at bounding box center [1099, 580] width 11 height 0
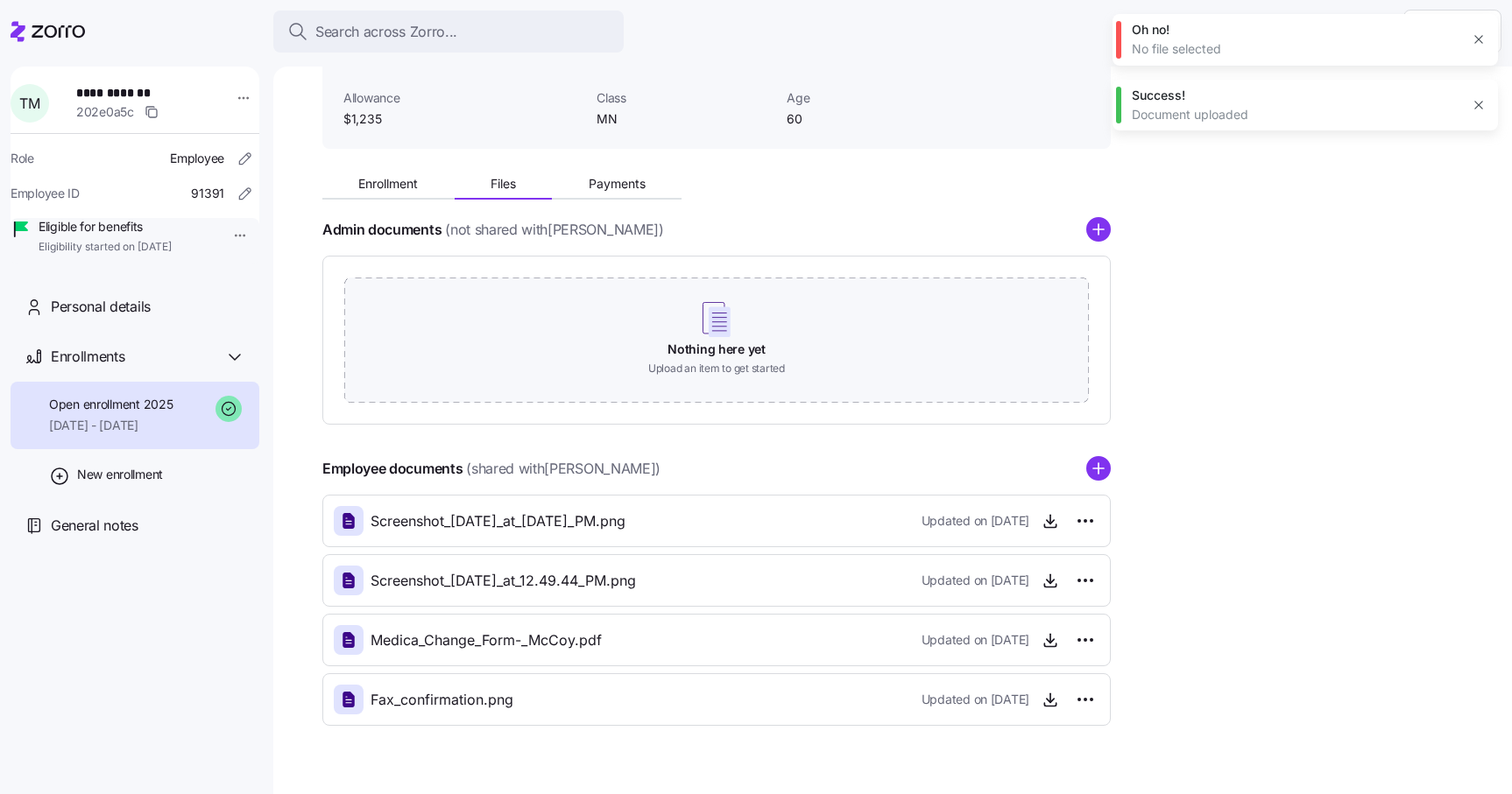
scroll to position [112, 0]
click at [1480, 105] on icon "button" at bounding box center [1479, 105] width 14 height 14
click at [1483, 41] on icon "button" at bounding box center [1479, 40] width 14 height 14
click at [376, 177] on span "Enrollment" at bounding box center [388, 183] width 59 height 13
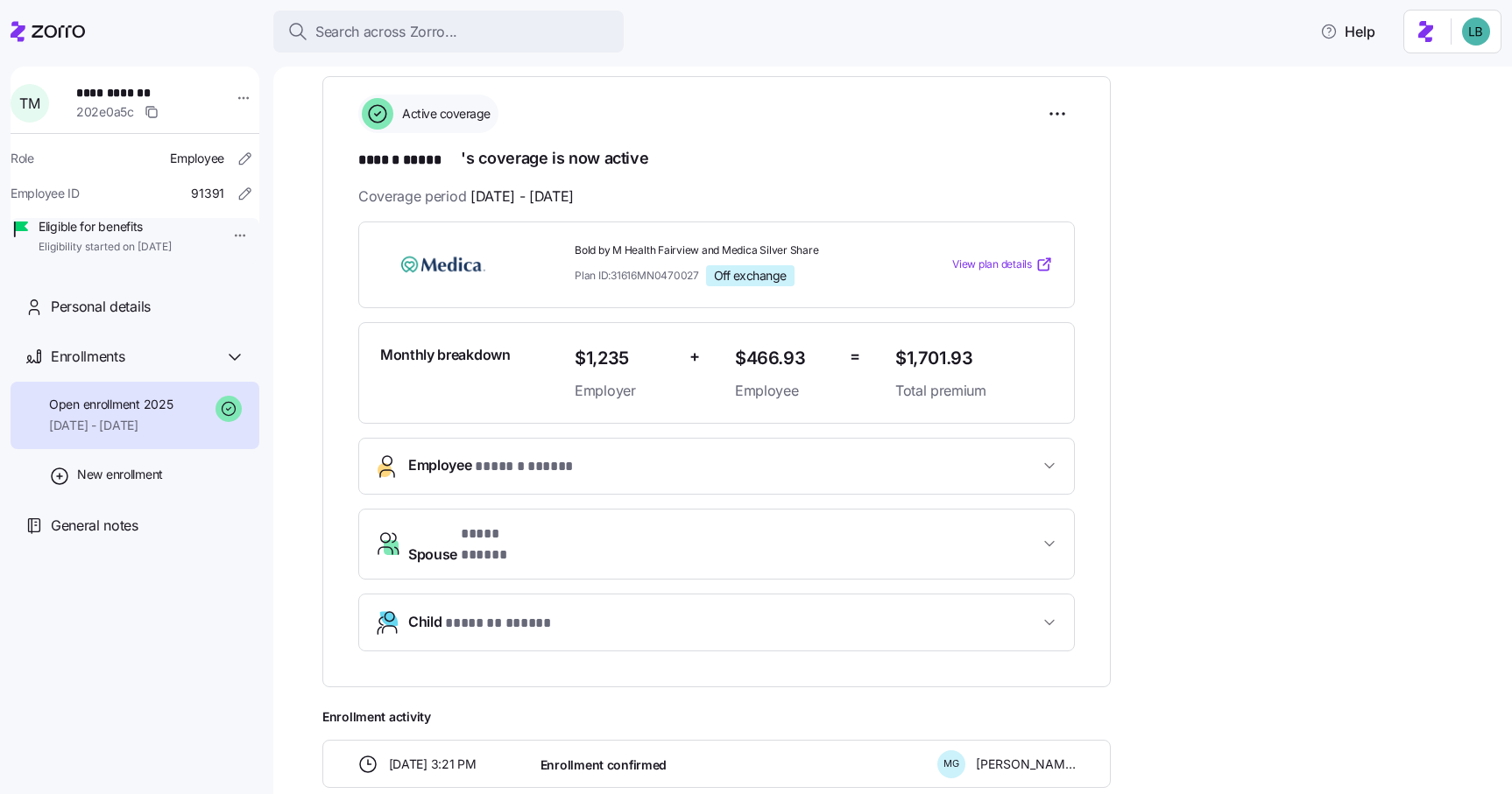
scroll to position [257, 0]
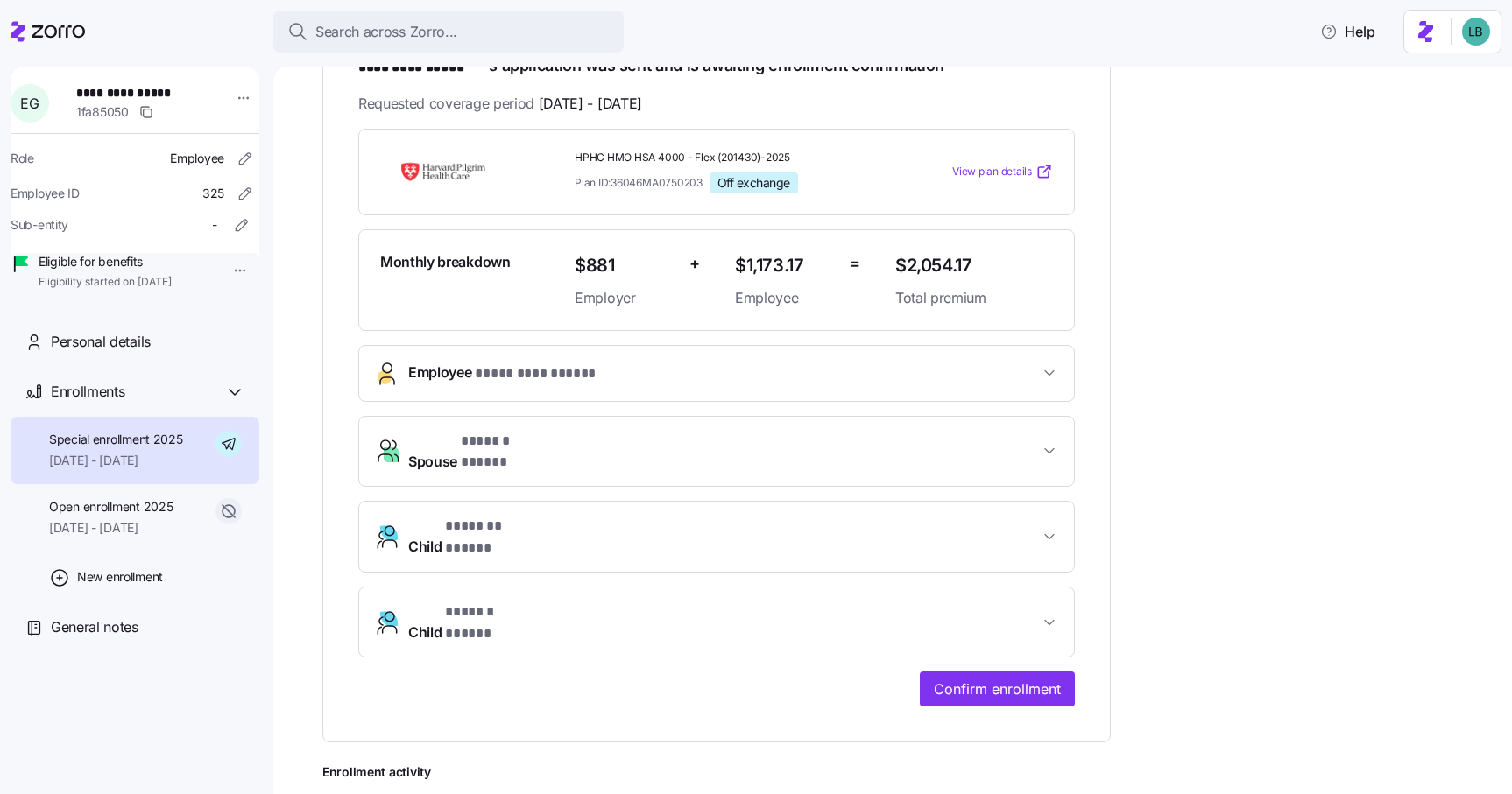
scroll to position [377, 0]
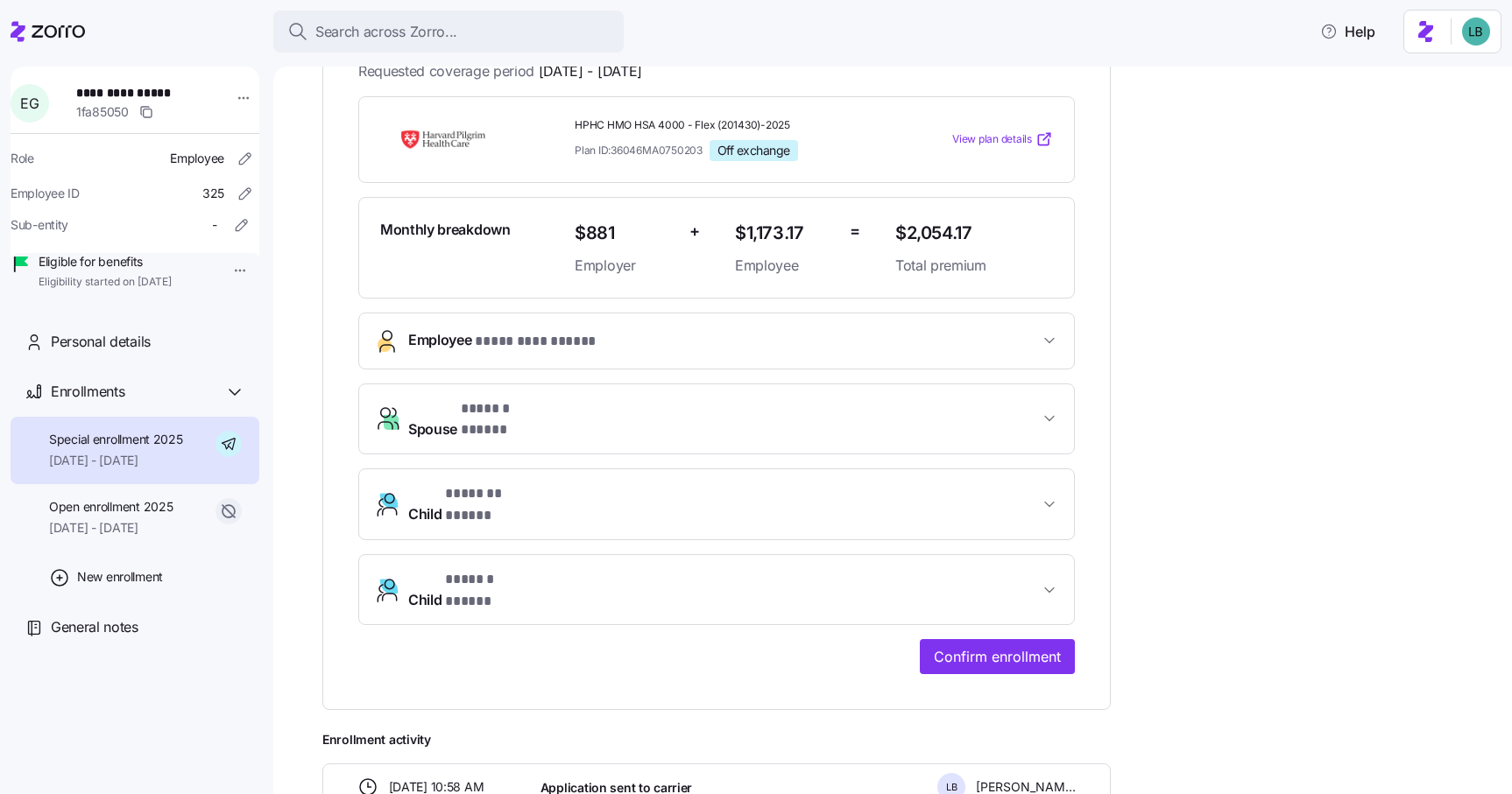
click at [678, 343] on span "Employee * ********* ***** *" at bounding box center [723, 341] width 630 height 23
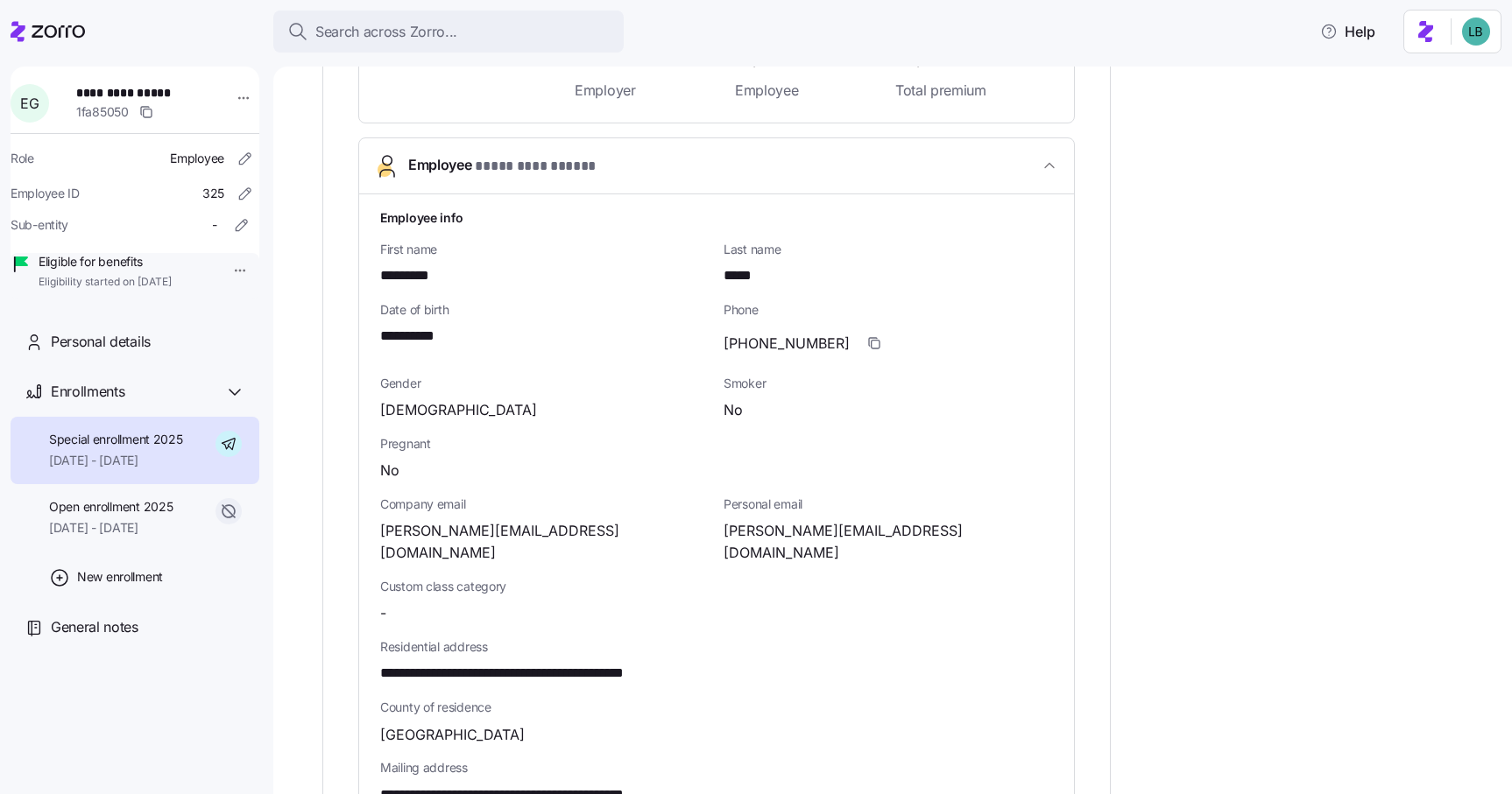
scroll to position [556, 0]
